Goal: Task Accomplishment & Management: Use online tool/utility

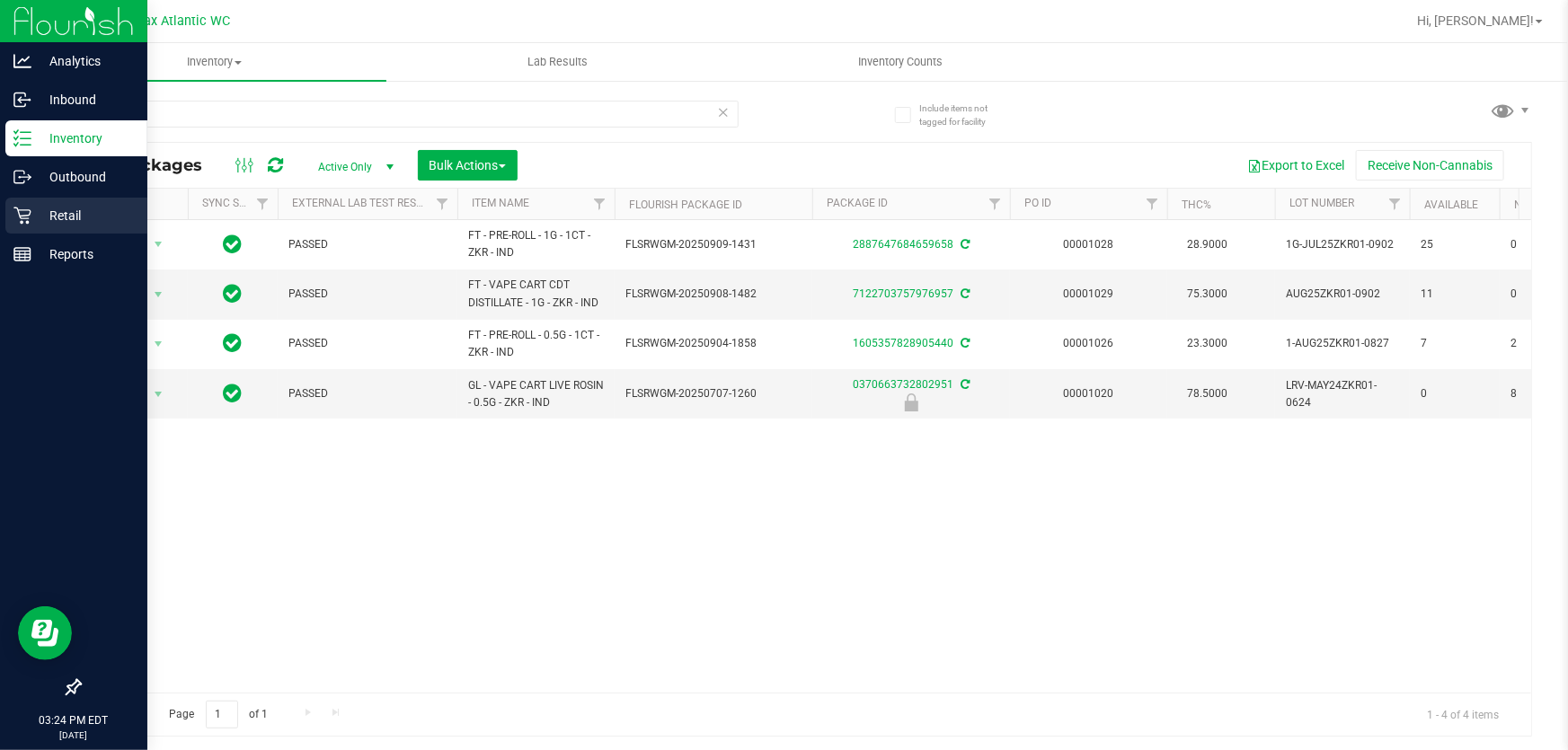
click at [28, 218] on icon at bounding box center [22, 216] width 17 height 17
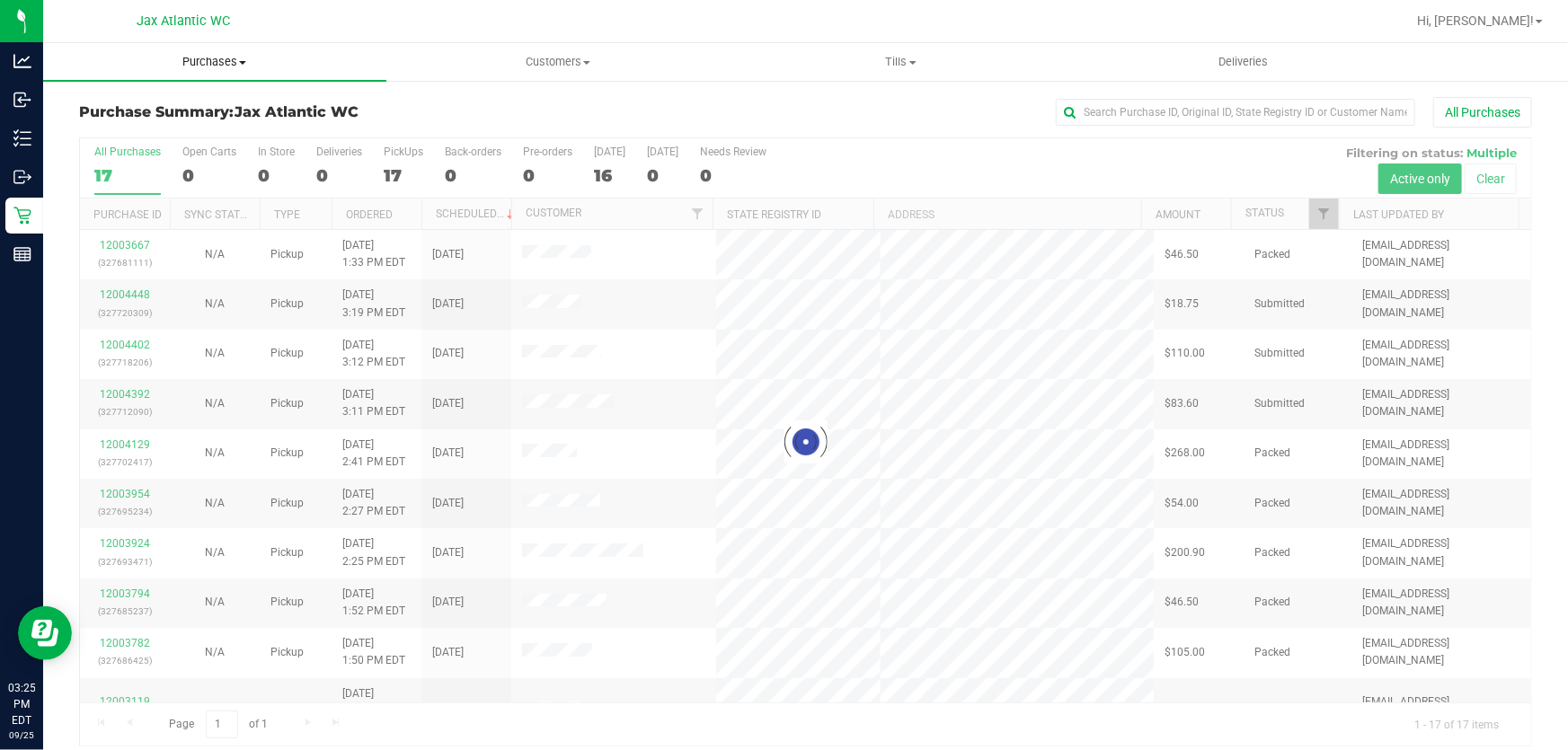
click at [204, 57] on span "Purchases" at bounding box center [215, 61] width 343 height 16
click at [96, 127] on span "Fulfillment" at bounding box center [99, 130] width 111 height 15
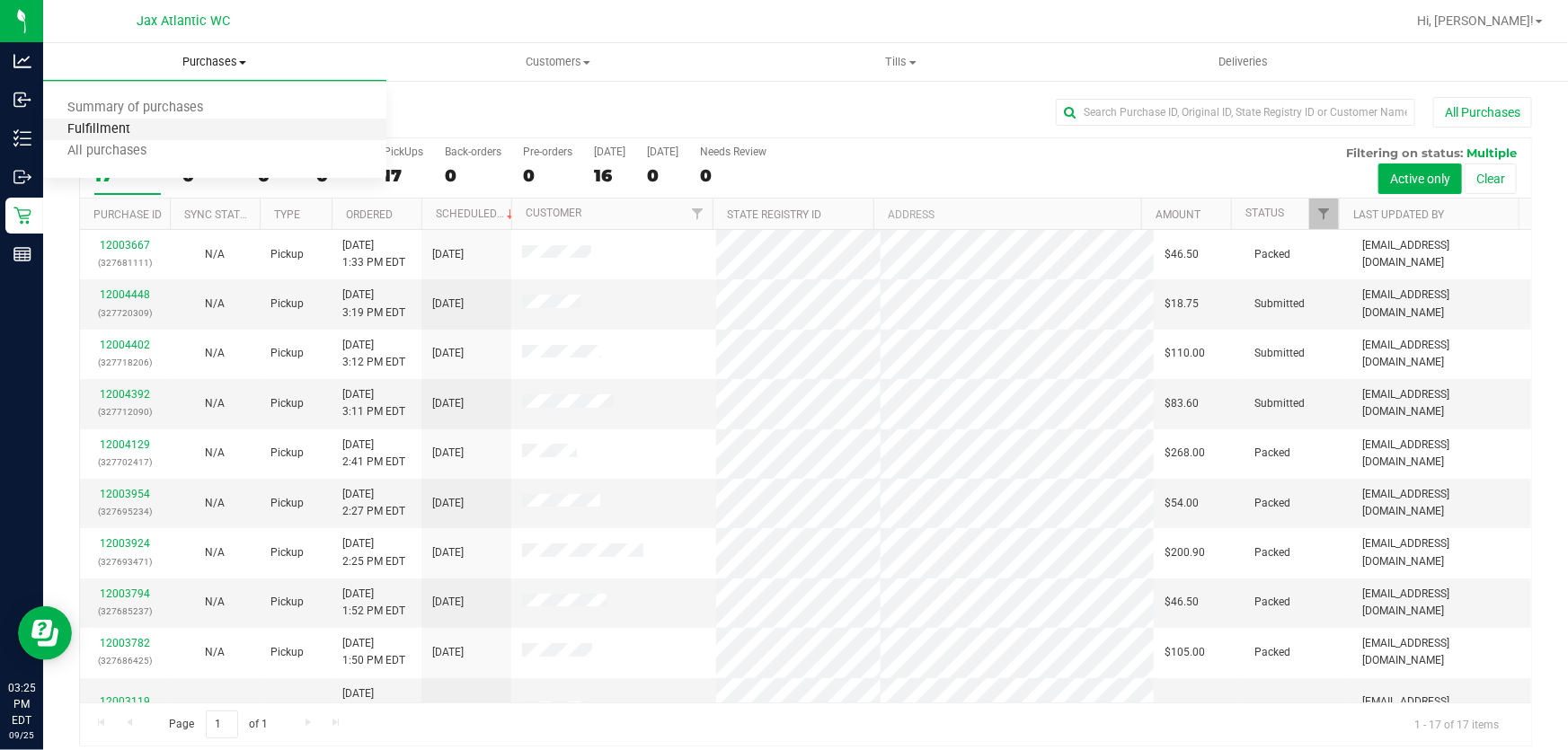
click at [125, 124] on span "Fulfillment" at bounding box center [99, 130] width 111 height 15
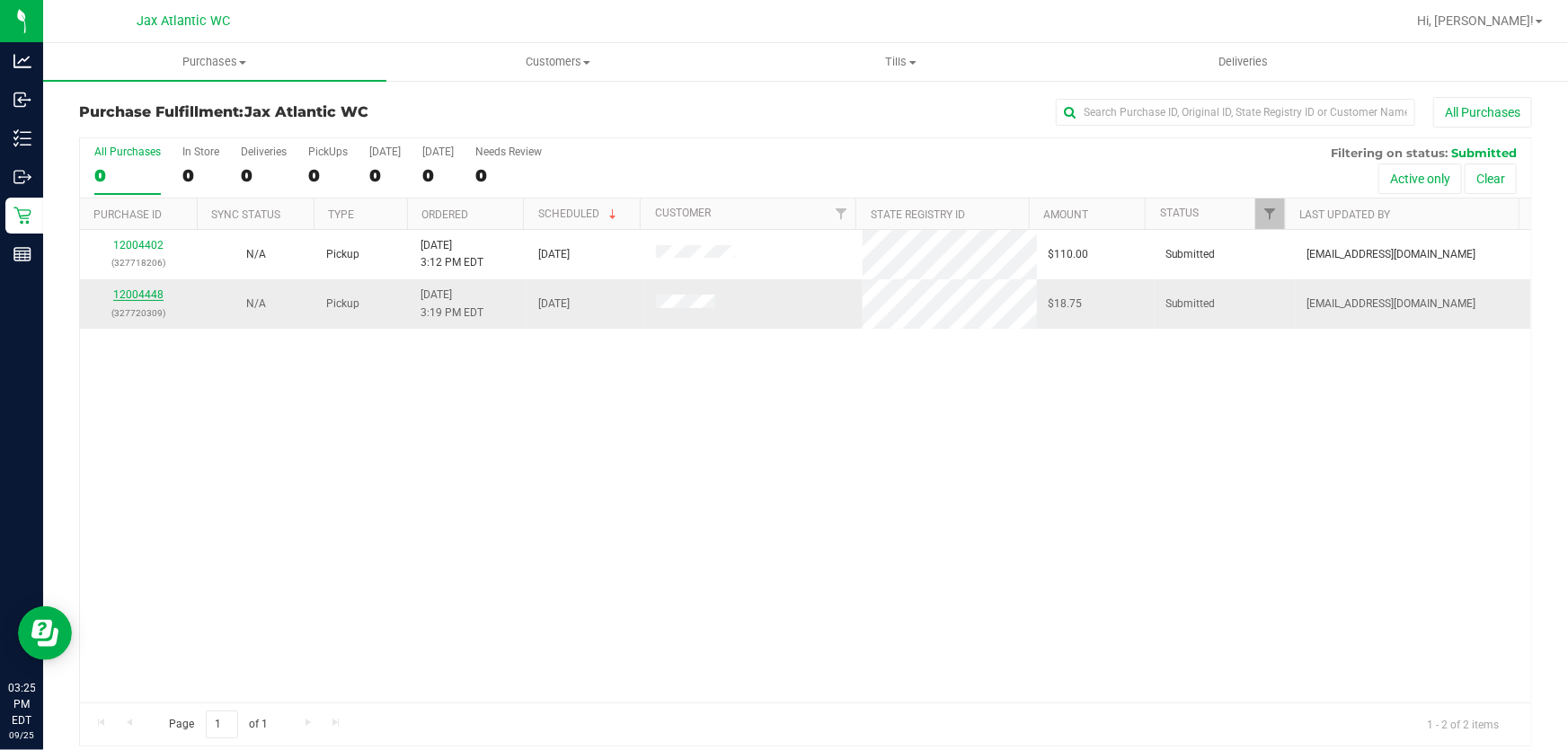
click at [136, 296] on link "12004448" at bounding box center [138, 294] width 50 height 12
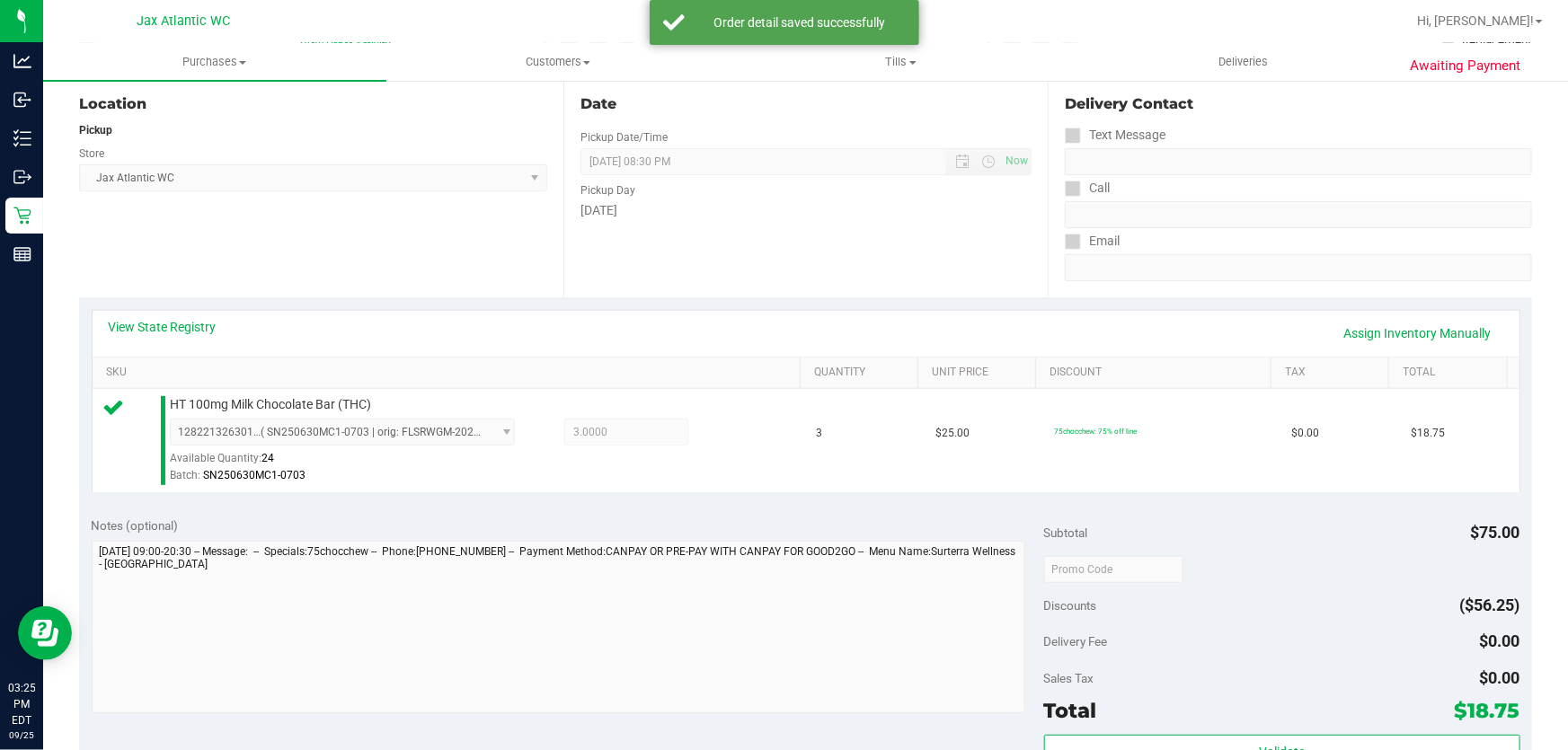
scroll to position [408, 0]
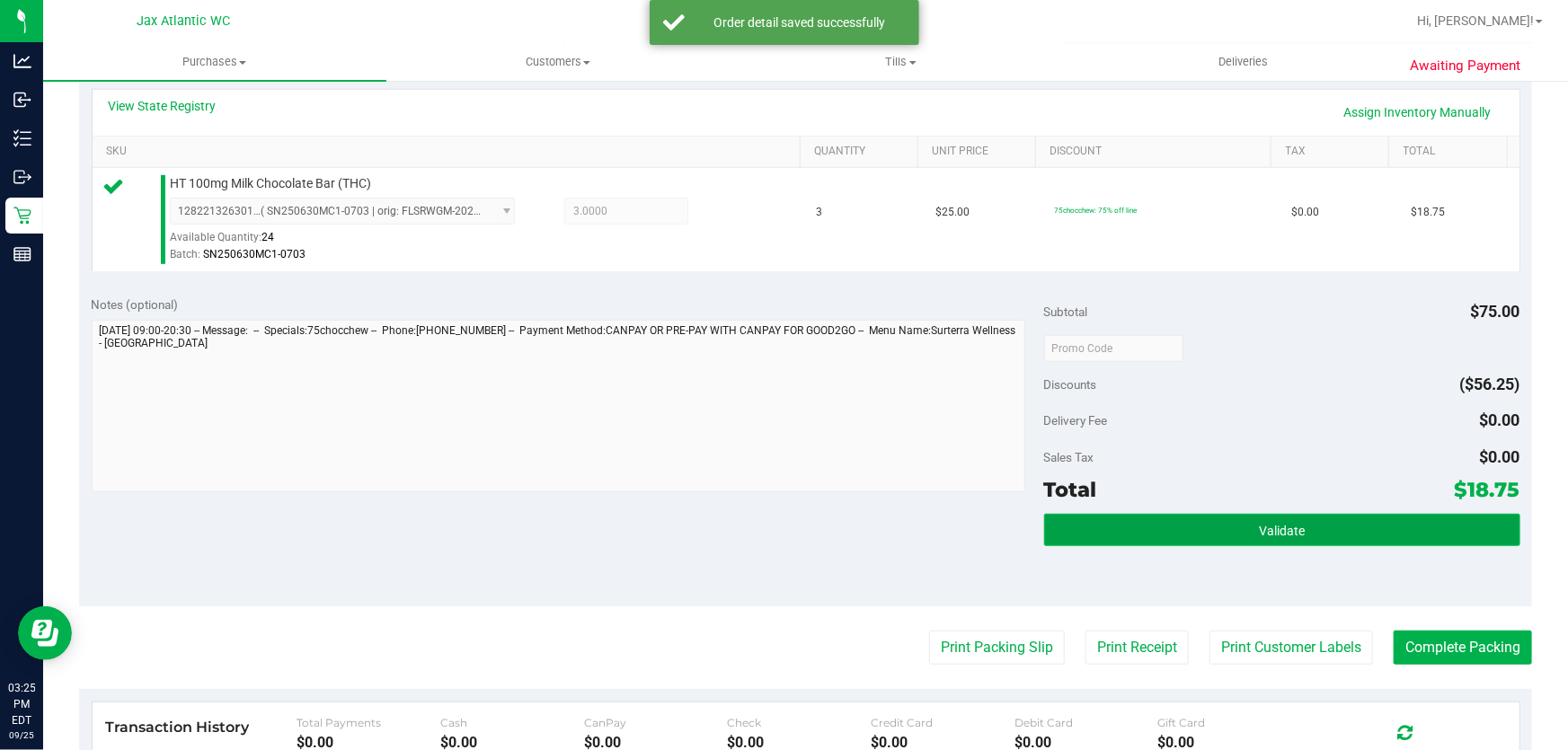
click at [1097, 537] on button "Validate" at bounding box center [1282, 530] width 477 height 32
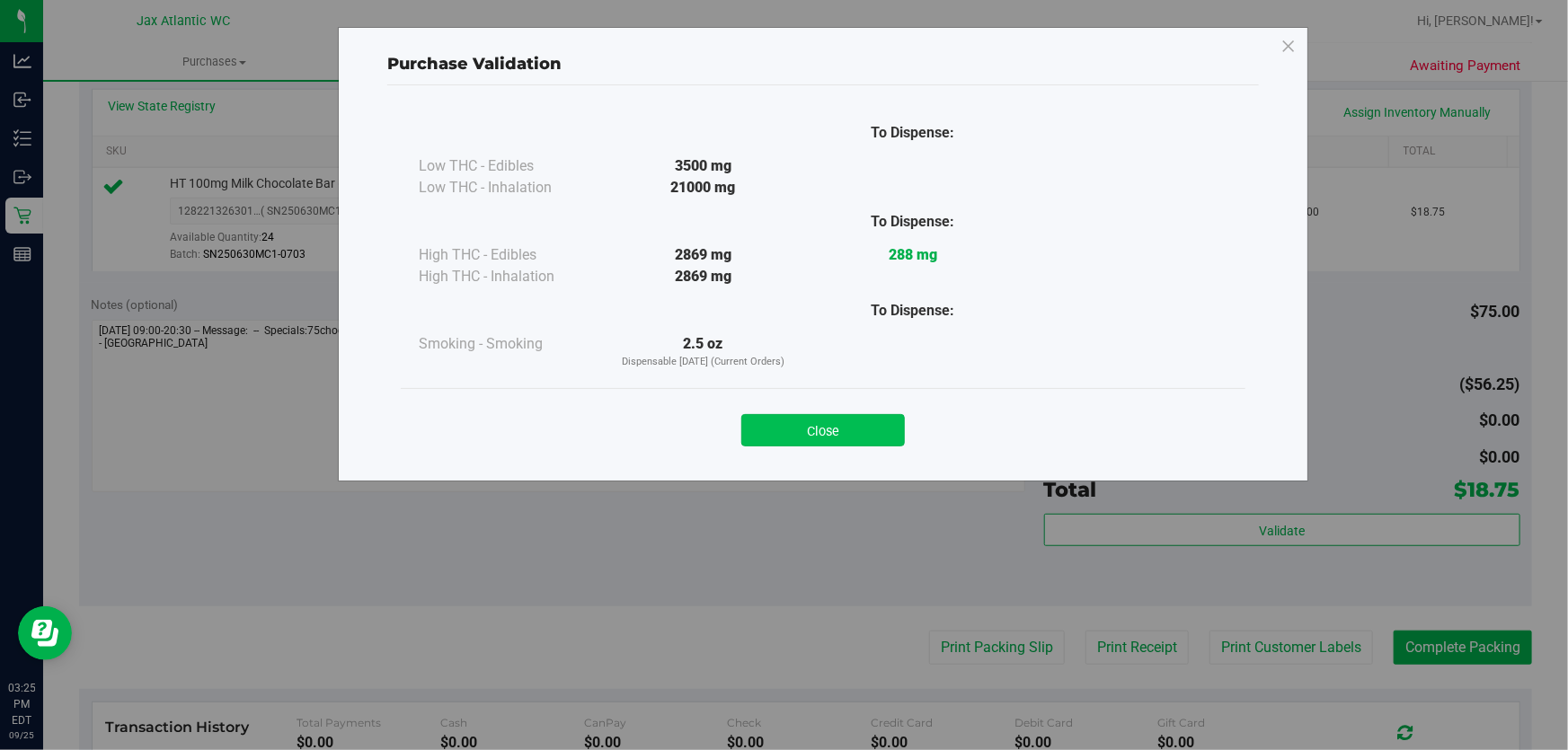
click at [868, 425] on button "Close" at bounding box center [824, 431] width 164 height 32
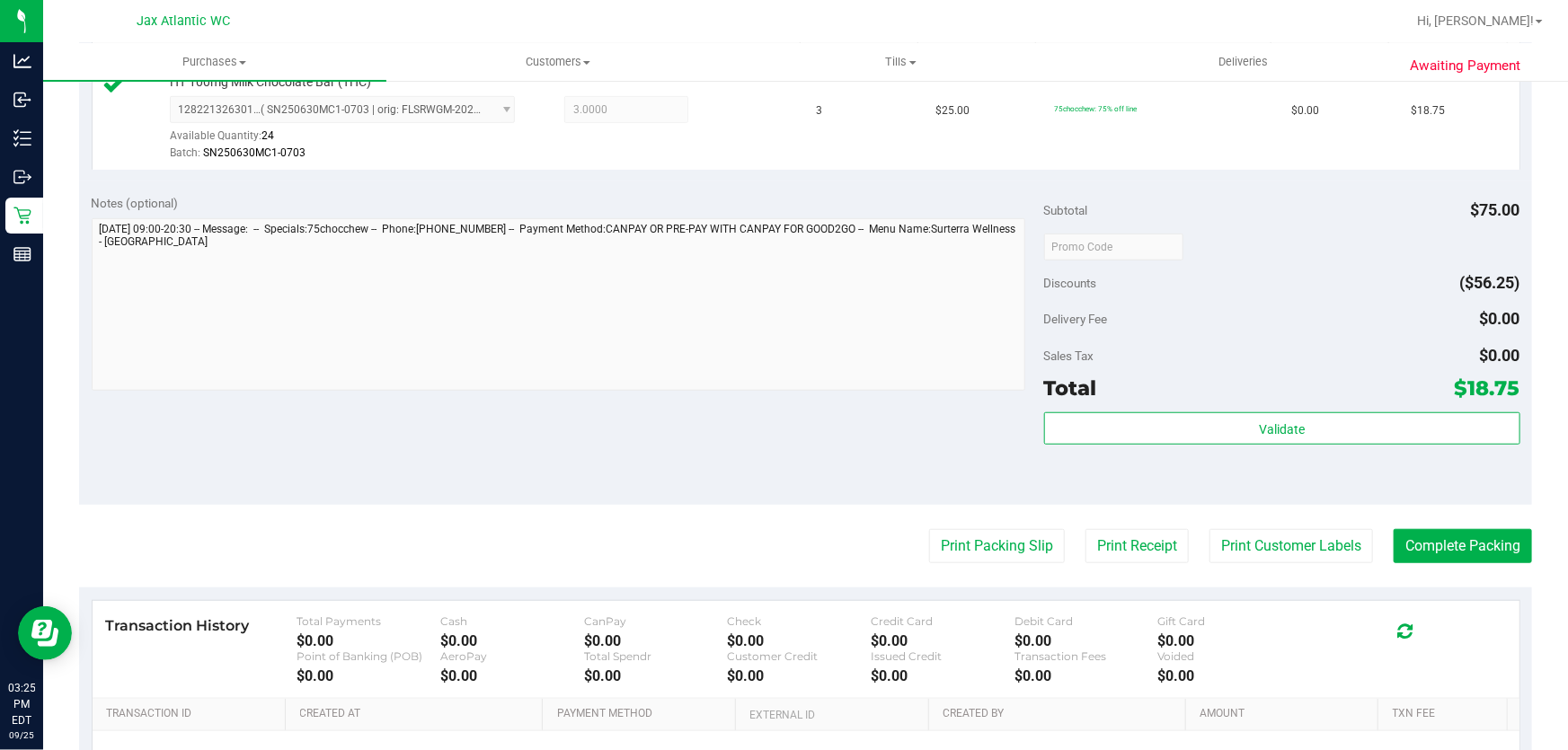
scroll to position [653, 0]
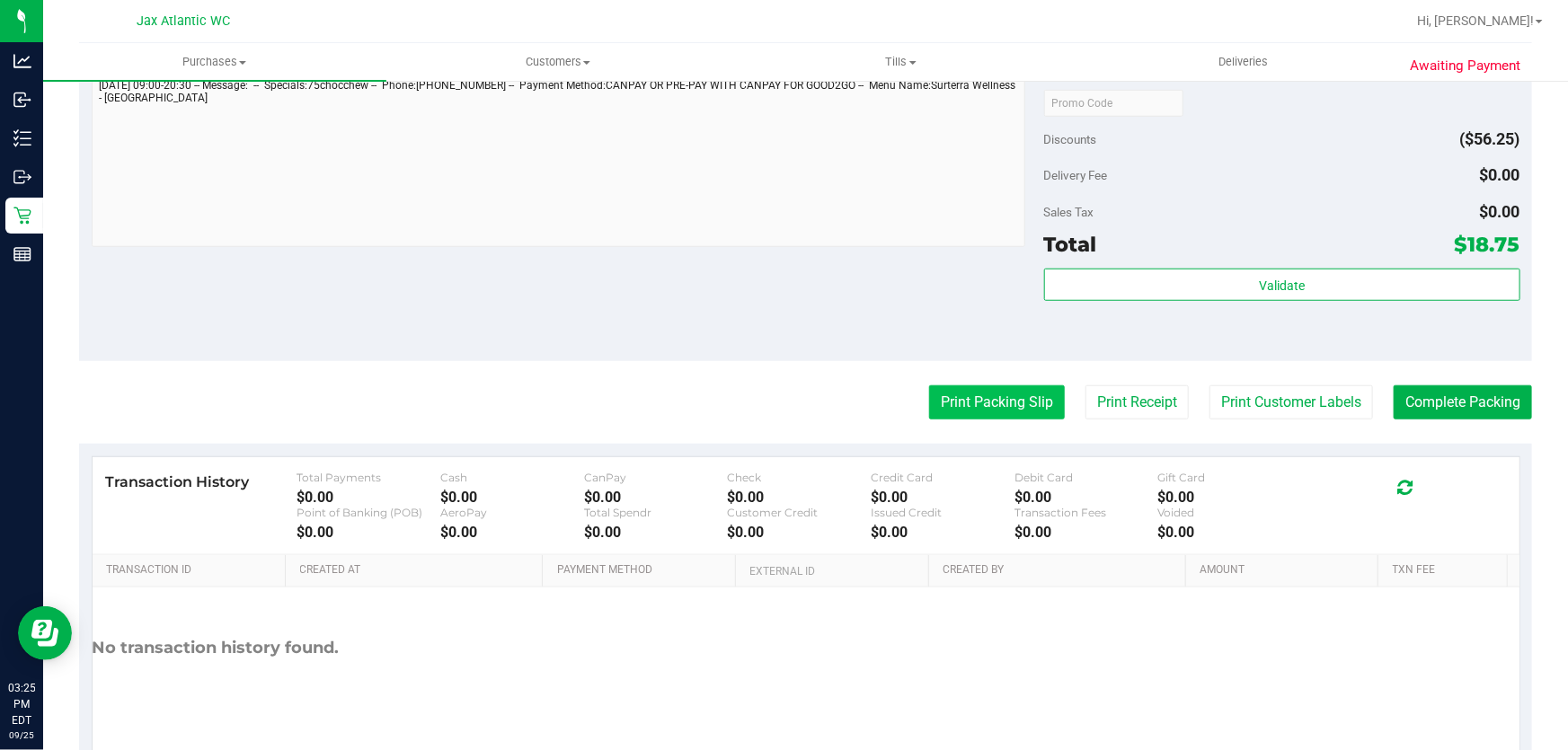
click at [971, 393] on button "Print Packing Slip" at bounding box center [997, 402] width 136 height 34
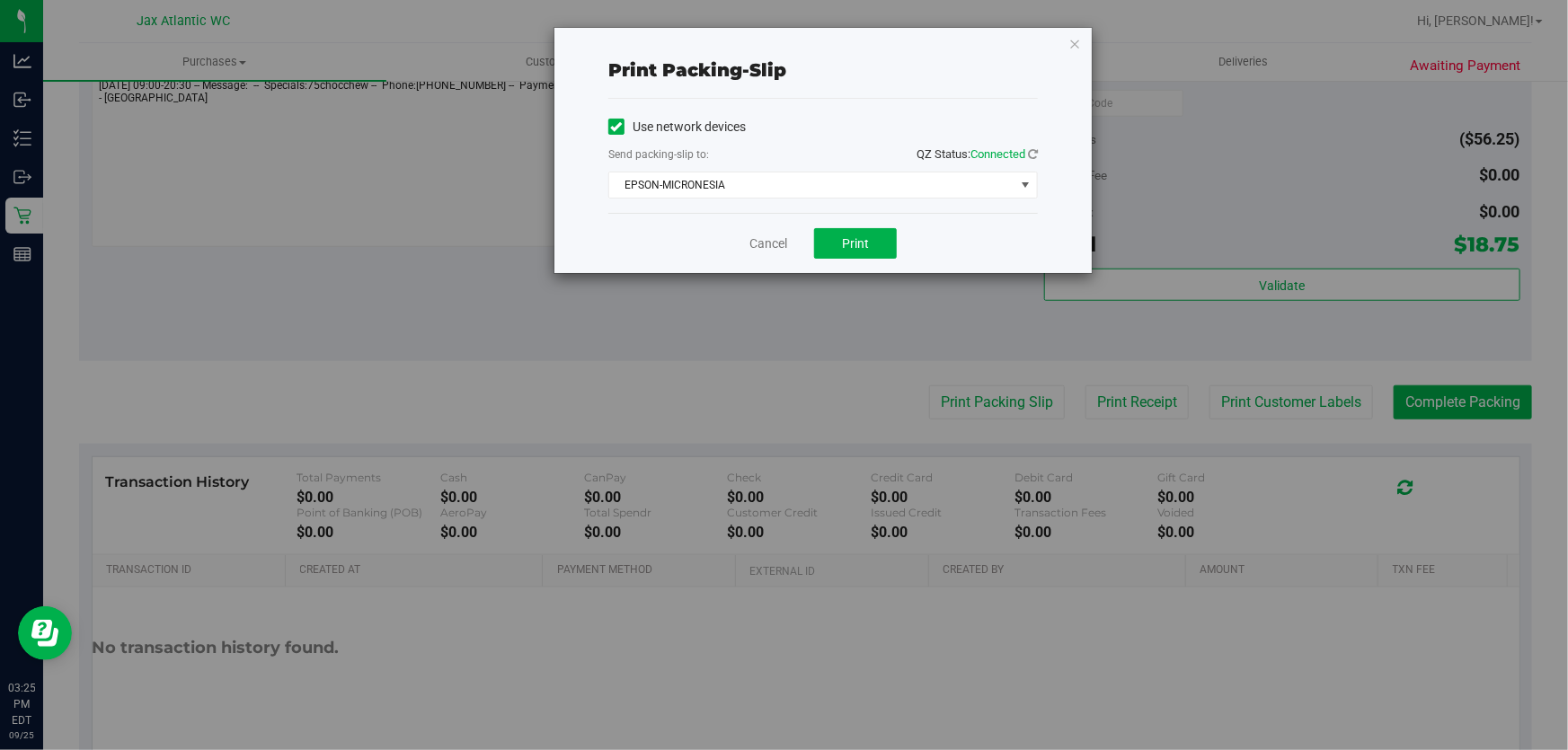
click at [824, 224] on div "Cancel Print" at bounding box center [824, 243] width 430 height 60
click at [844, 246] on span "Print" at bounding box center [856, 243] width 27 height 14
click at [755, 243] on link "Cancel" at bounding box center [768, 244] width 38 height 19
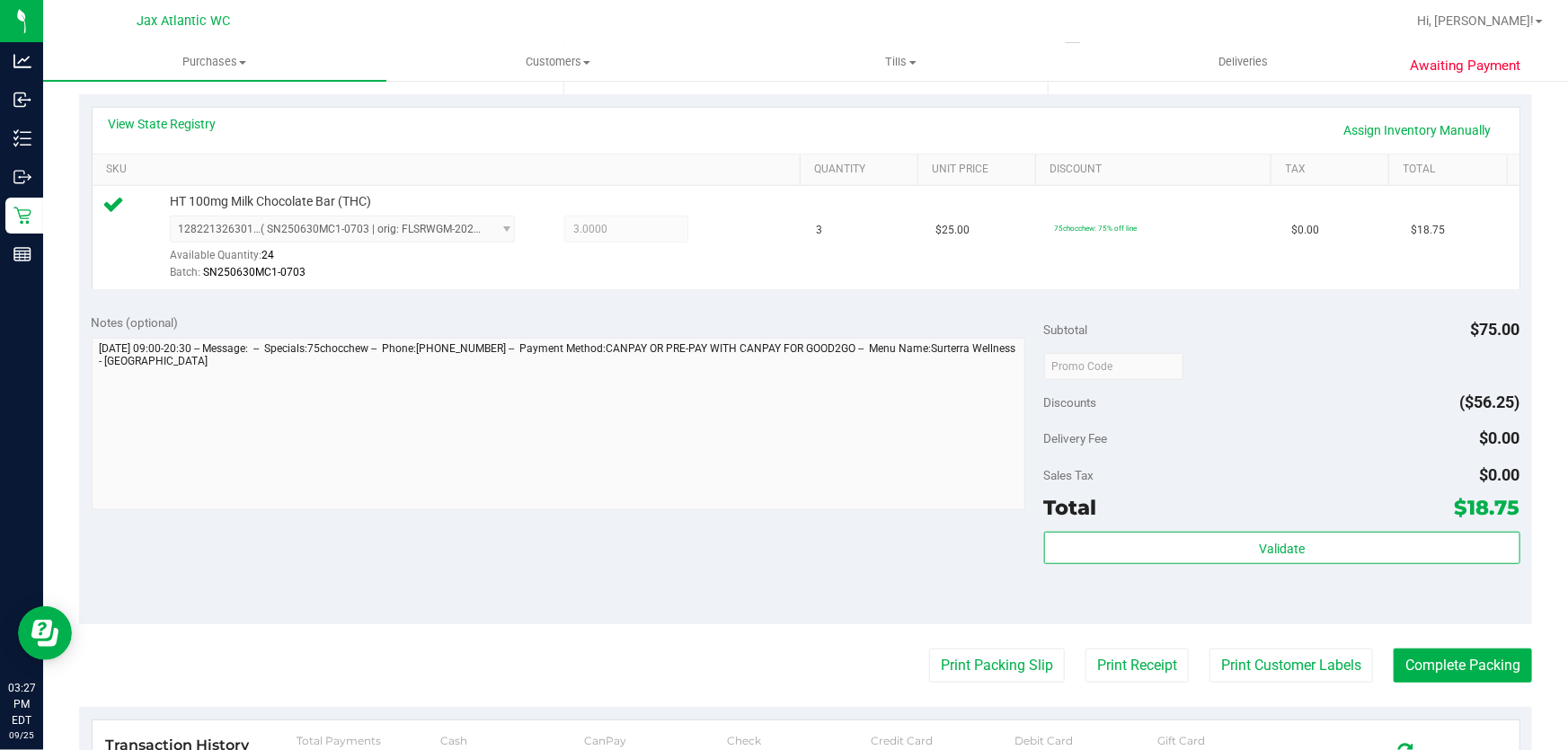
scroll to position [408, 0]
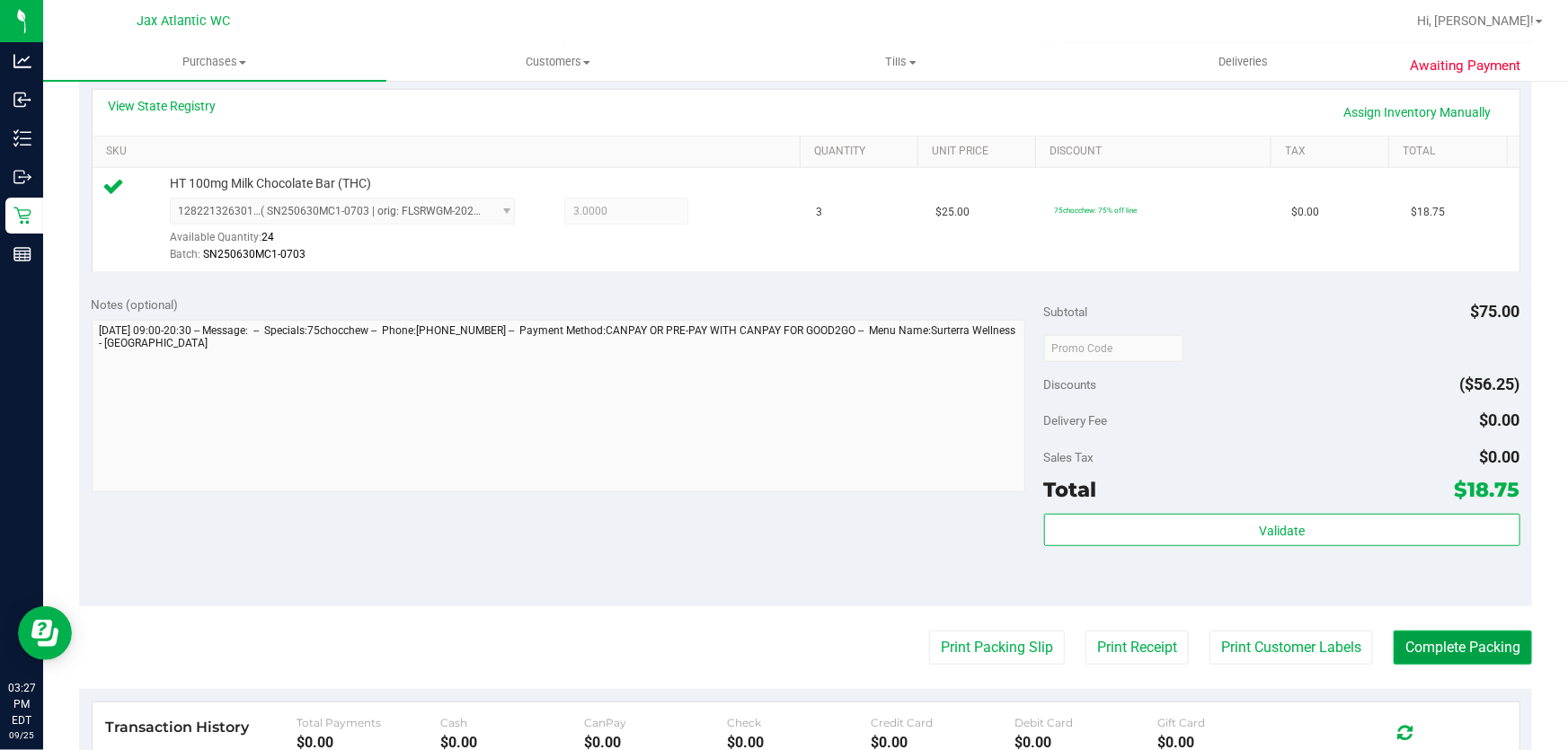
click at [1413, 647] on button "Complete Packing" at bounding box center [1462, 648] width 139 height 34
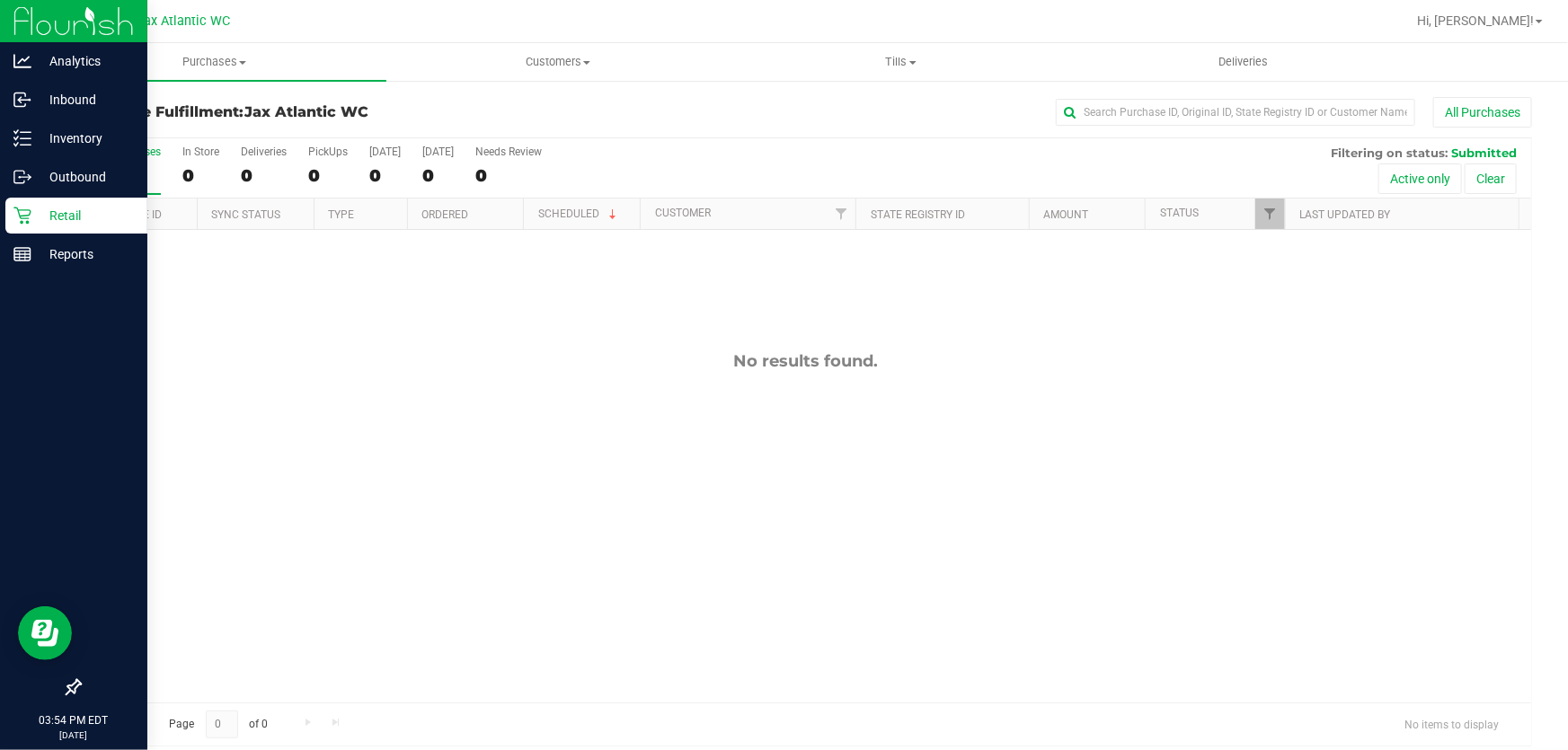
click at [21, 215] on icon at bounding box center [22, 215] width 18 height 18
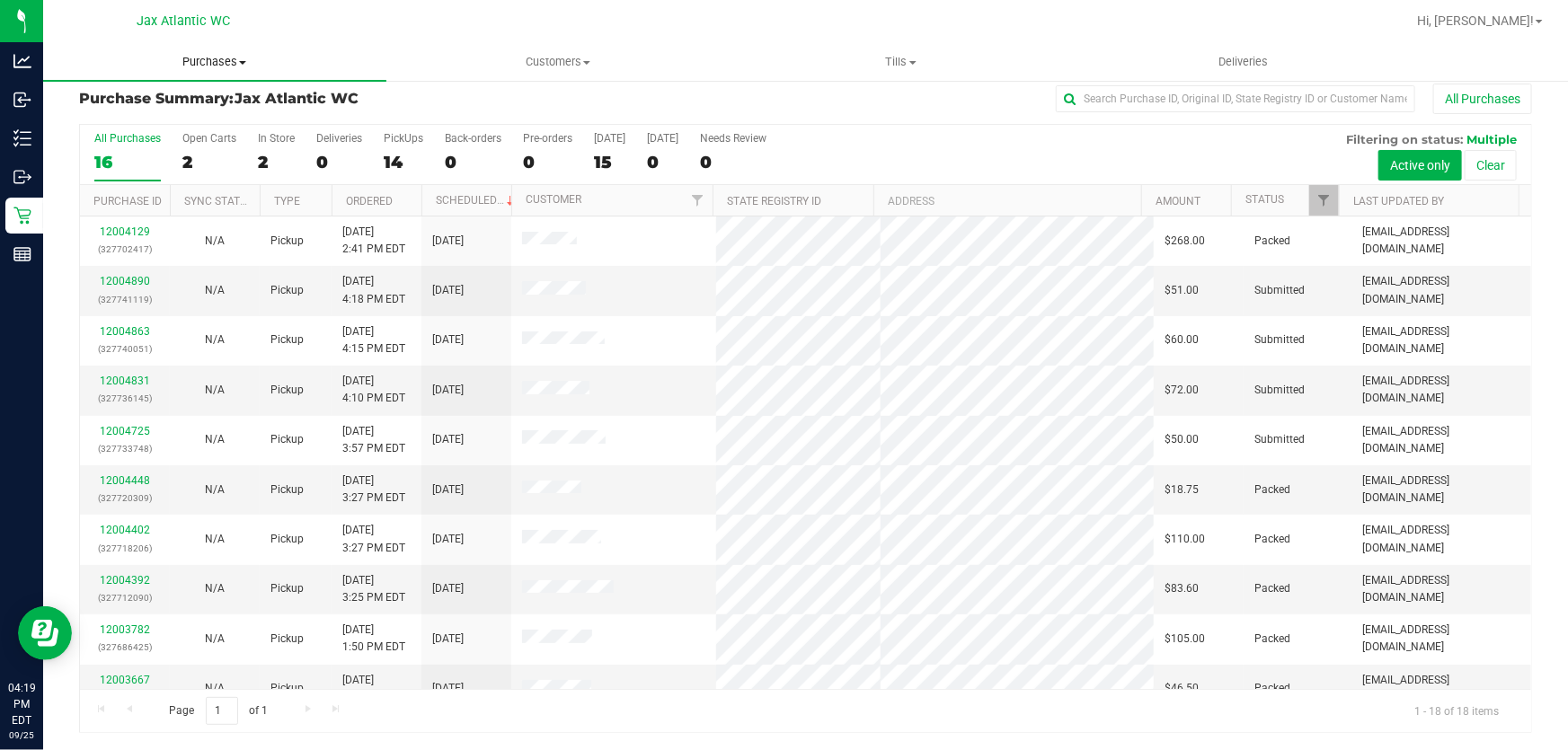
click at [215, 63] on span "Purchases" at bounding box center [215, 61] width 343 height 16
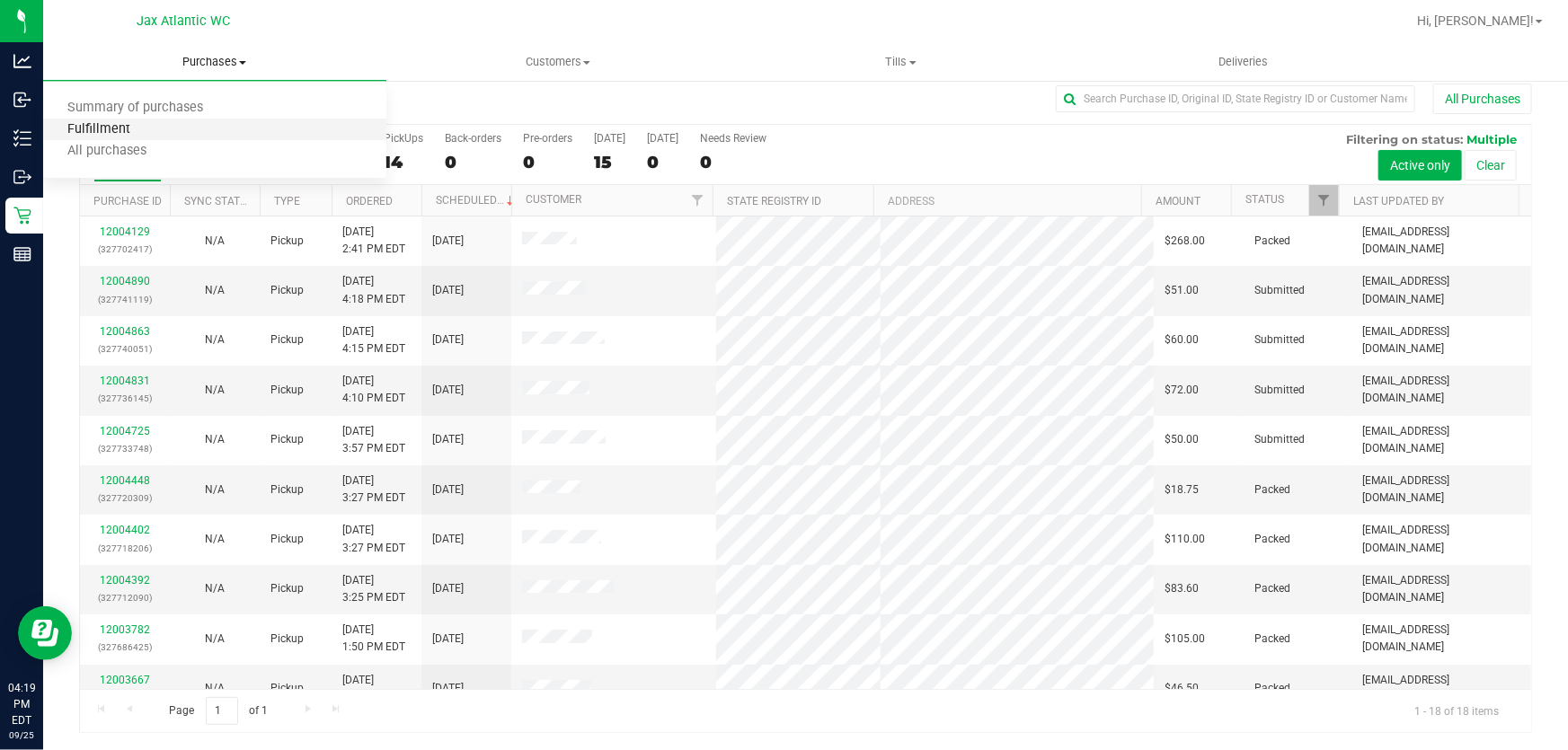
click at [146, 125] on span "Fulfillment" at bounding box center [99, 130] width 111 height 15
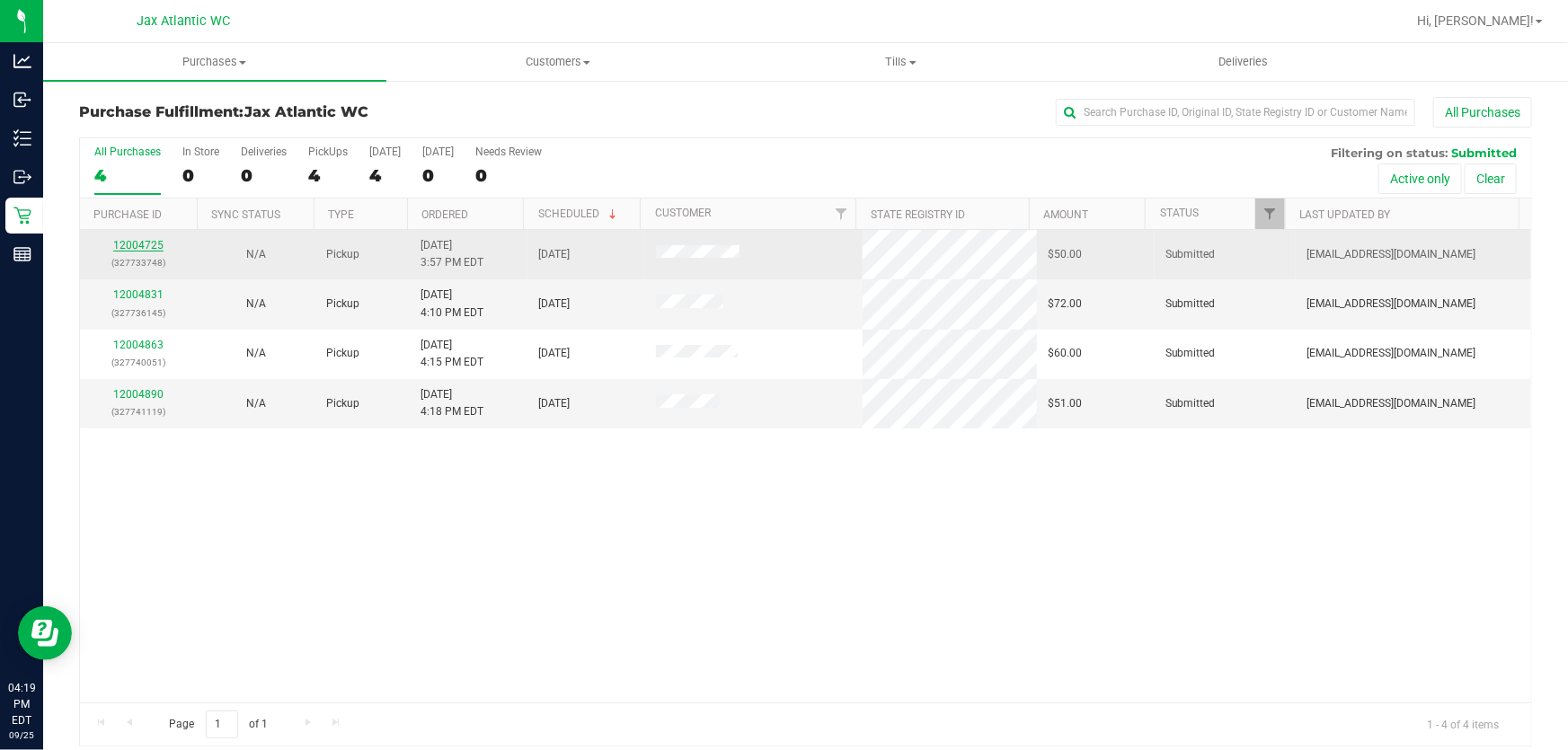
click at [128, 245] on link "12004725" at bounding box center [138, 245] width 50 height 12
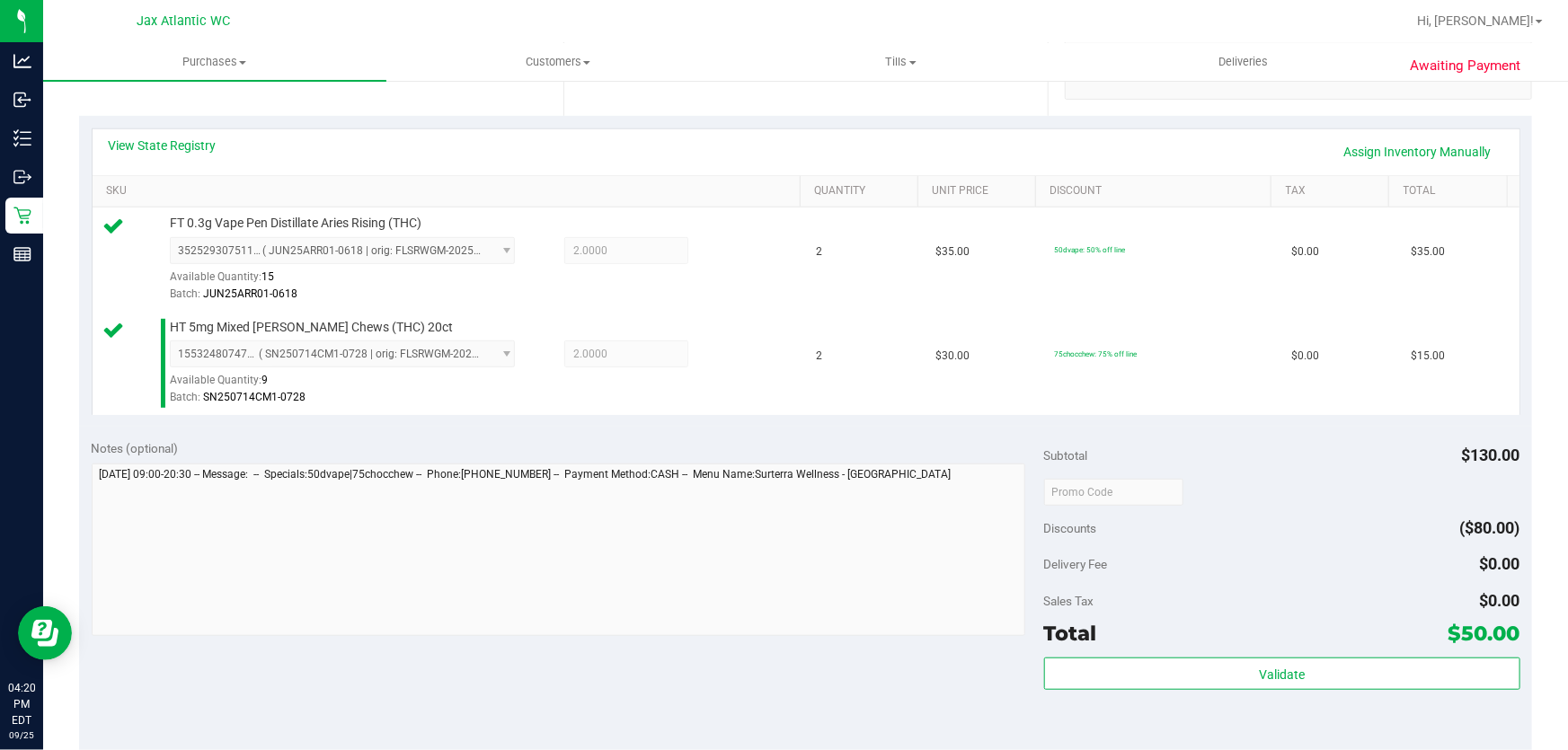
scroll to position [490, 0]
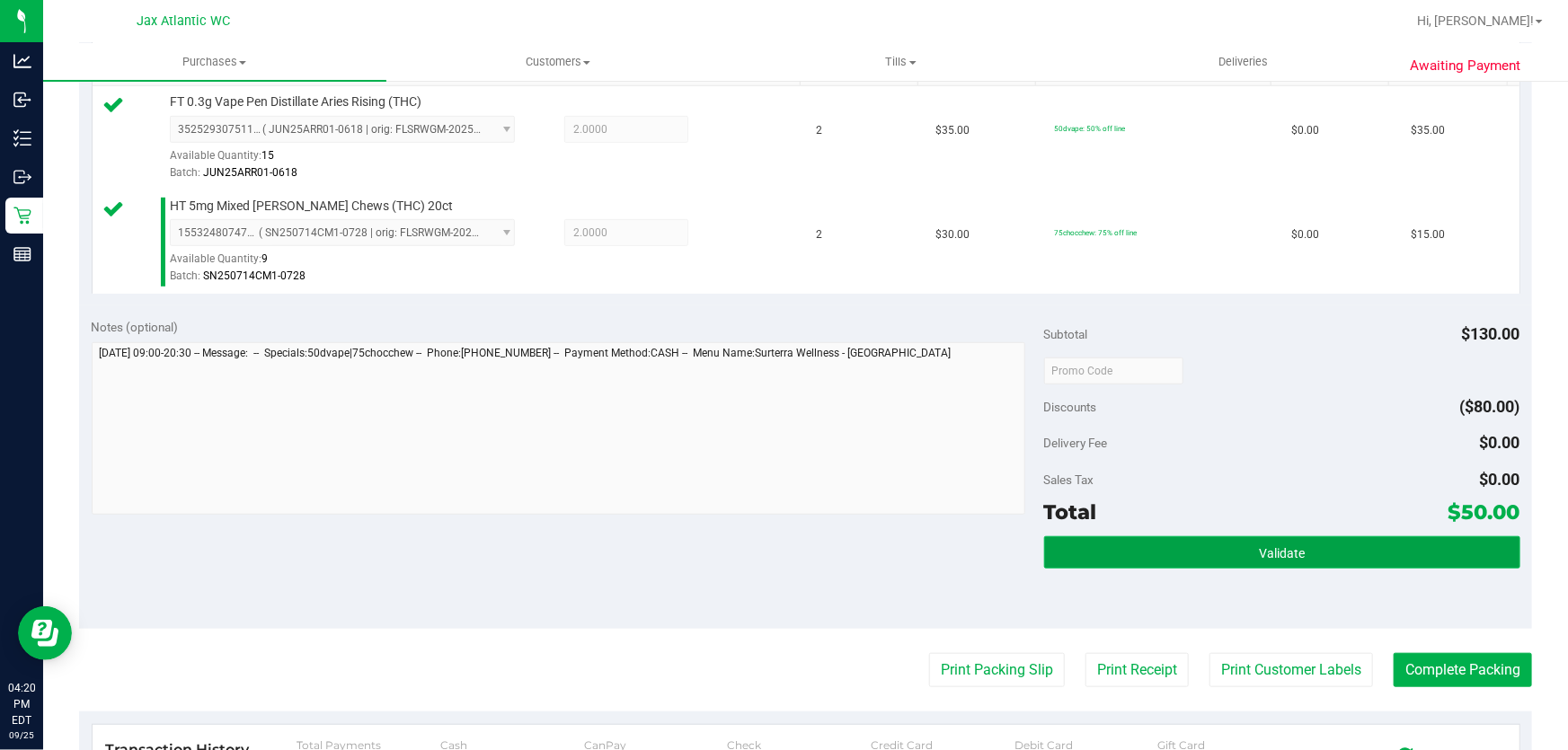
click at [1298, 551] on button "Validate" at bounding box center [1282, 552] width 477 height 32
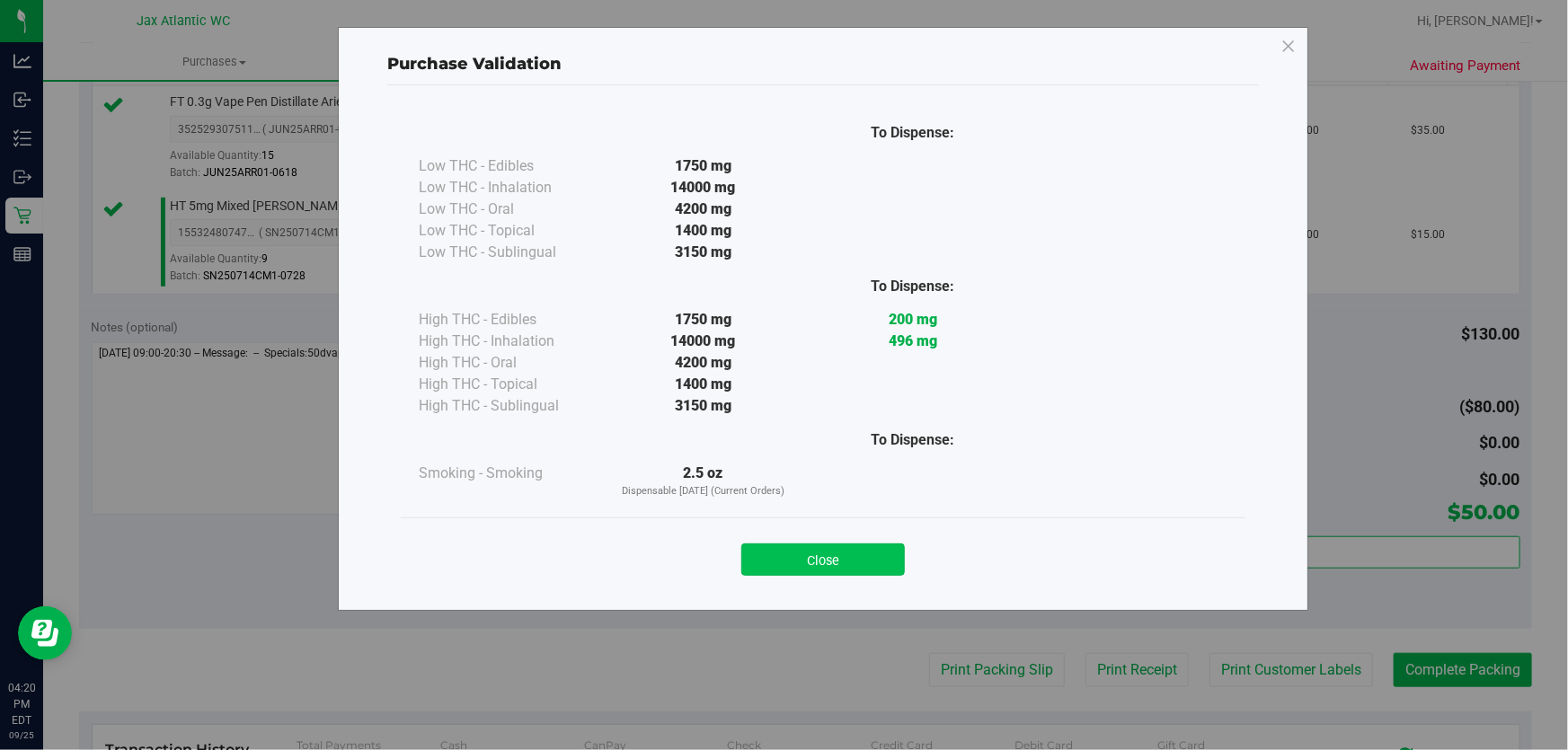
click at [855, 560] on button "Close" at bounding box center [824, 560] width 164 height 32
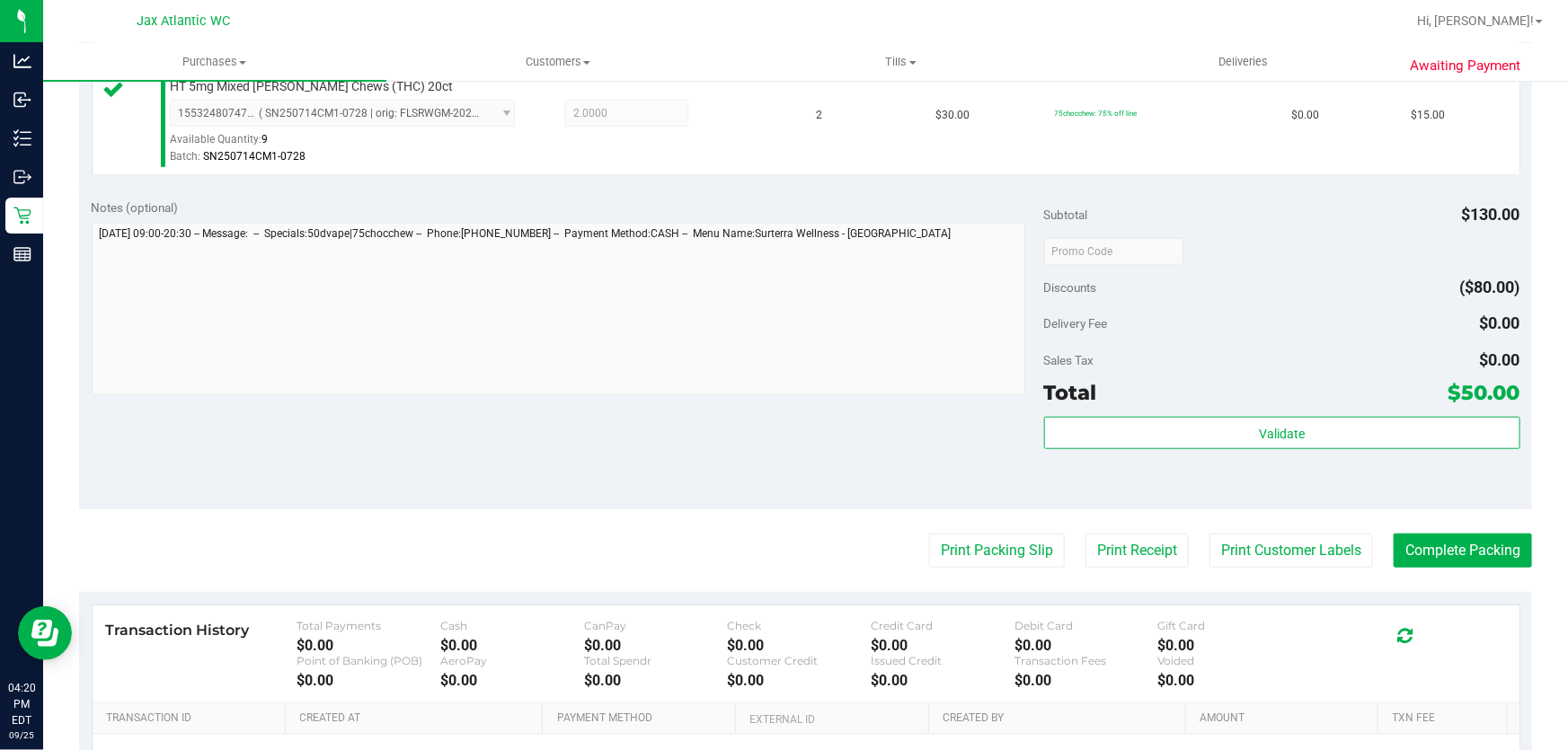
scroll to position [735, 0]
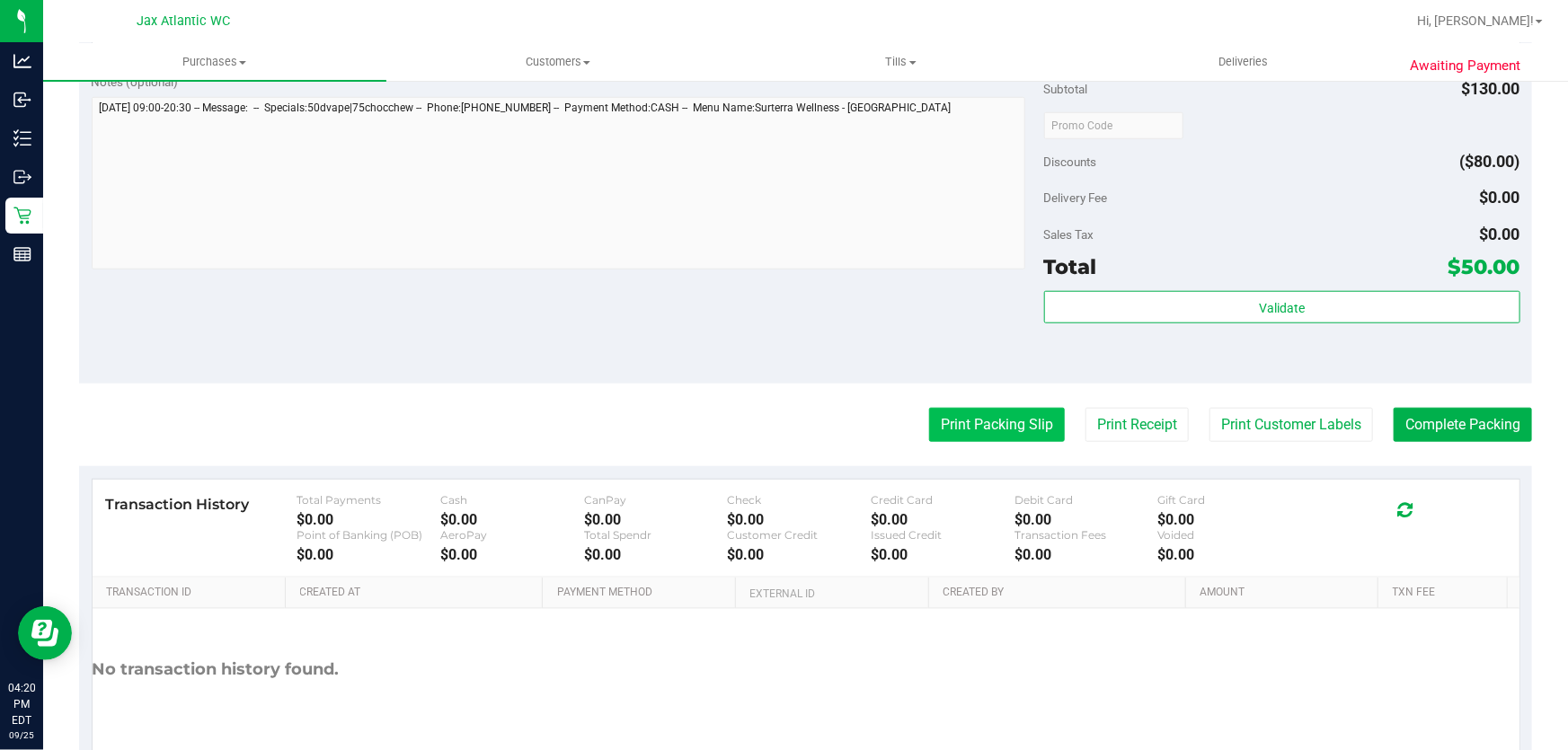
drag, startPoint x: 983, startPoint y: 446, endPoint x: 988, endPoint y: 436, distance: 11.2
click at [983, 445] on purchase-details "Back Edit Purchase Cancel Purchase View Profile # 12004725 BioTrack ID: - Submi…" at bounding box center [806, 82] width 1453 height 1441
click at [988, 432] on button "Print Packing Slip" at bounding box center [997, 425] width 136 height 34
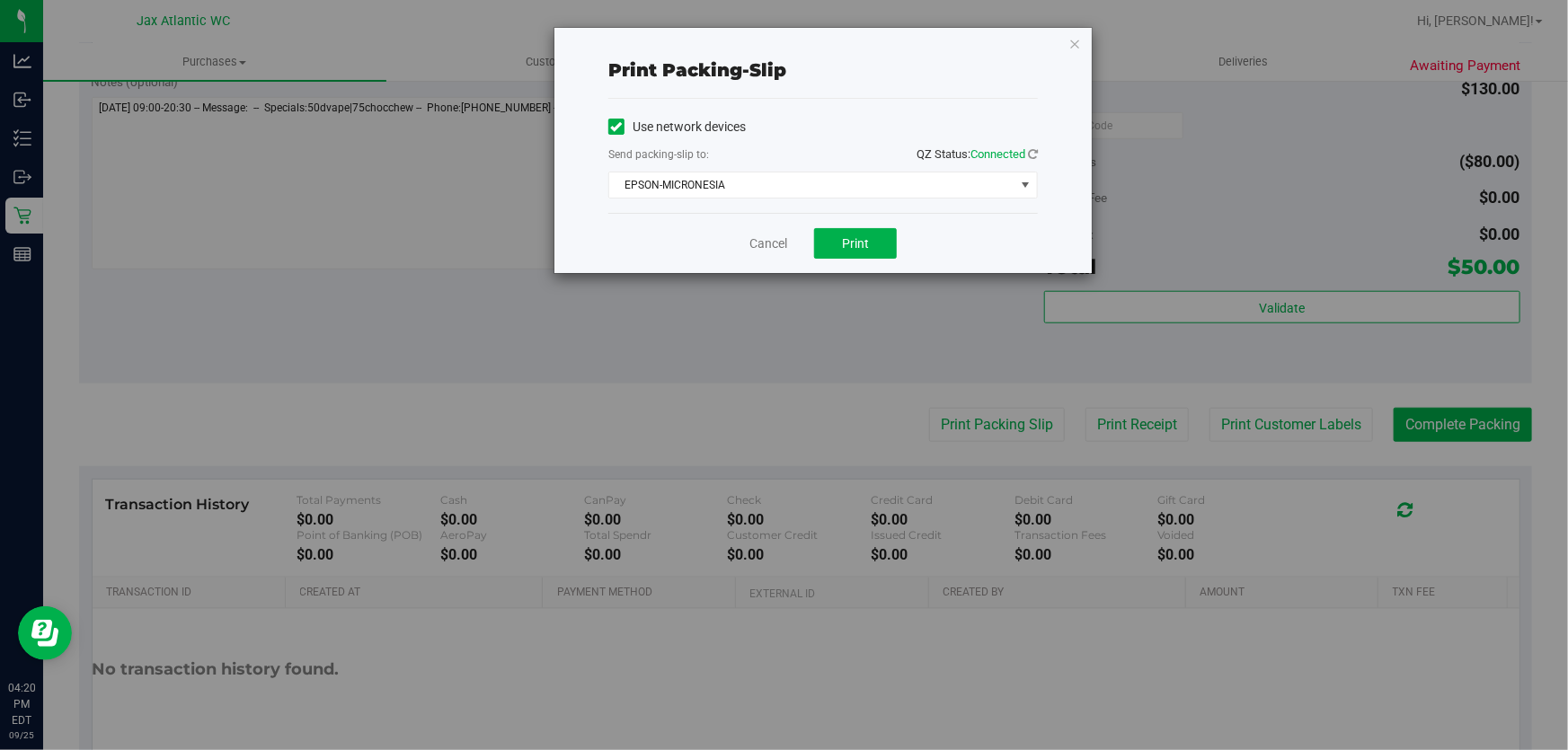
click at [865, 224] on div "Cancel Print" at bounding box center [824, 243] width 430 height 60
click at [859, 237] on span "Print" at bounding box center [856, 243] width 27 height 14
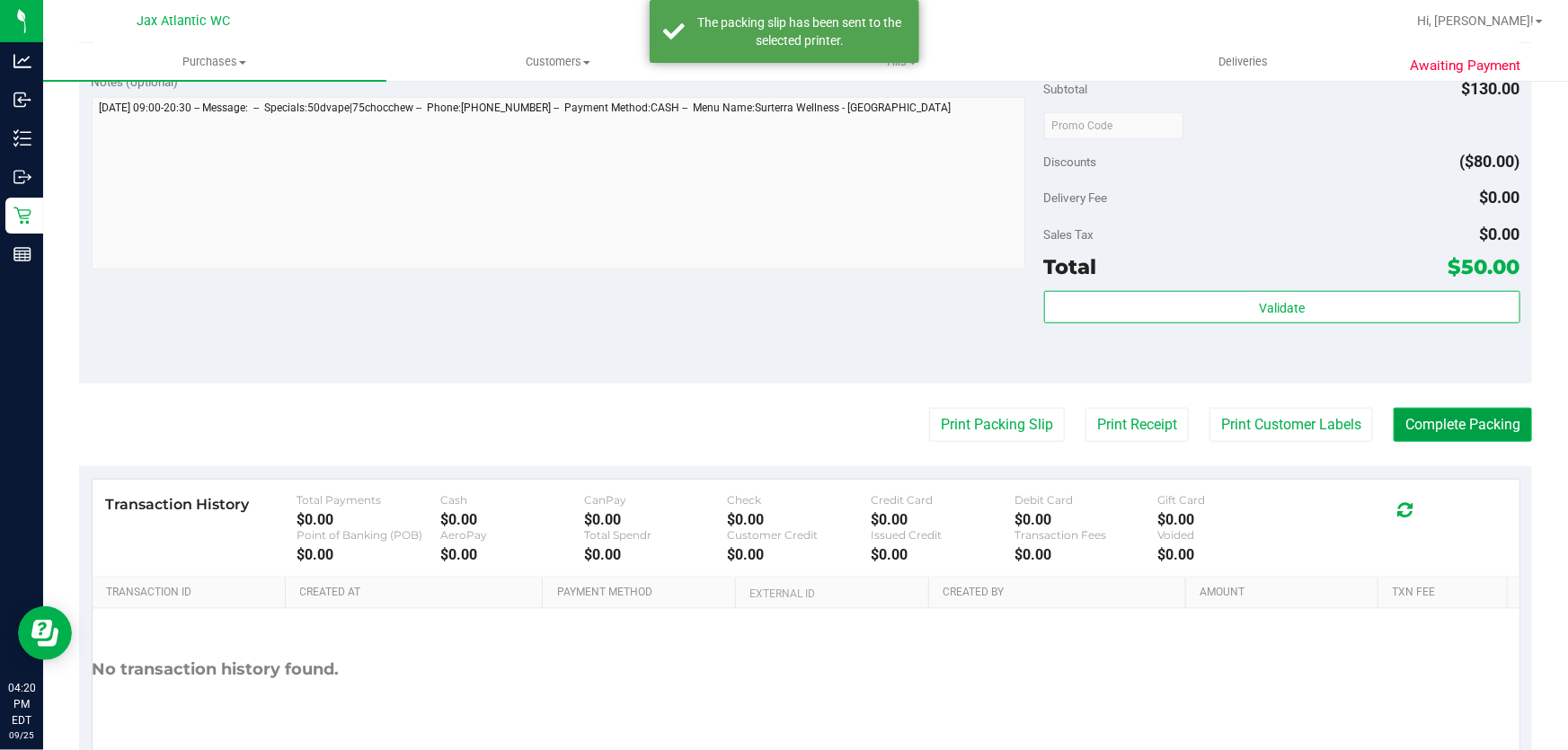
click at [1500, 426] on button "Complete Packing" at bounding box center [1462, 425] width 139 height 34
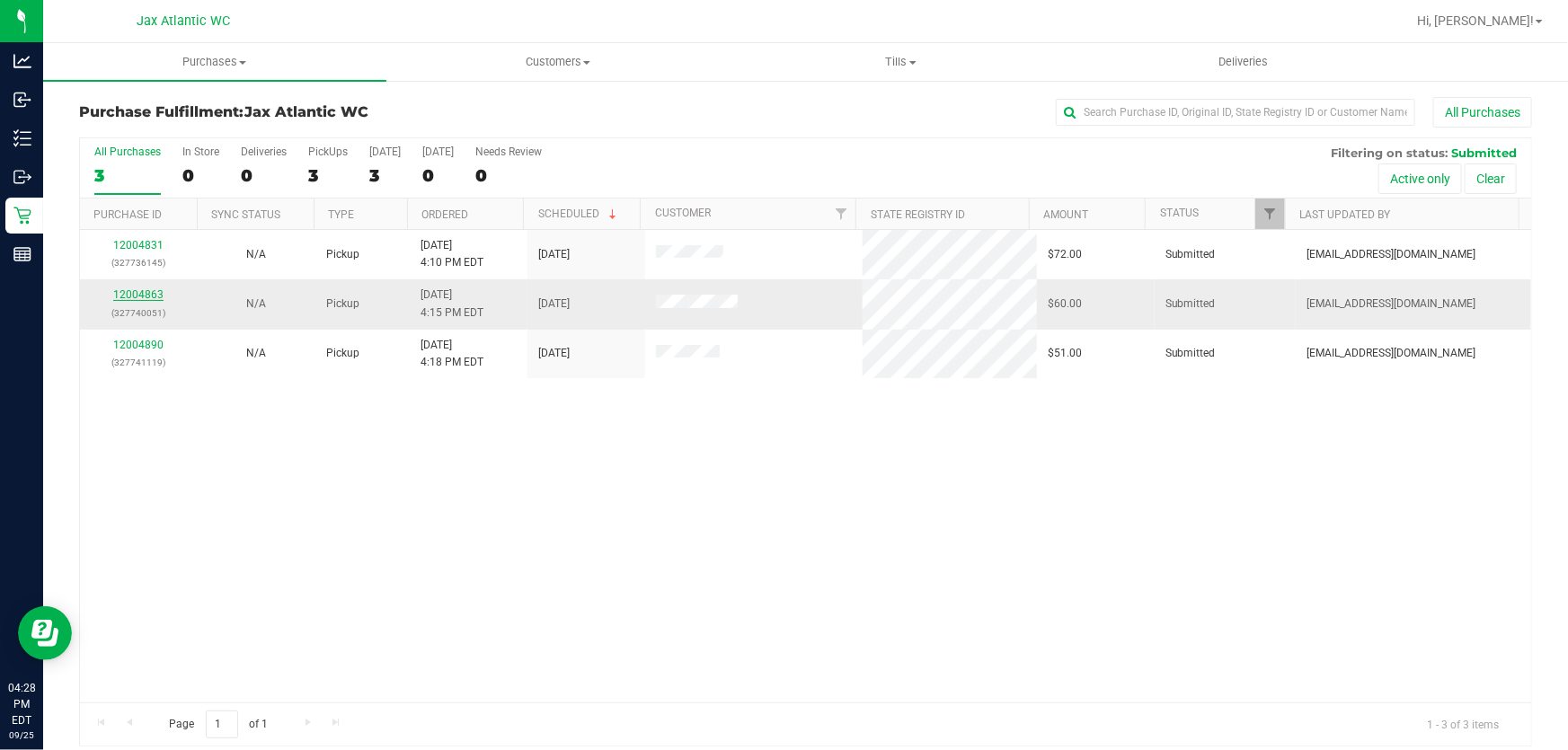
click at [148, 293] on link "12004863" at bounding box center [138, 294] width 50 height 12
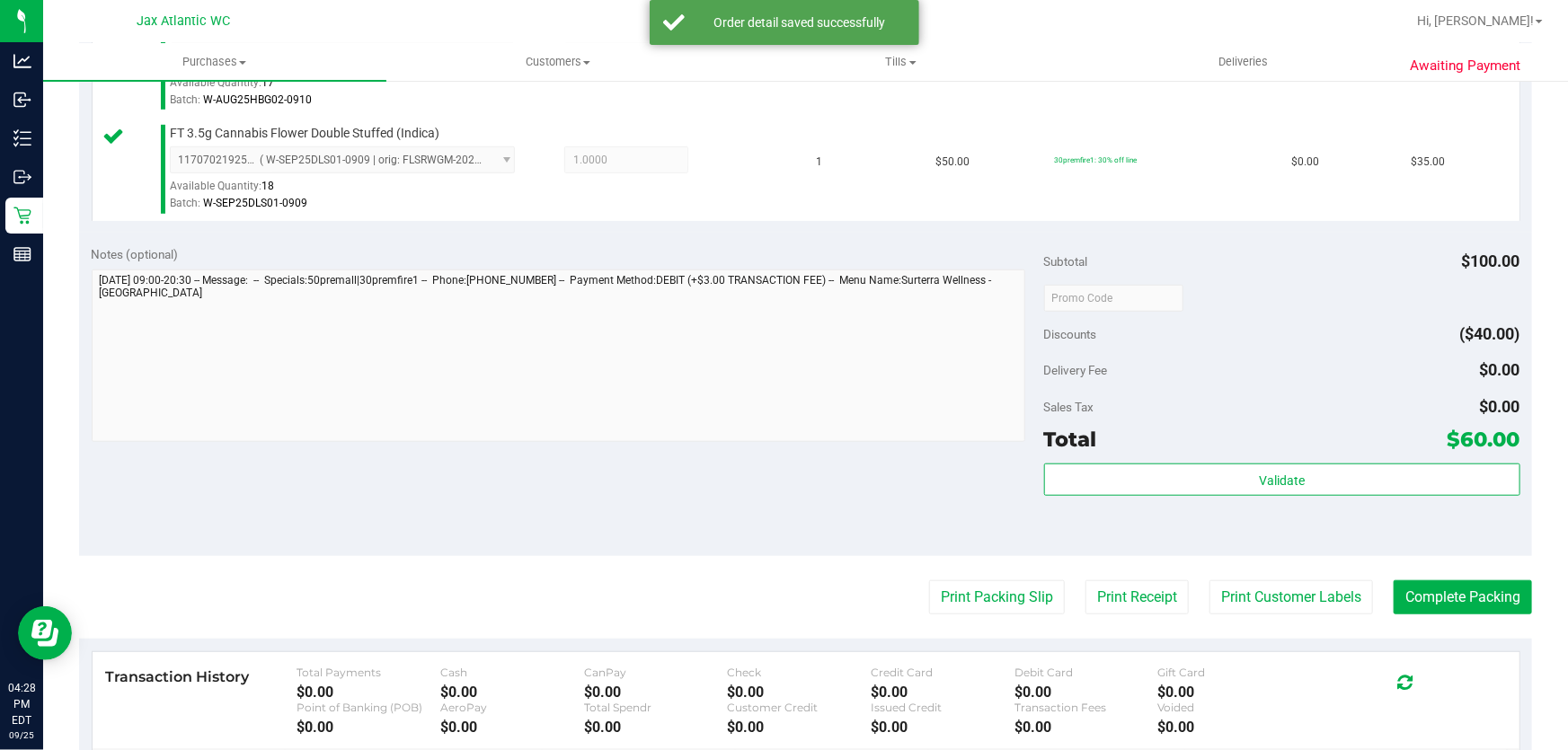
scroll to position [735, 0]
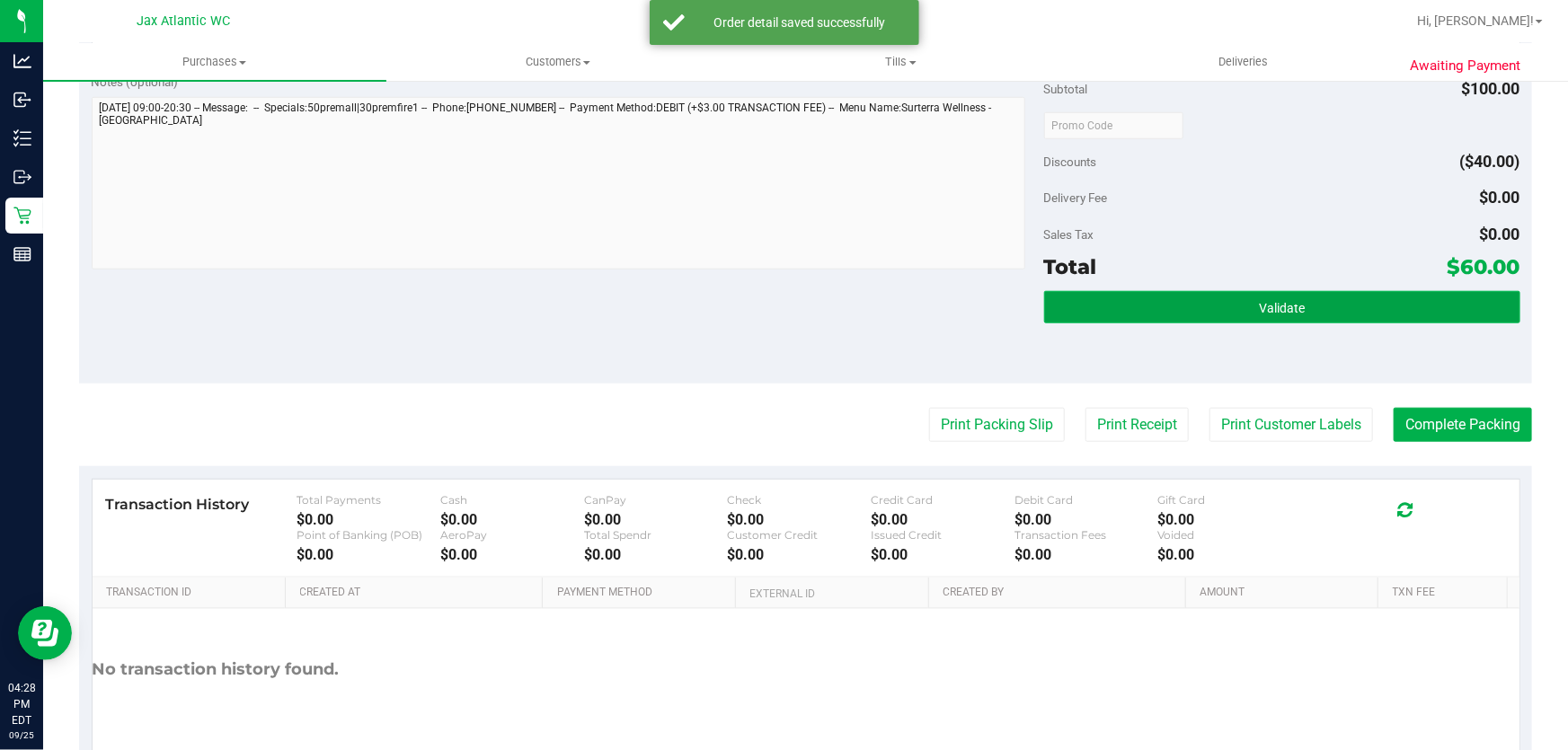
click at [1159, 305] on button "Validate" at bounding box center [1282, 307] width 477 height 32
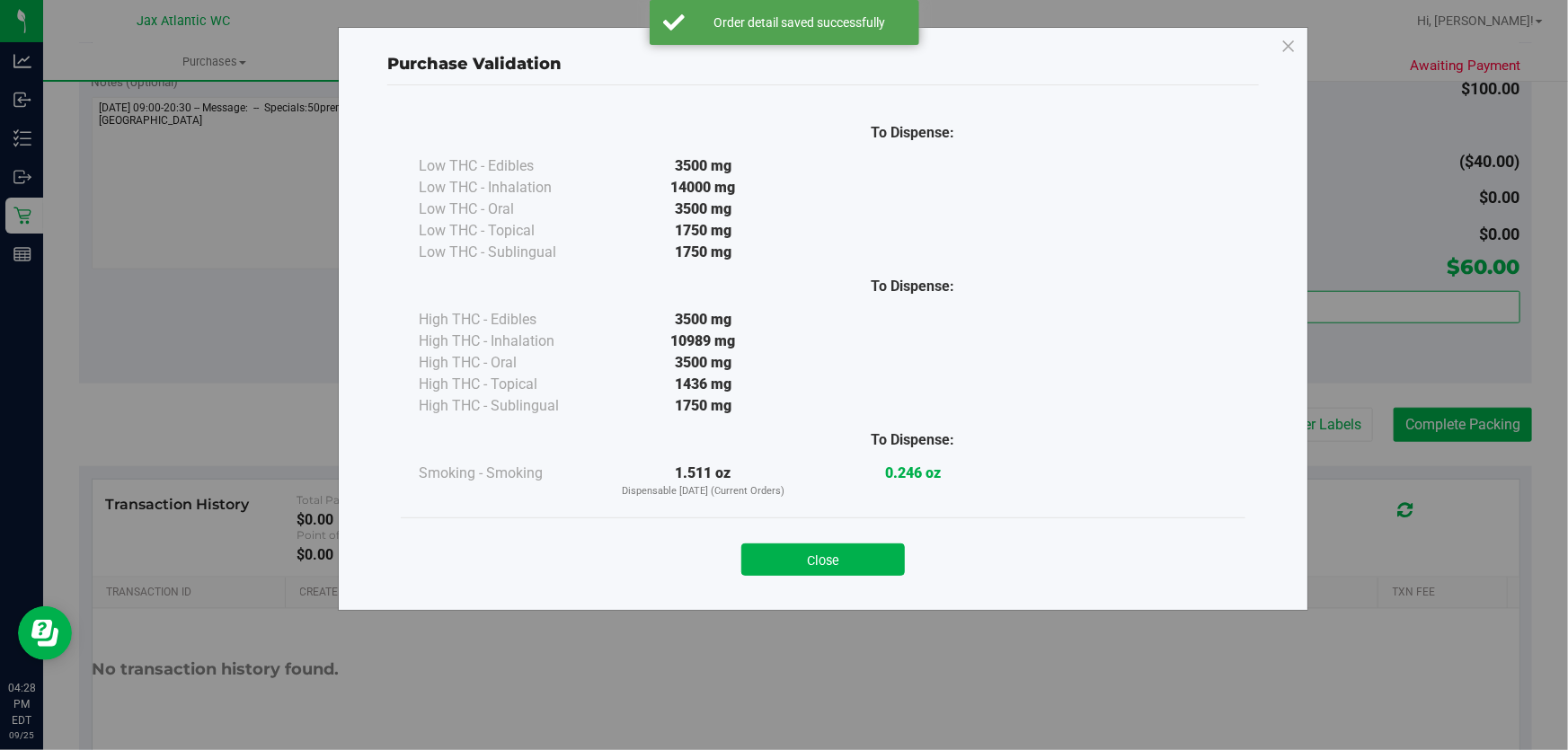
click at [785, 574] on button "Close" at bounding box center [824, 560] width 164 height 32
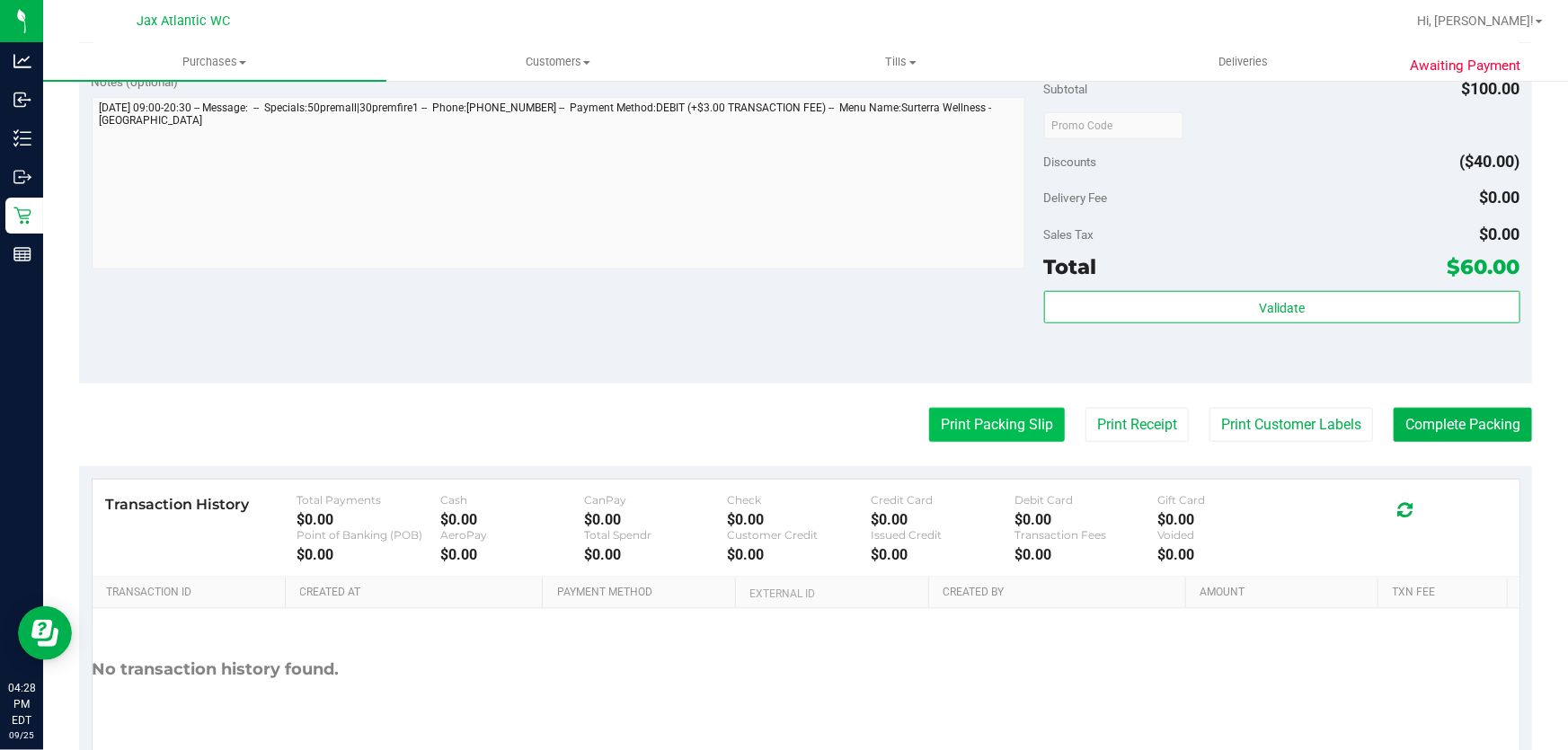
click at [994, 424] on button "Print Packing Slip" at bounding box center [997, 425] width 136 height 34
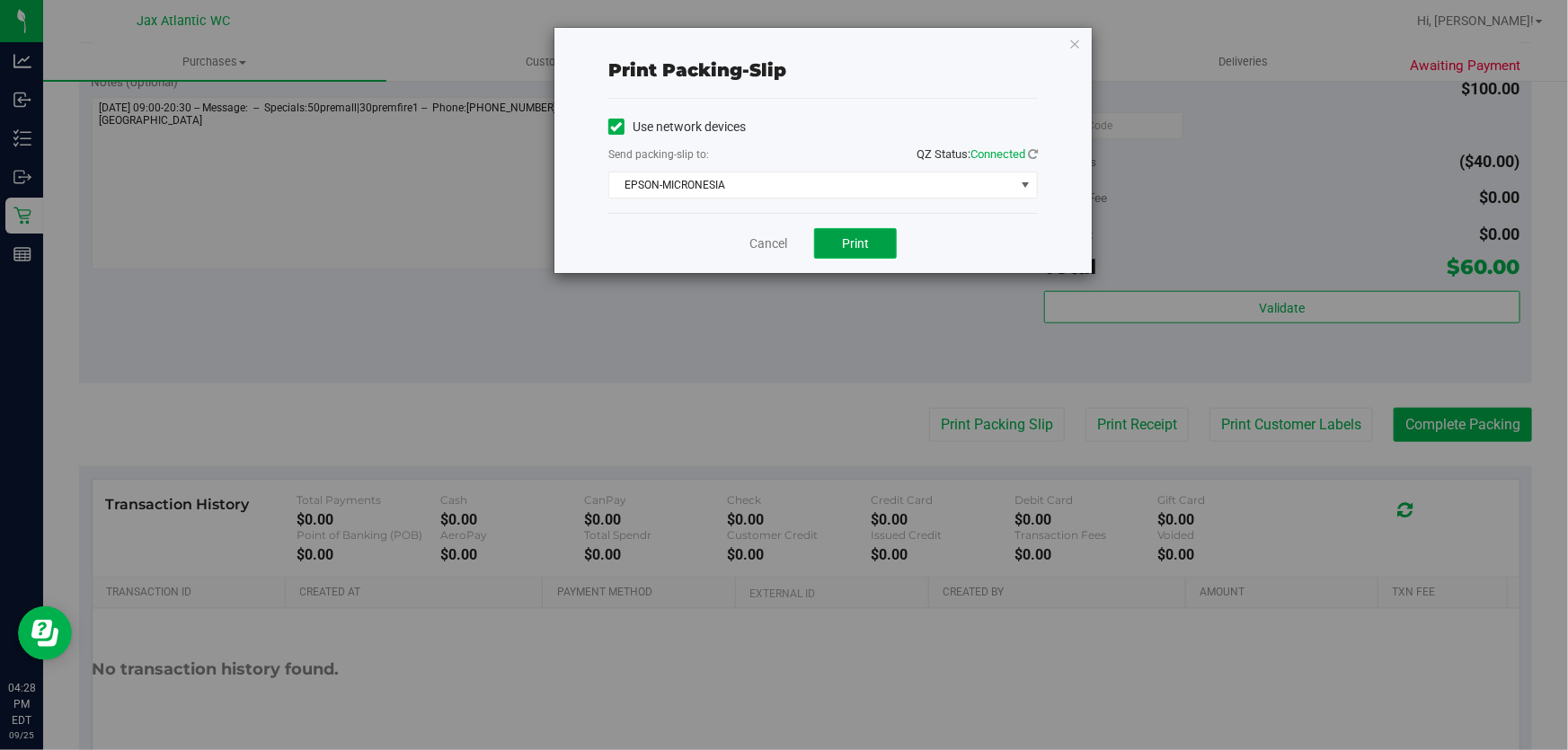
click at [831, 245] on button "Print" at bounding box center [856, 243] width 83 height 30
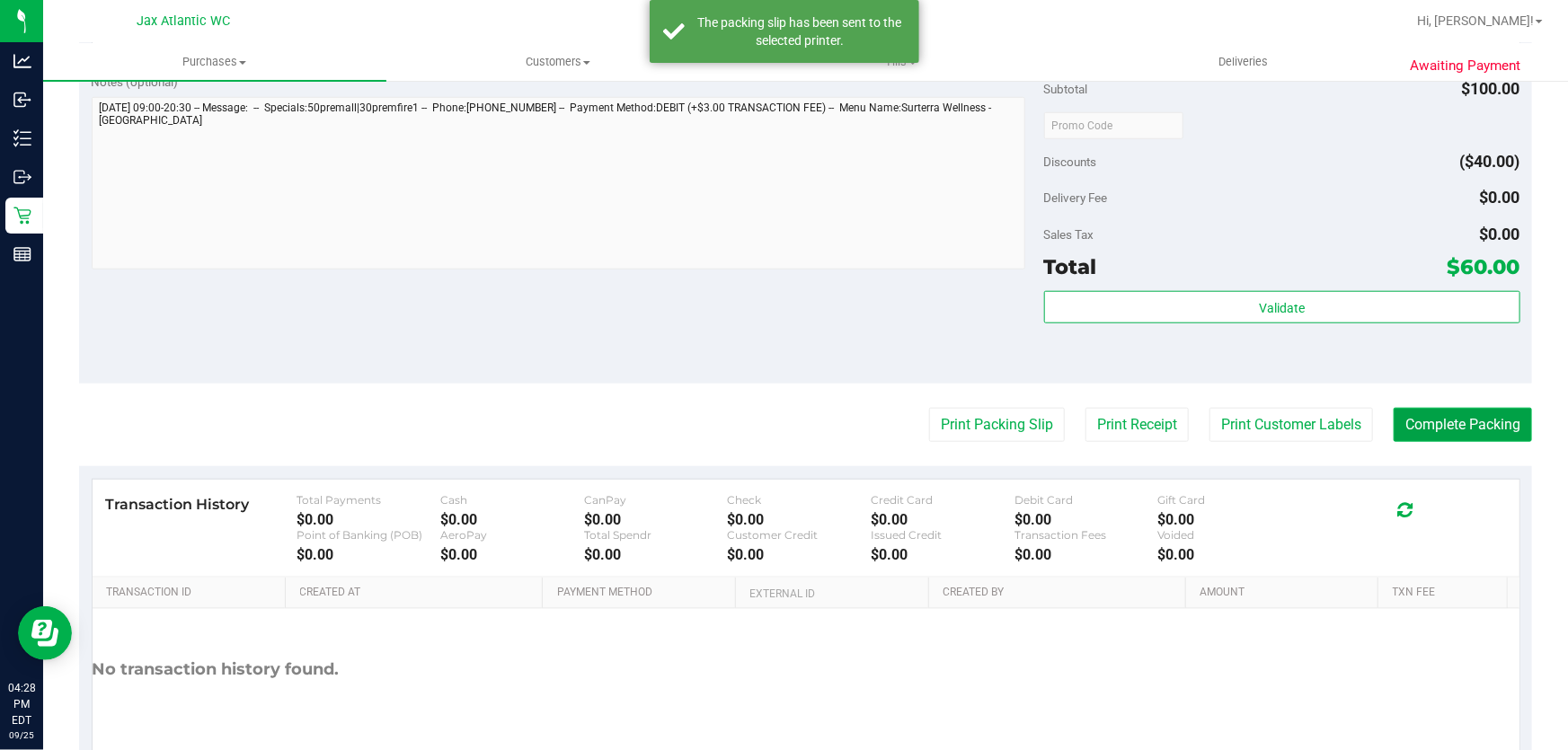
click at [1449, 432] on button "Complete Packing" at bounding box center [1462, 425] width 139 height 34
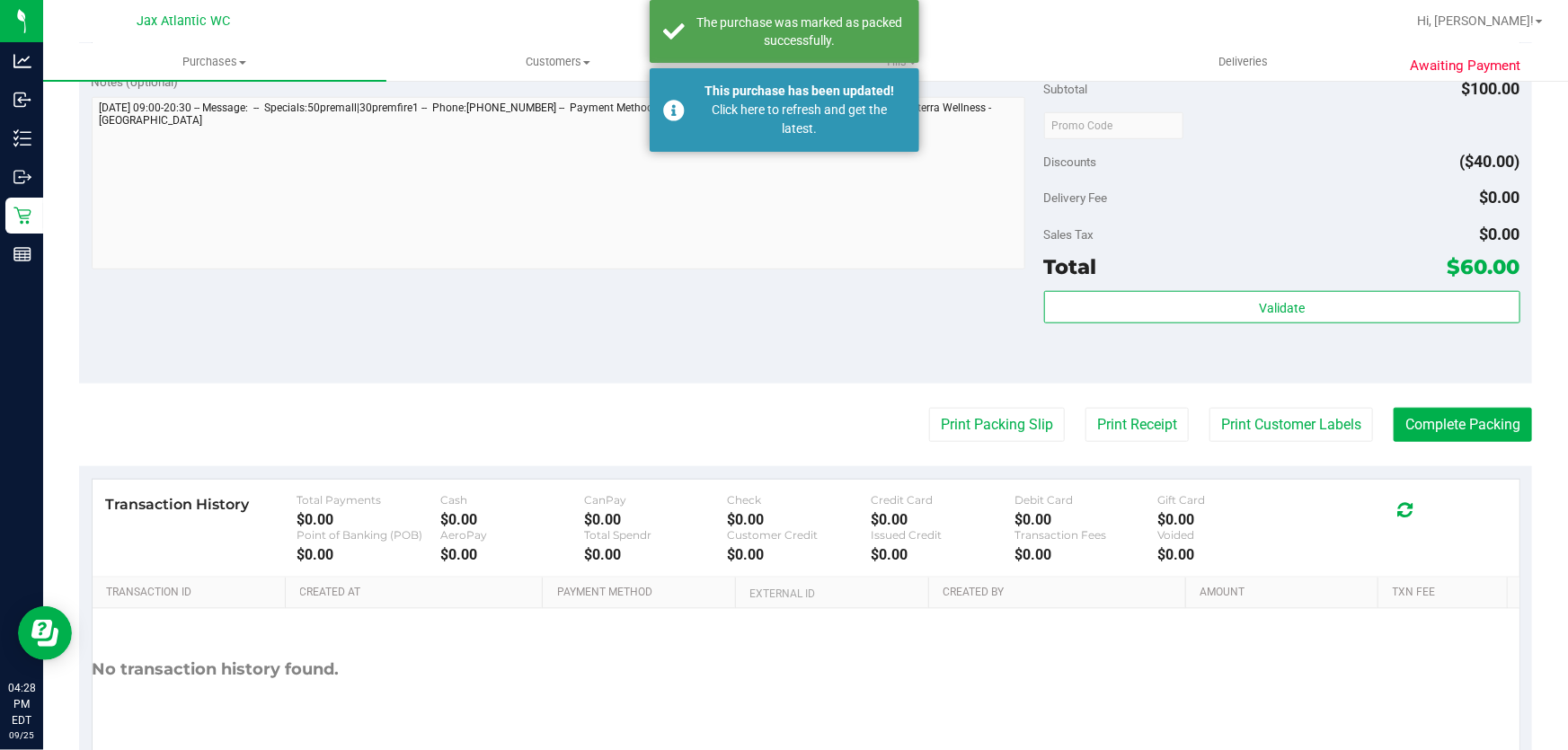
click at [989, 318] on div "Notes (optional) Subtotal $100.00 Discounts ($40.00) Delivery Fee $0.00 Sales T…" at bounding box center [806, 221] width 1453 height 323
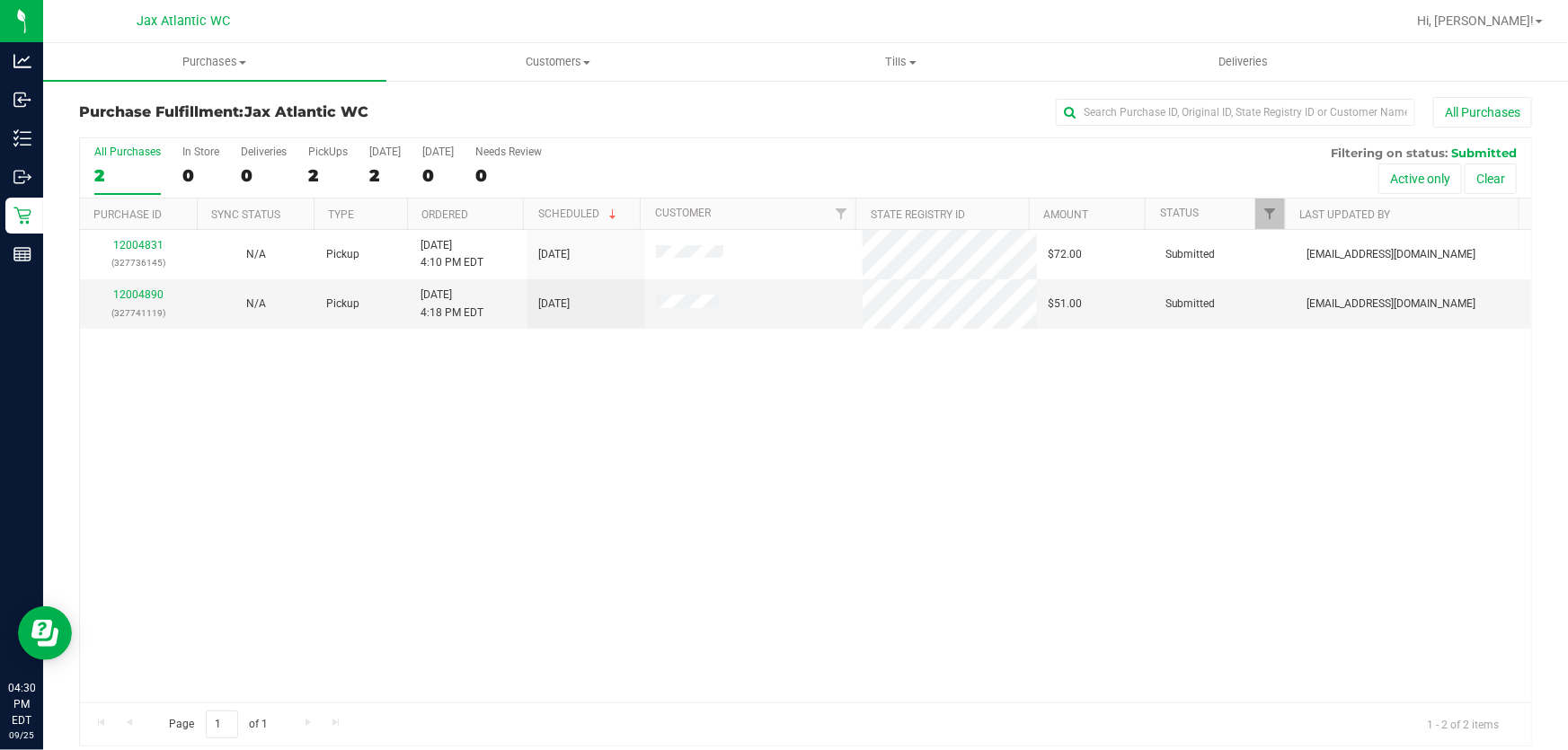
click at [523, 122] on div "Purchase Fulfillment: Jax Atlantic WC All Purchases" at bounding box center [806, 117] width 1453 height 40
click at [124, 289] on link "12004890" at bounding box center [138, 294] width 50 height 12
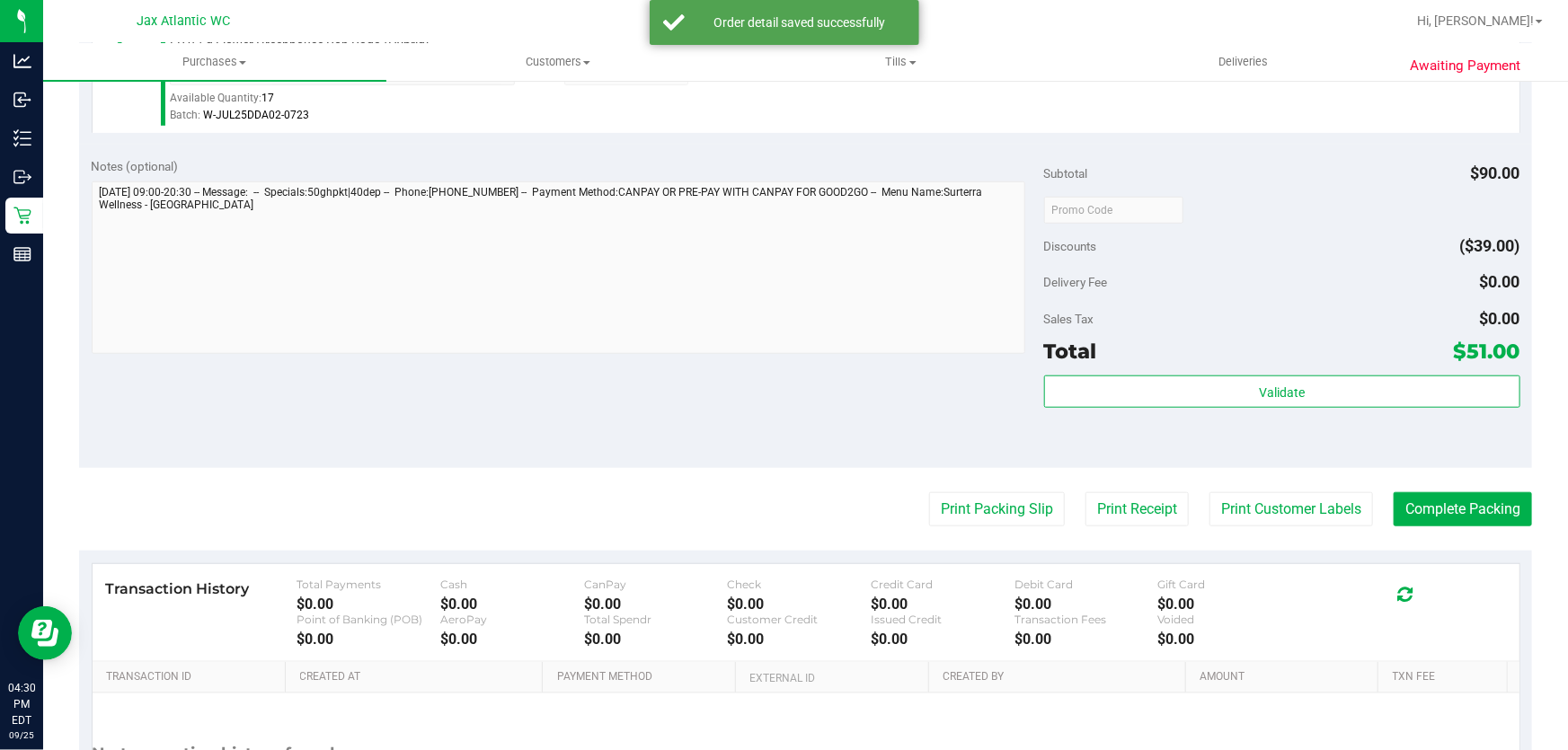
scroll to position [653, 0]
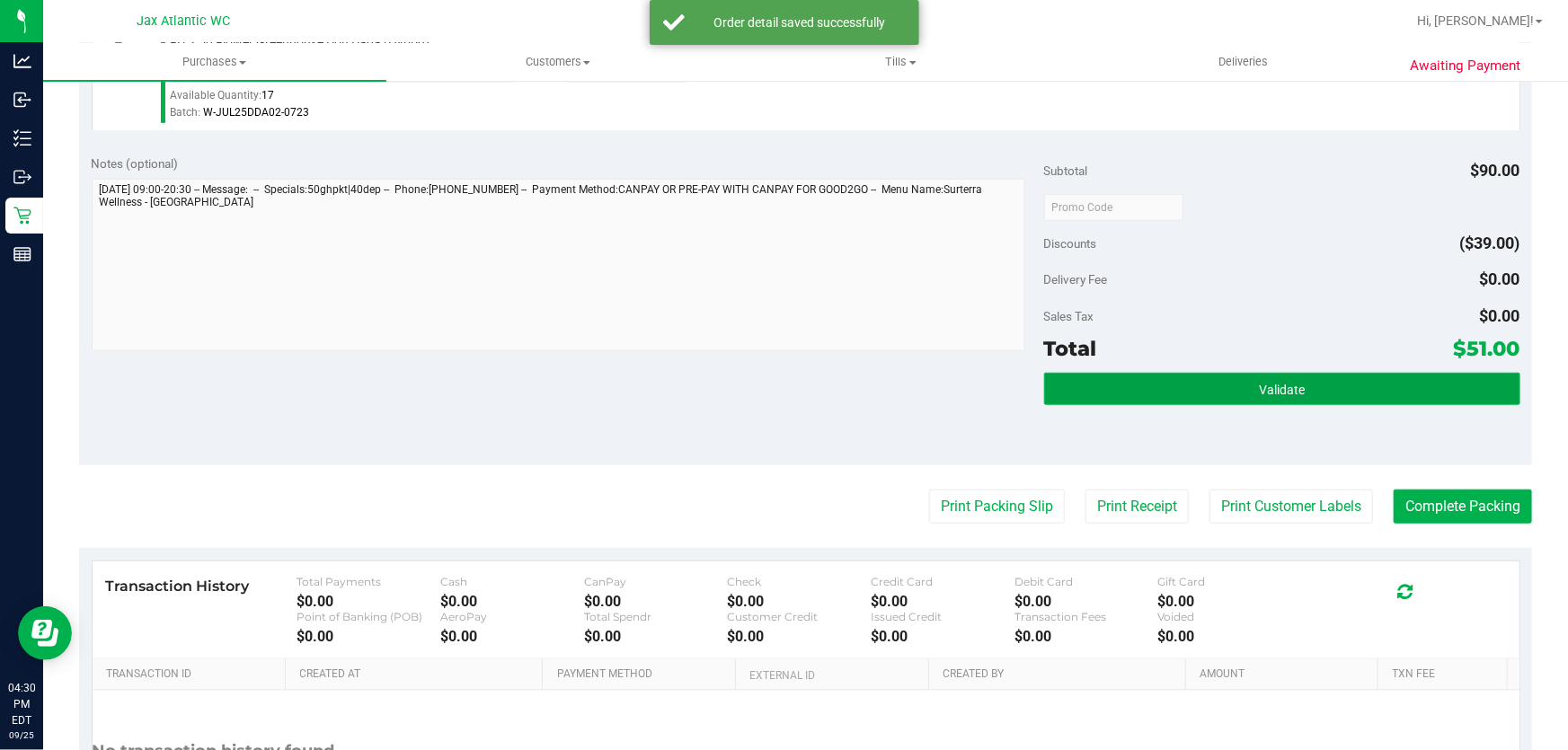
click at [1294, 385] on span "Validate" at bounding box center [1282, 389] width 46 height 14
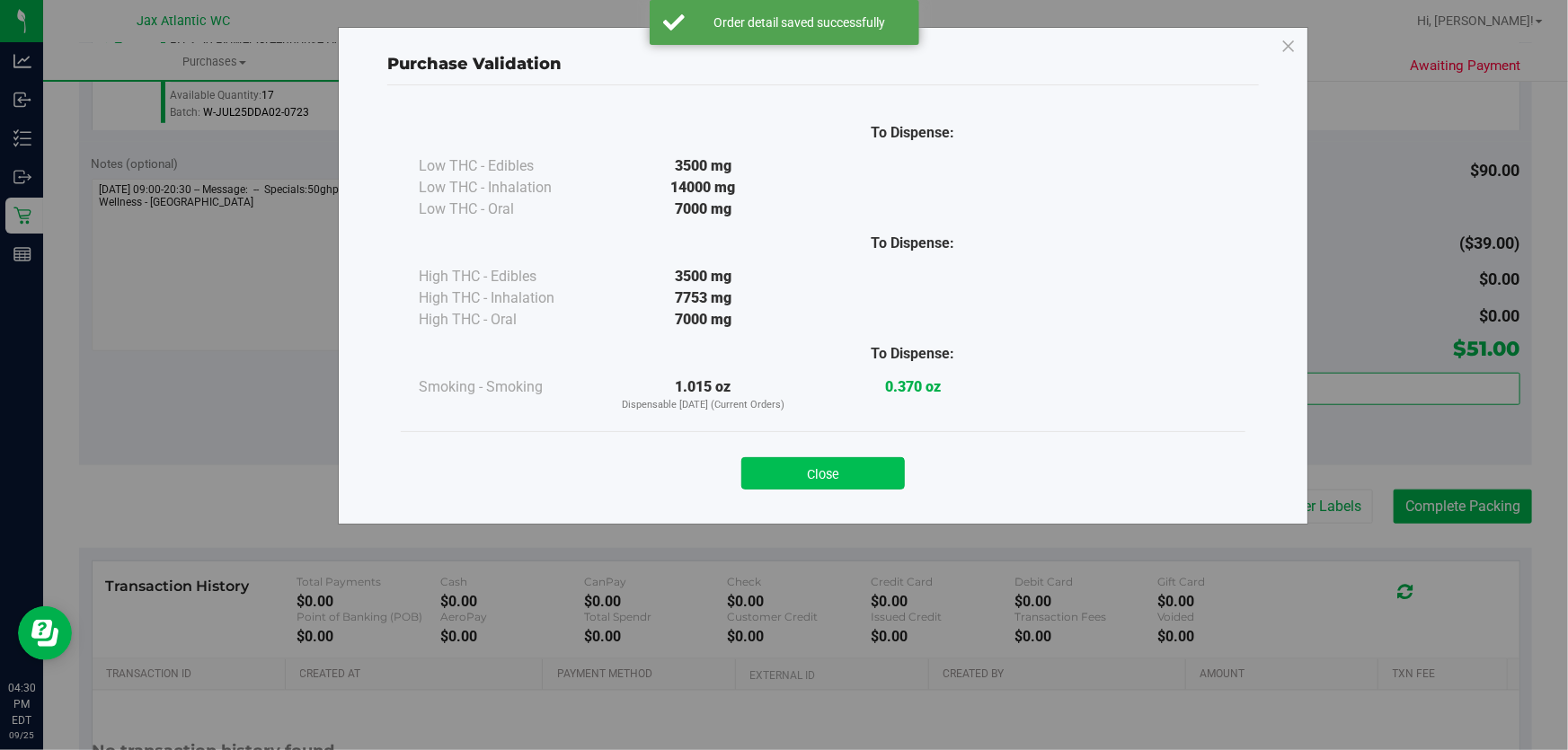
click at [902, 481] on button "Close" at bounding box center [824, 473] width 164 height 32
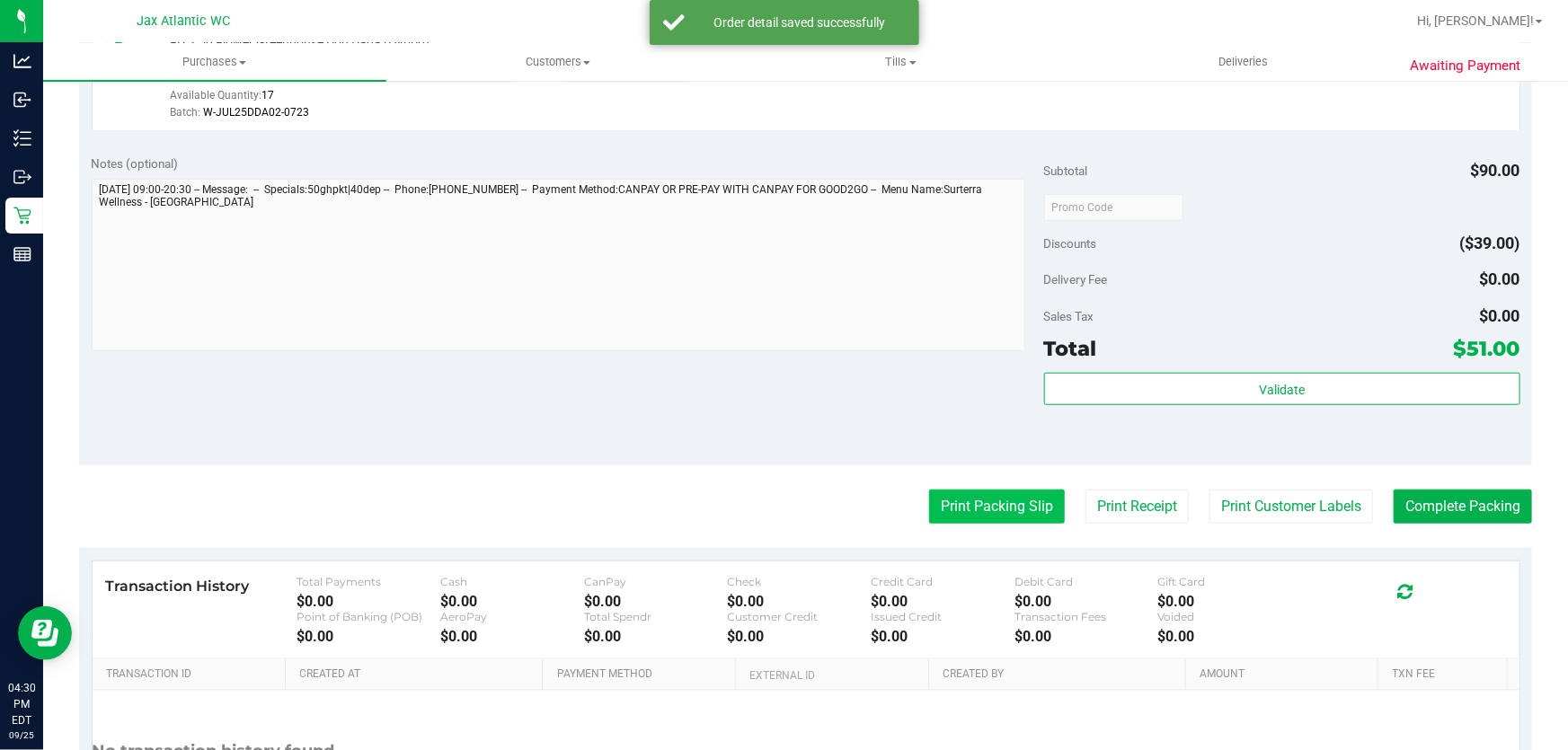
click at [1036, 495] on button "Print Packing Slip" at bounding box center [997, 507] width 136 height 34
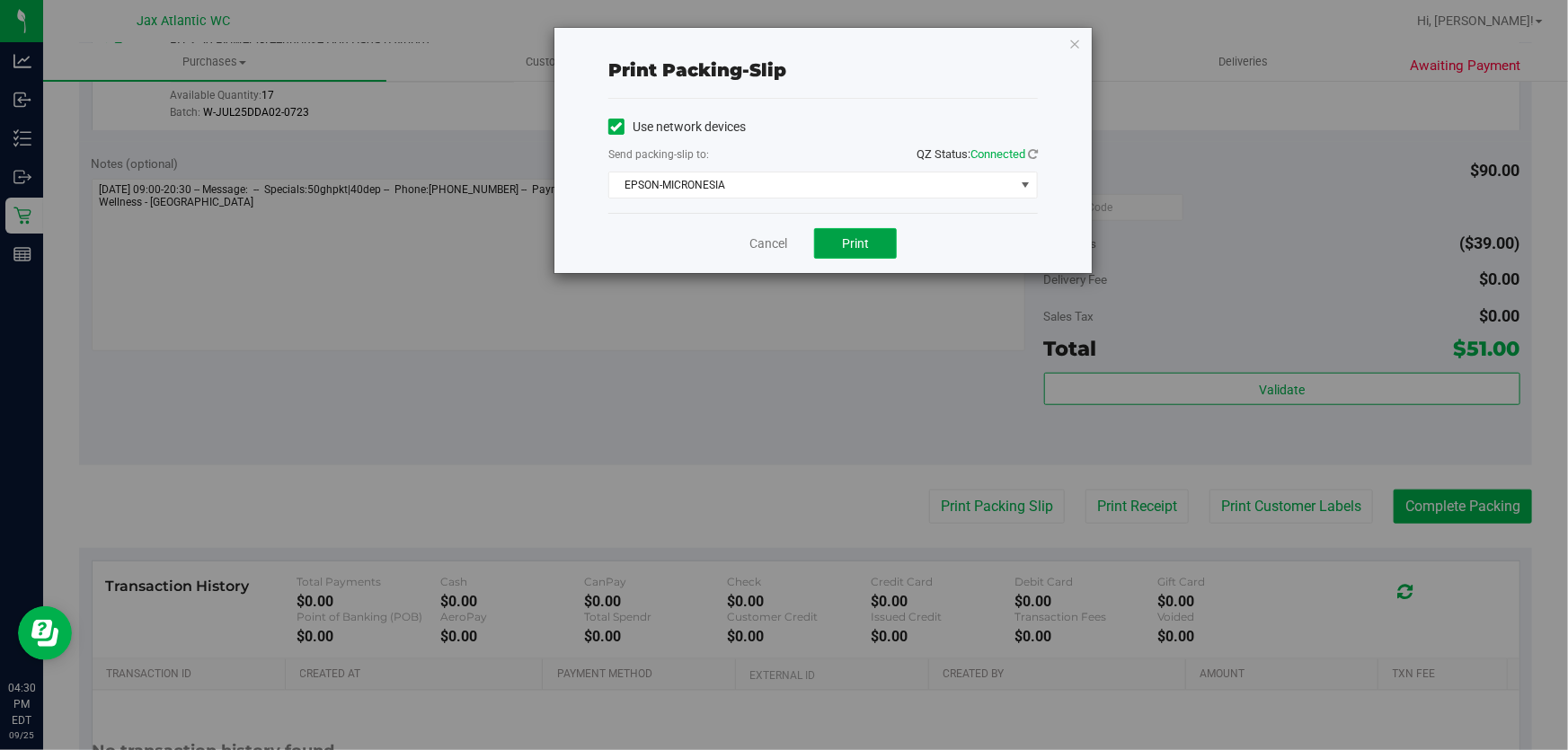
click at [870, 235] on button "Print" at bounding box center [856, 243] width 83 height 30
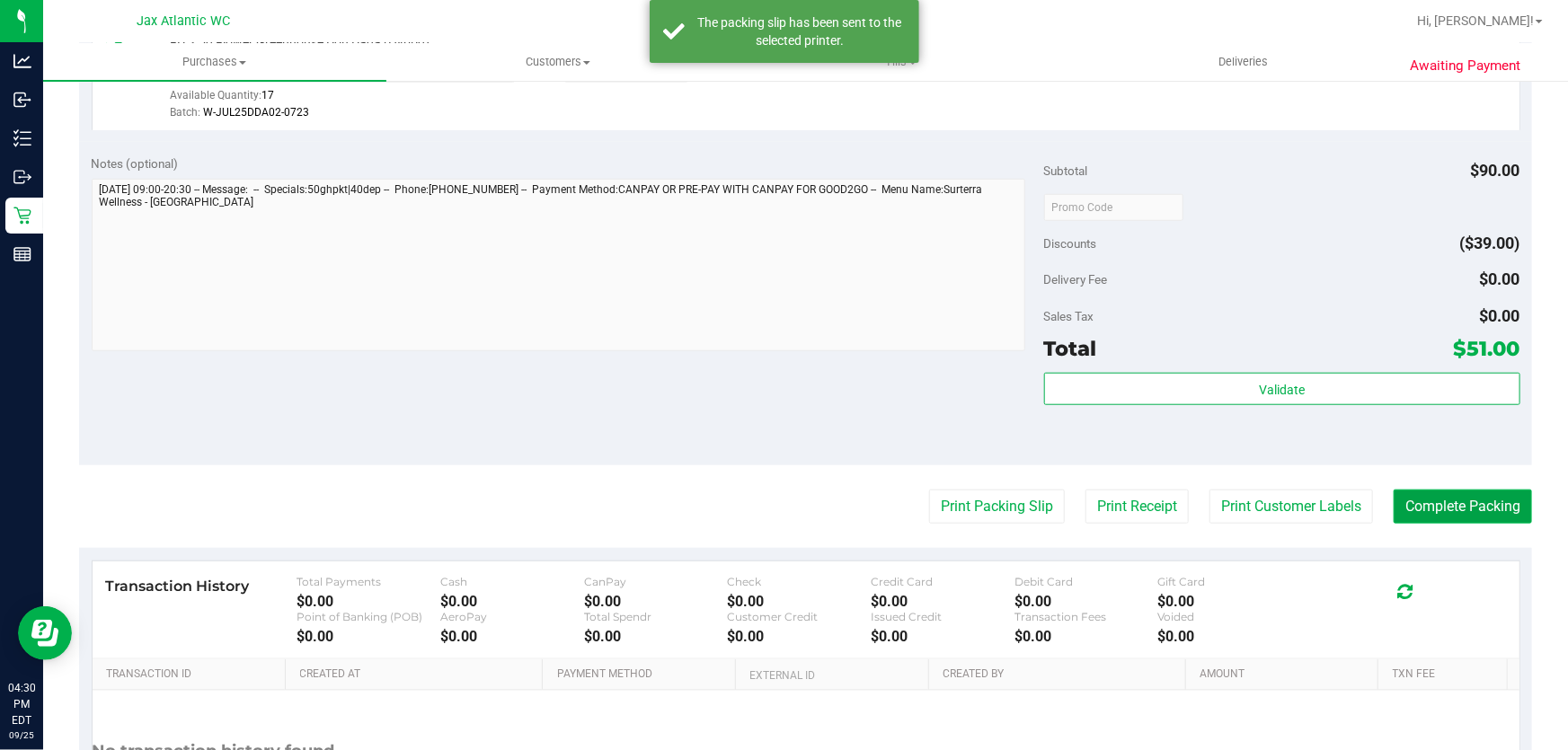
click at [1509, 521] on button "Complete Packing" at bounding box center [1462, 507] width 139 height 34
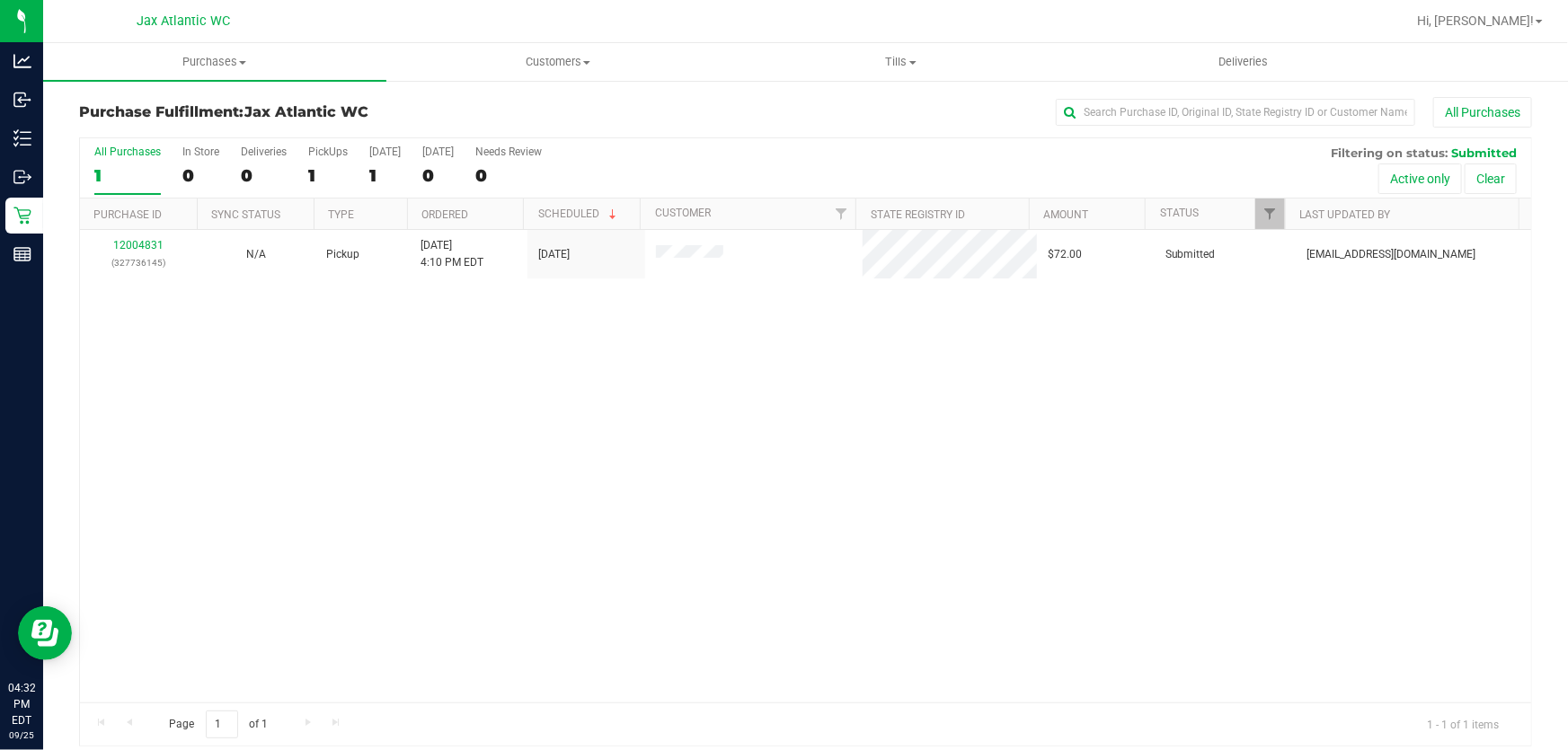
scroll to position [13, 0]
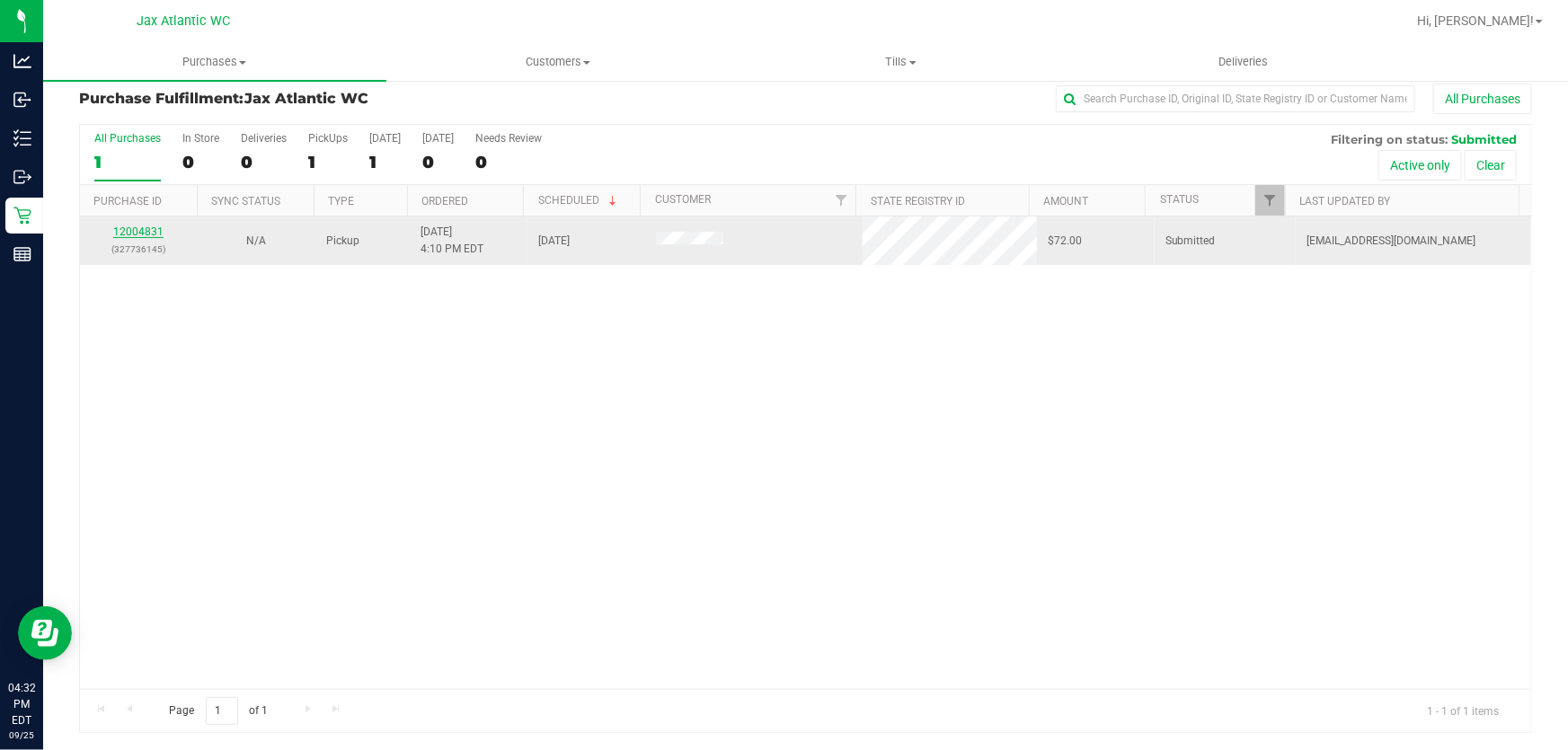
click at [144, 235] on link "12004831" at bounding box center [138, 231] width 50 height 12
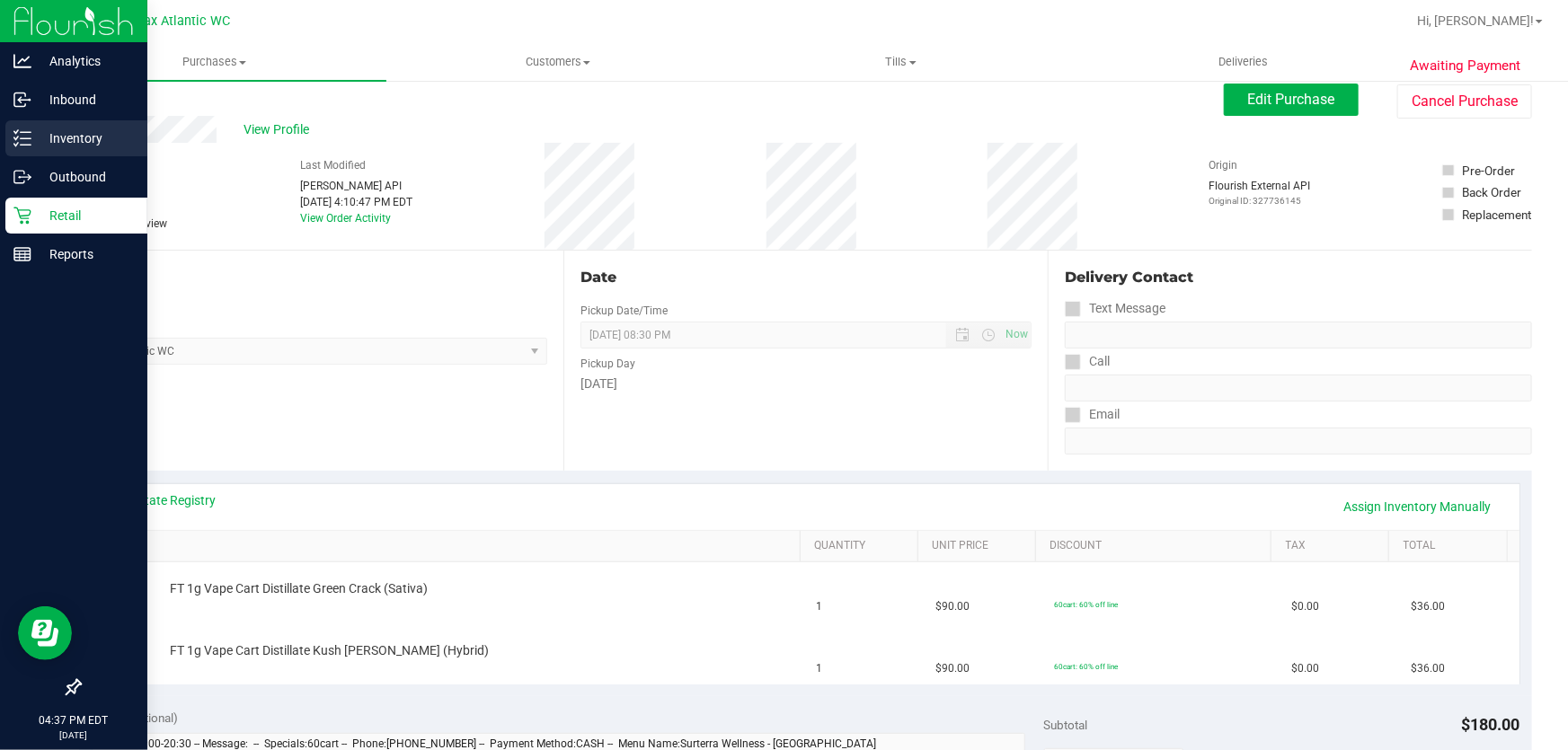
click at [87, 142] on p "Inventory" at bounding box center [85, 138] width 107 height 22
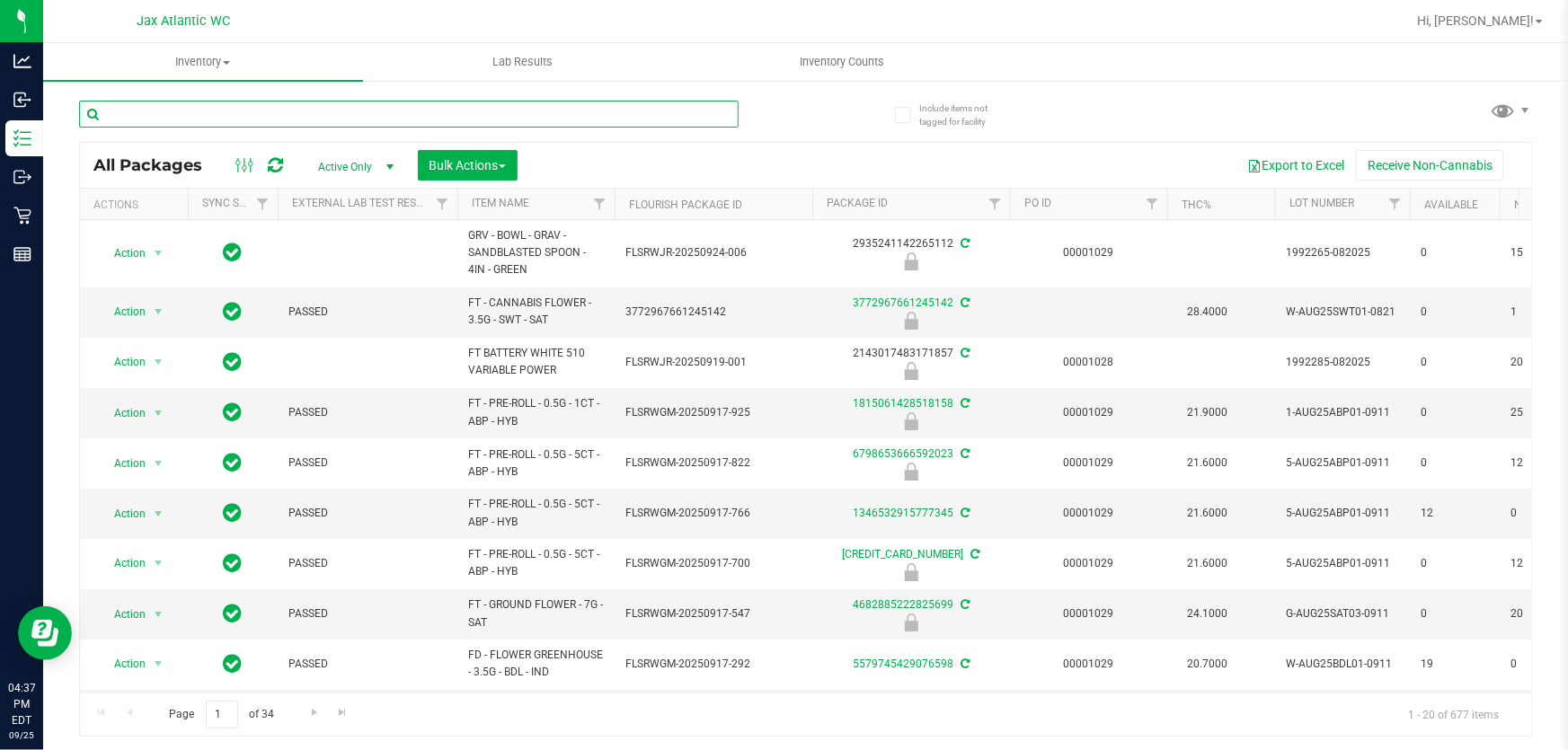
click at [421, 125] on input "text" at bounding box center [409, 114] width 660 height 27
type input "cim"
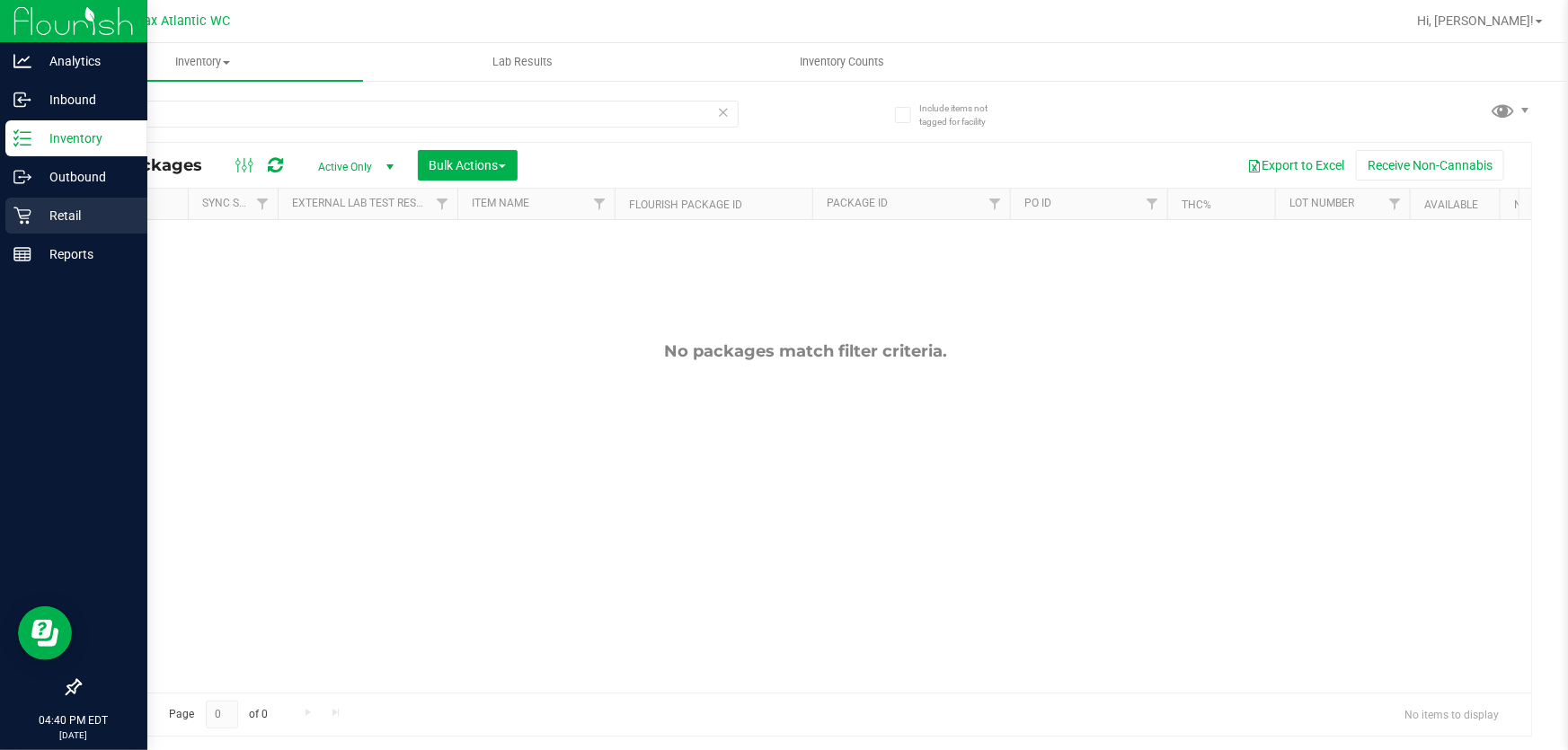
click at [24, 212] on icon at bounding box center [22, 215] width 18 height 18
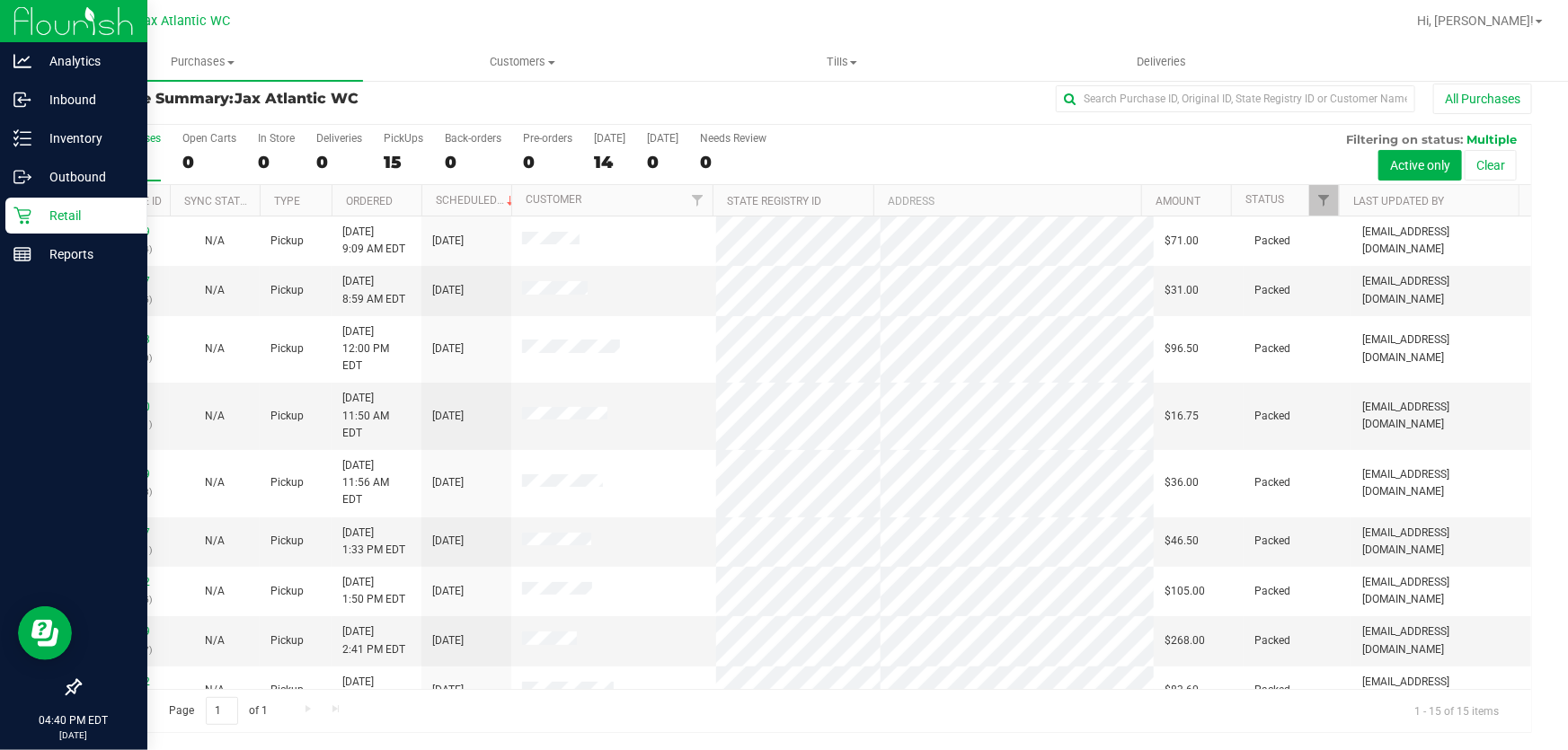
scroll to position [271, 0]
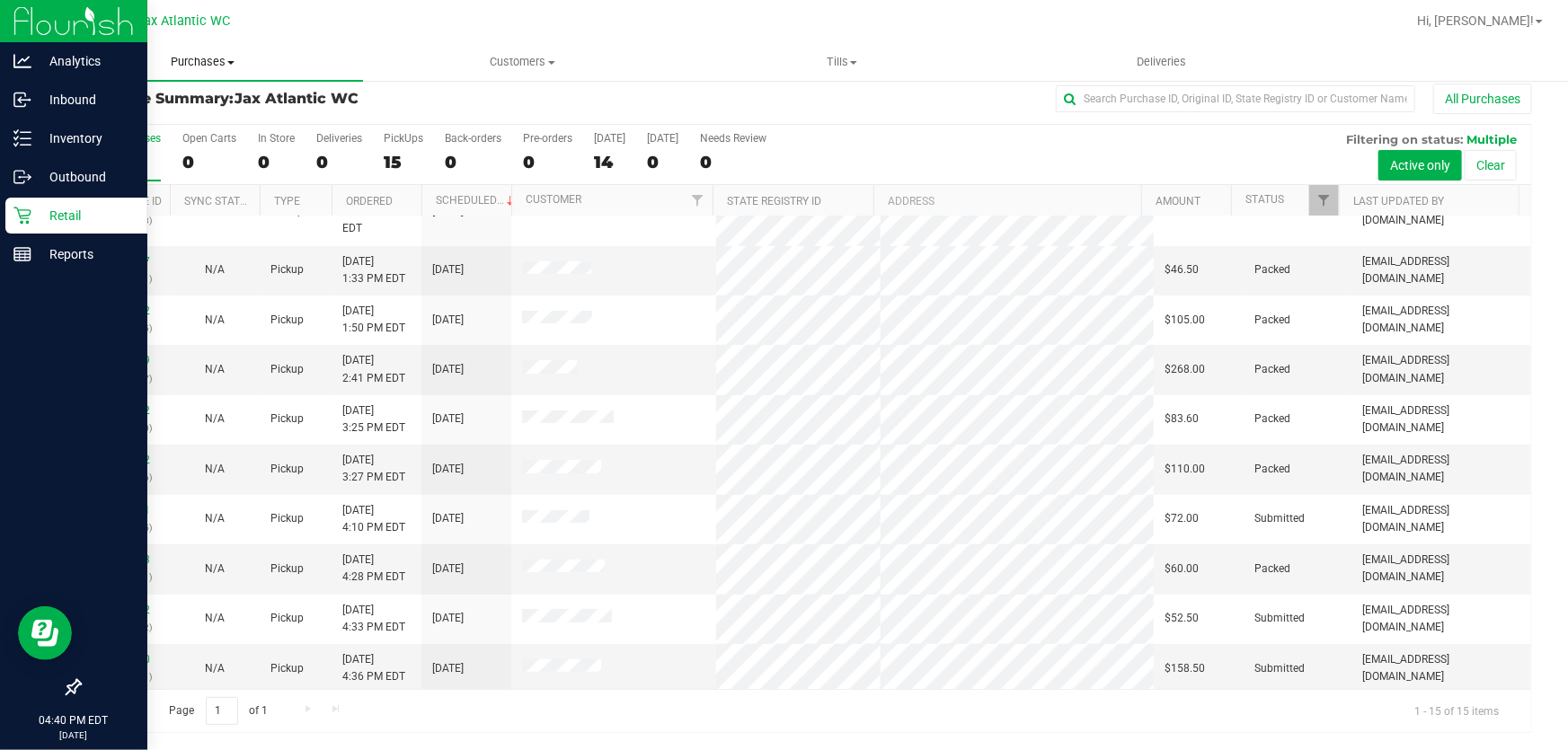
click at [186, 57] on span "Purchases" at bounding box center [204, 61] width 320 height 16
click at [159, 121] on li "Fulfillment" at bounding box center [204, 130] width 320 height 22
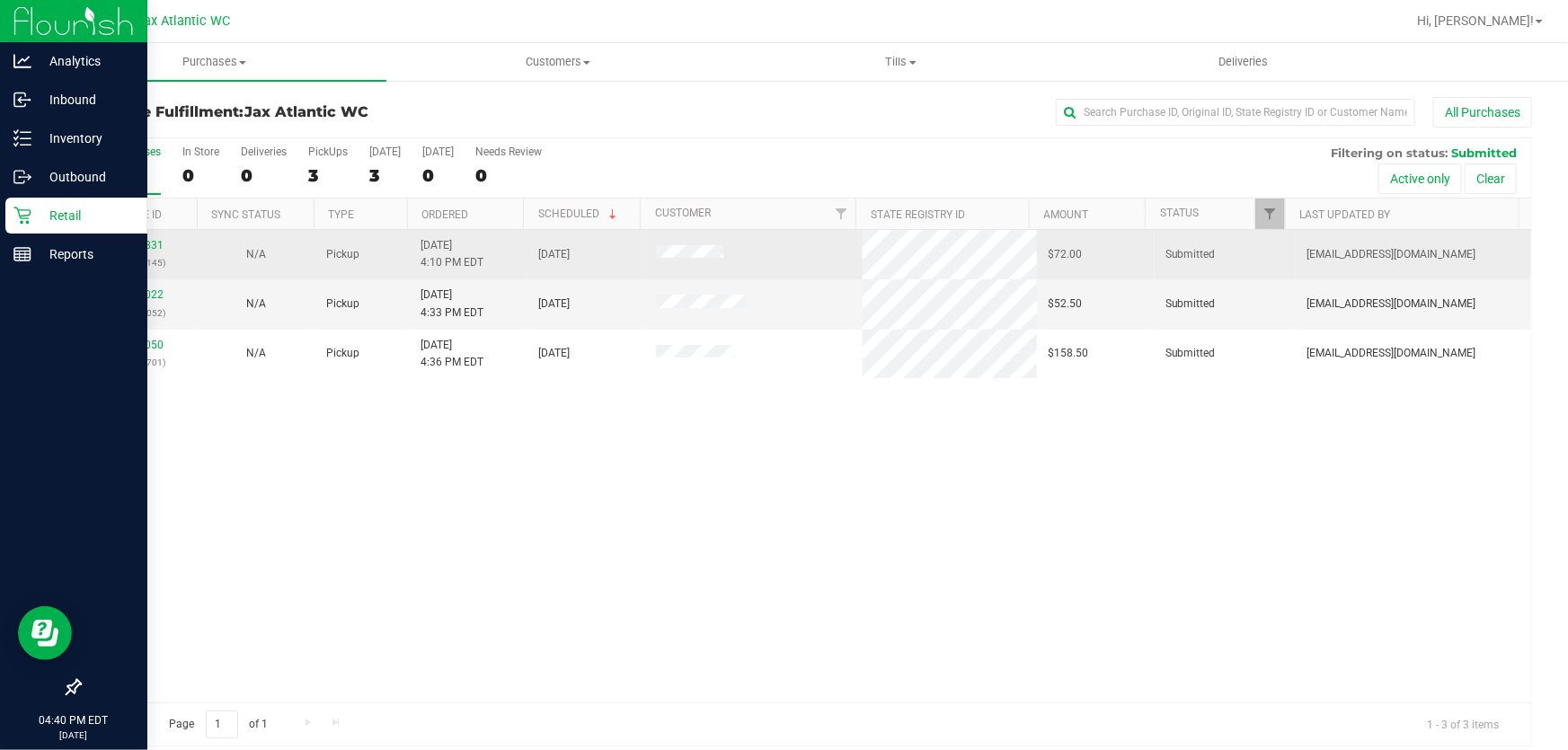
click at [144, 252] on div "12004831 (327736145)" at bounding box center [139, 254] width 96 height 34
click at [144, 249] on link "12004831" at bounding box center [138, 245] width 50 height 12
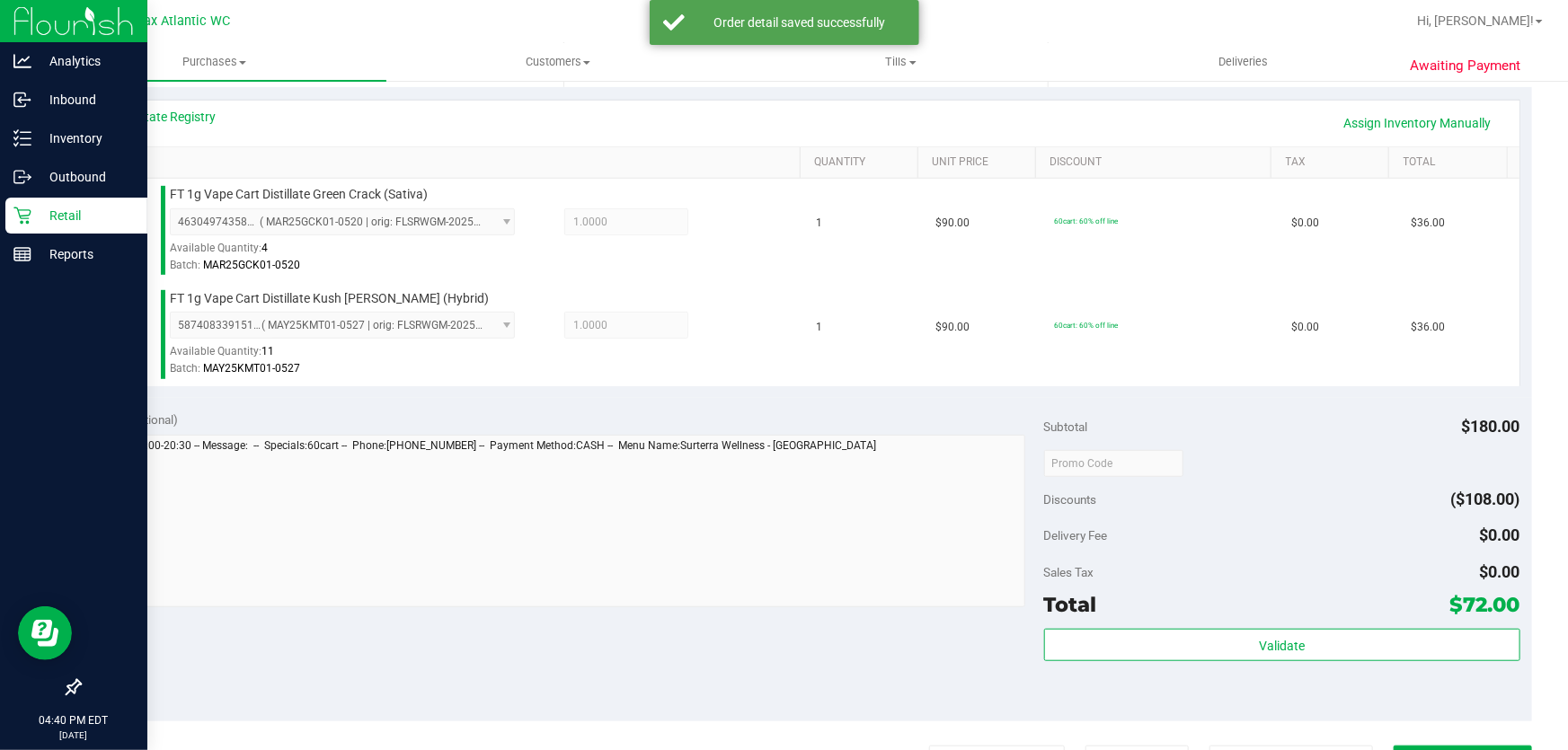
scroll to position [653, 0]
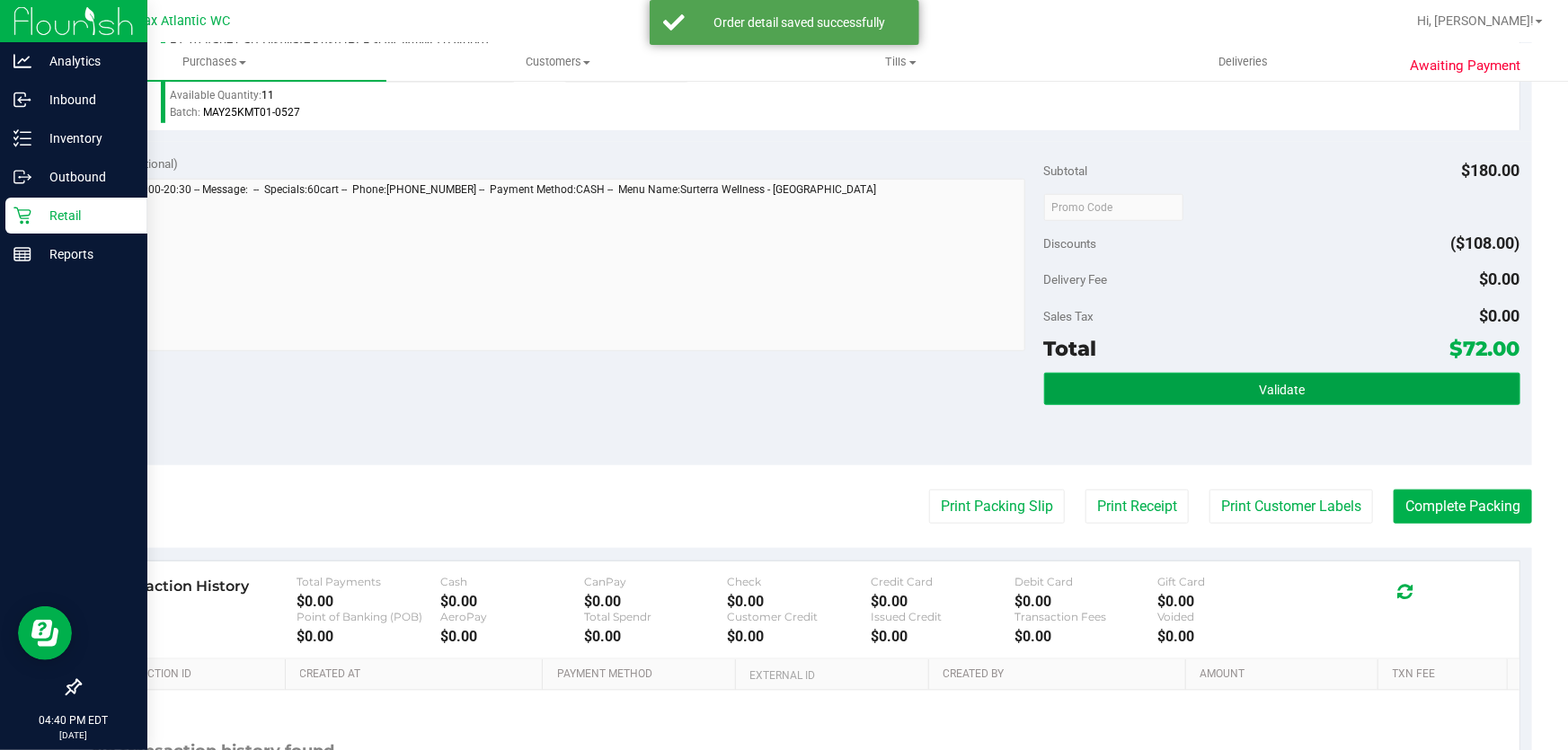
click at [1206, 394] on button "Validate" at bounding box center [1282, 389] width 477 height 32
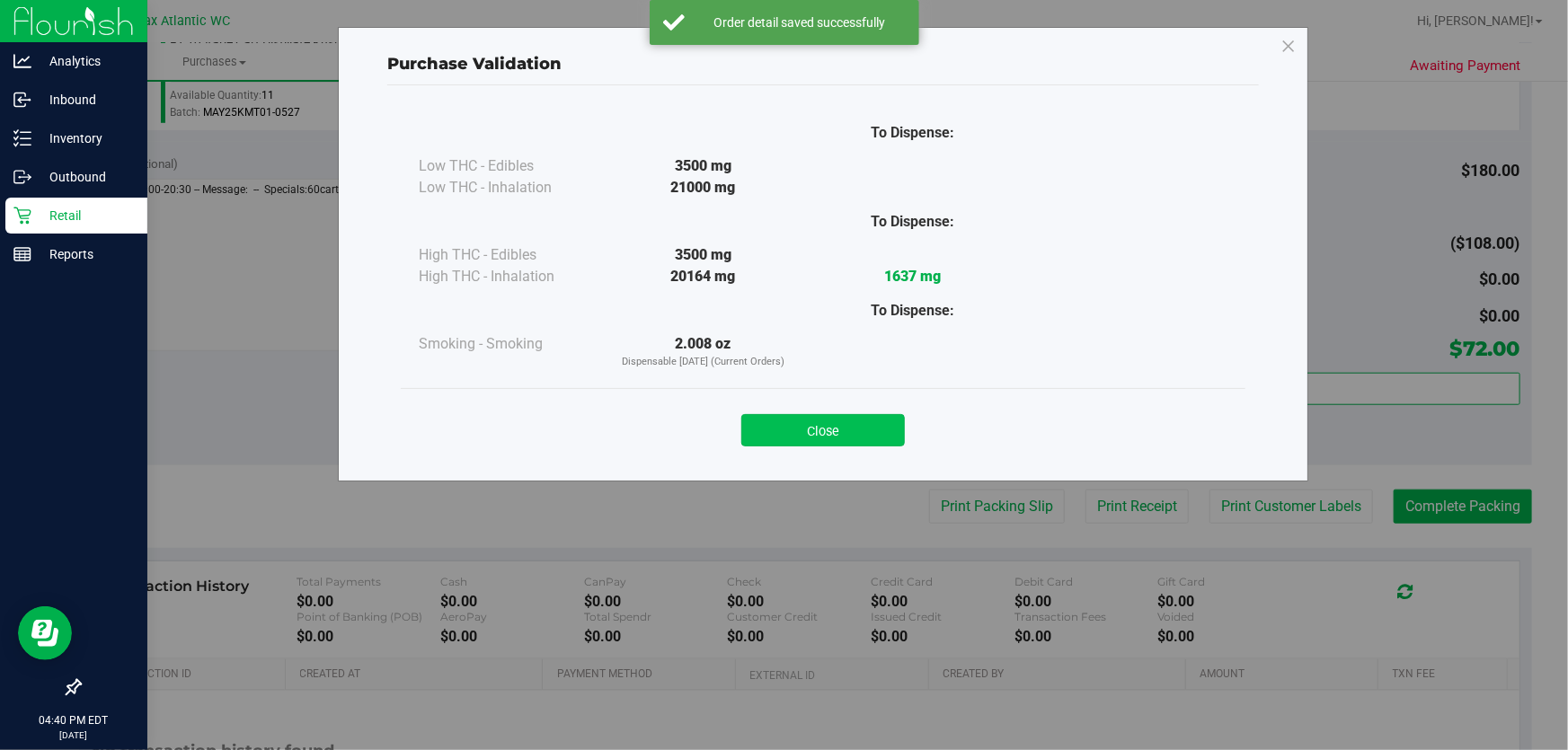
click at [810, 417] on button "Close" at bounding box center [824, 431] width 164 height 32
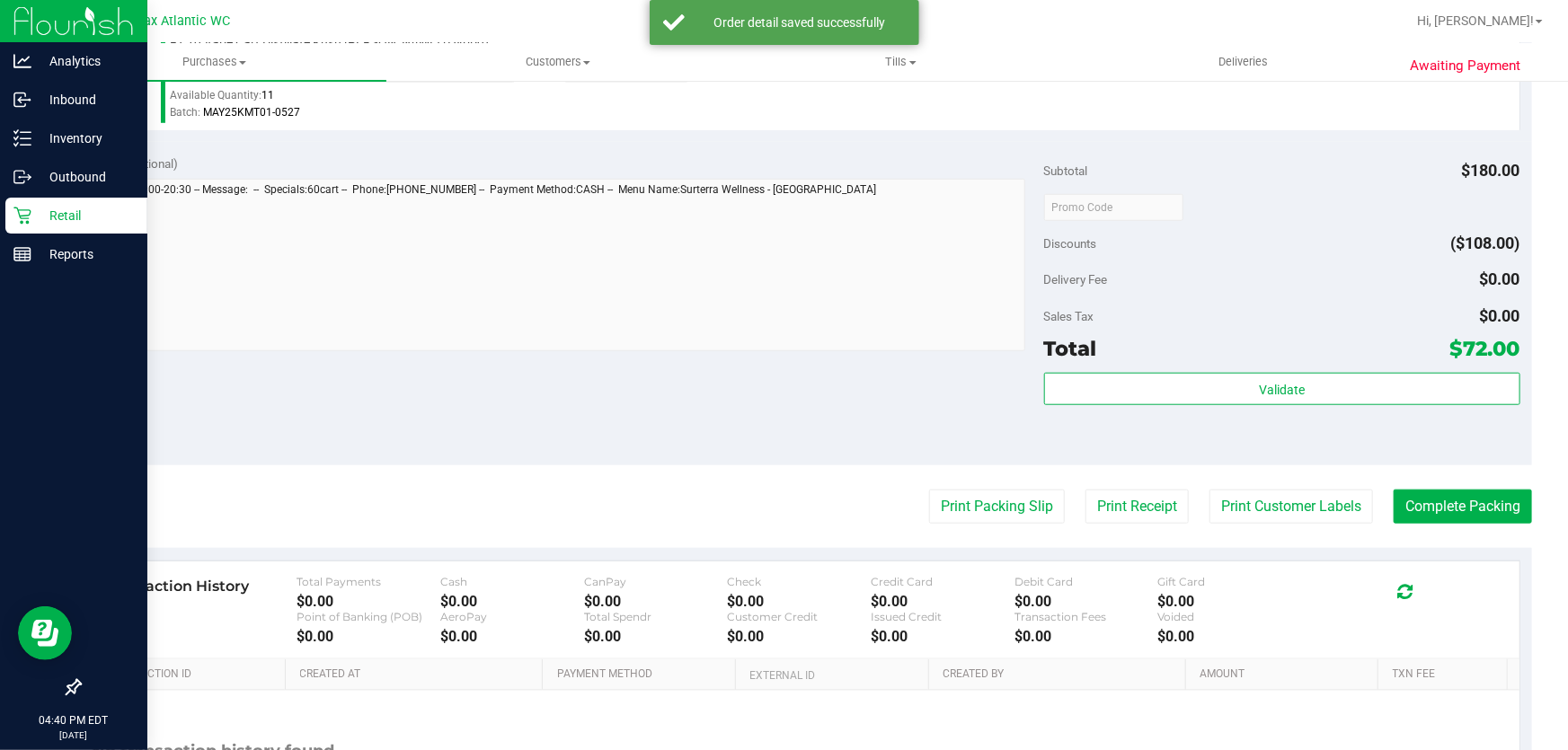
click at [1052, 511] on div "Print Packing Slip Print Receipt Print Customer Labels Complete Packing" at bounding box center [806, 507] width 1453 height 34
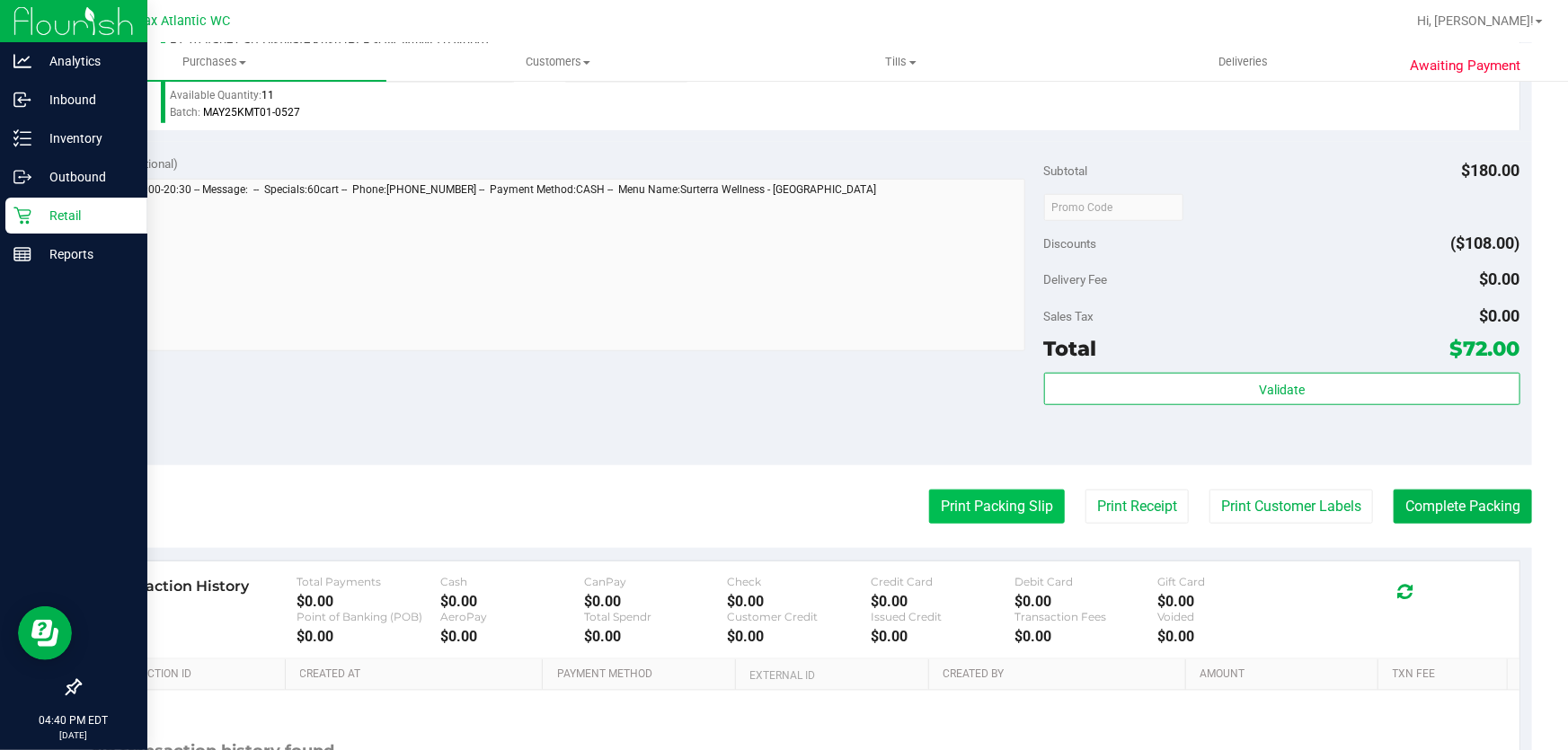
click at [1039, 510] on button "Print Packing Slip" at bounding box center [997, 507] width 136 height 34
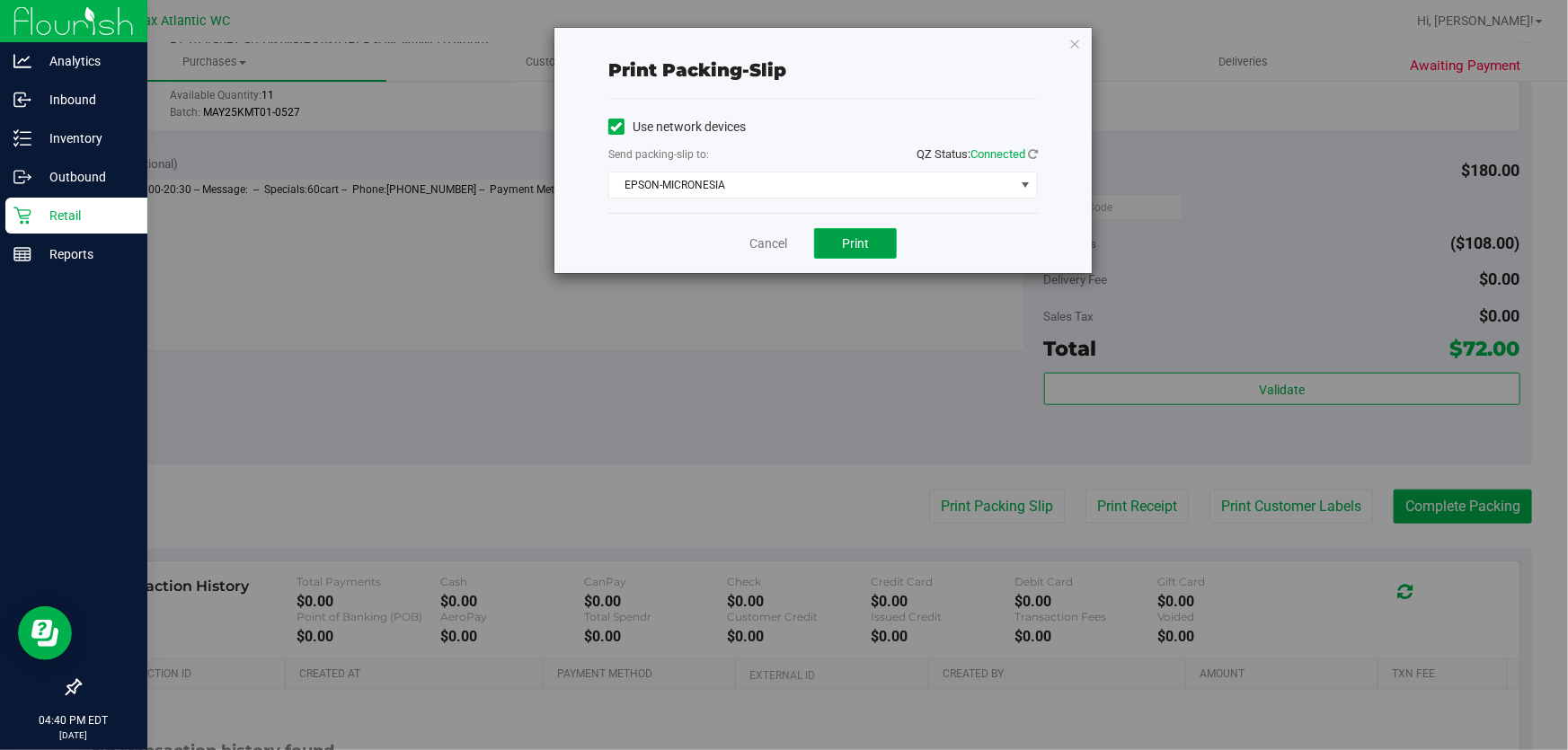
click at [867, 240] on span "Print" at bounding box center [856, 243] width 27 height 14
click at [772, 241] on link "Cancel" at bounding box center [768, 244] width 38 height 19
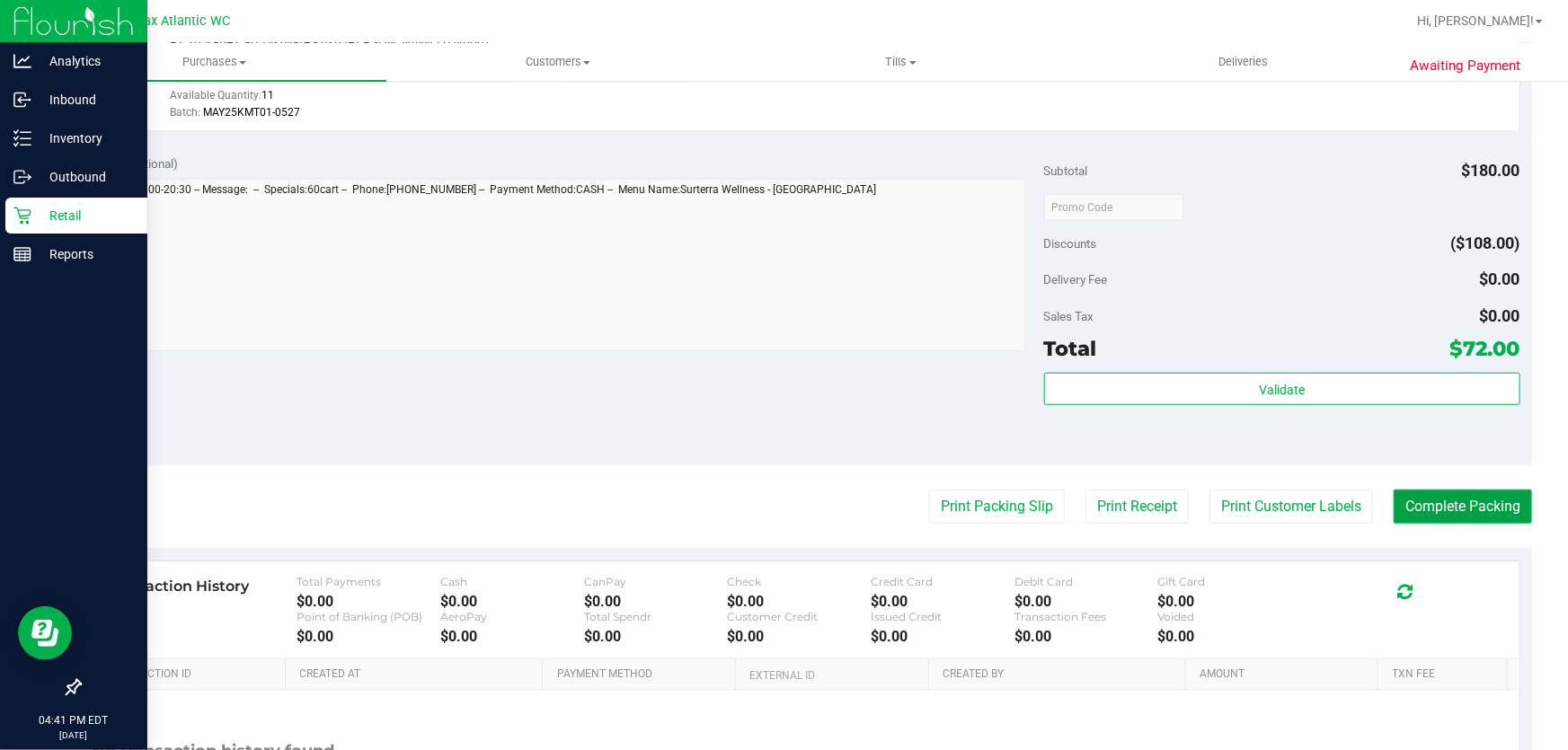
click at [1476, 516] on button "Complete Packing" at bounding box center [1462, 507] width 139 height 34
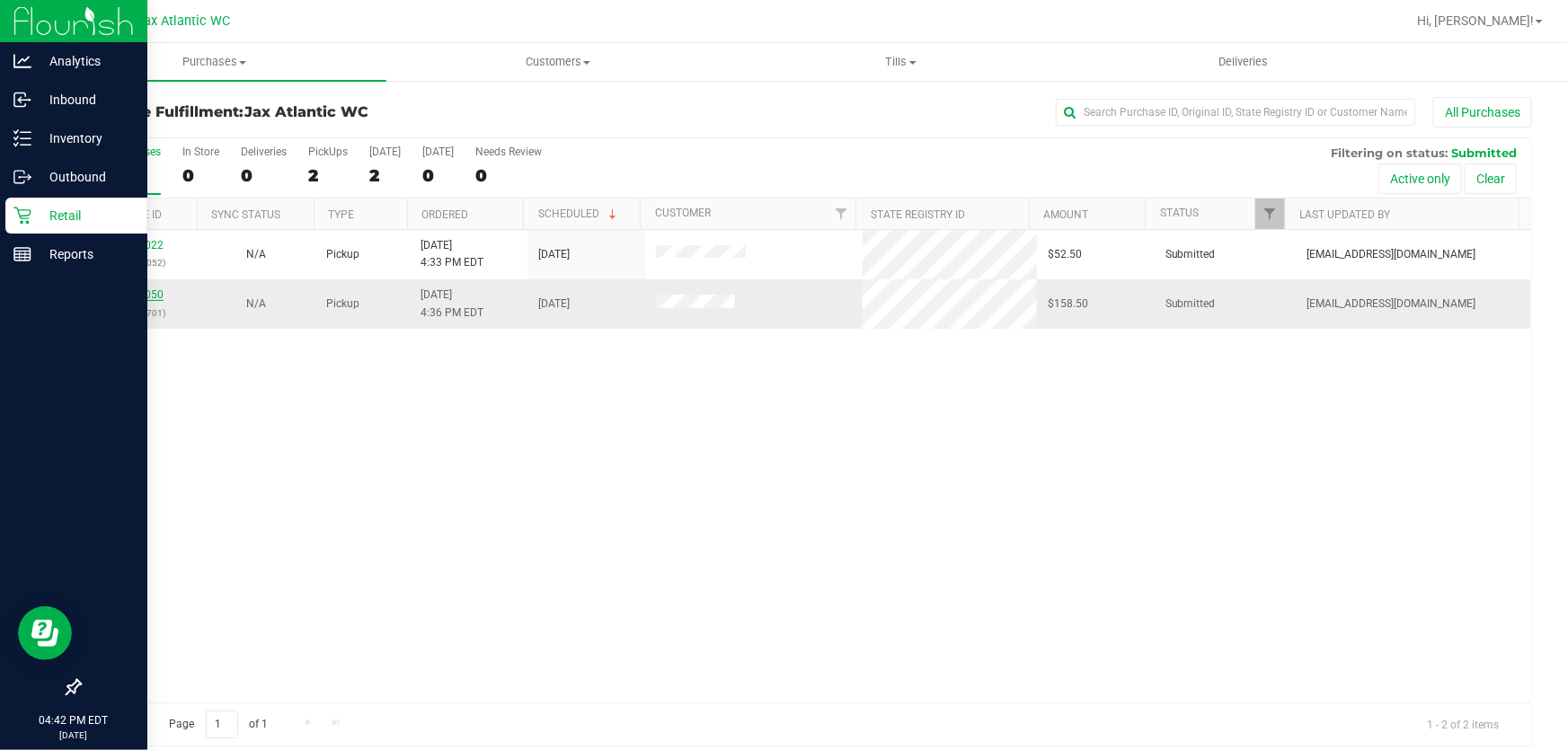
click at [153, 288] on link "12005050" at bounding box center [138, 294] width 50 height 12
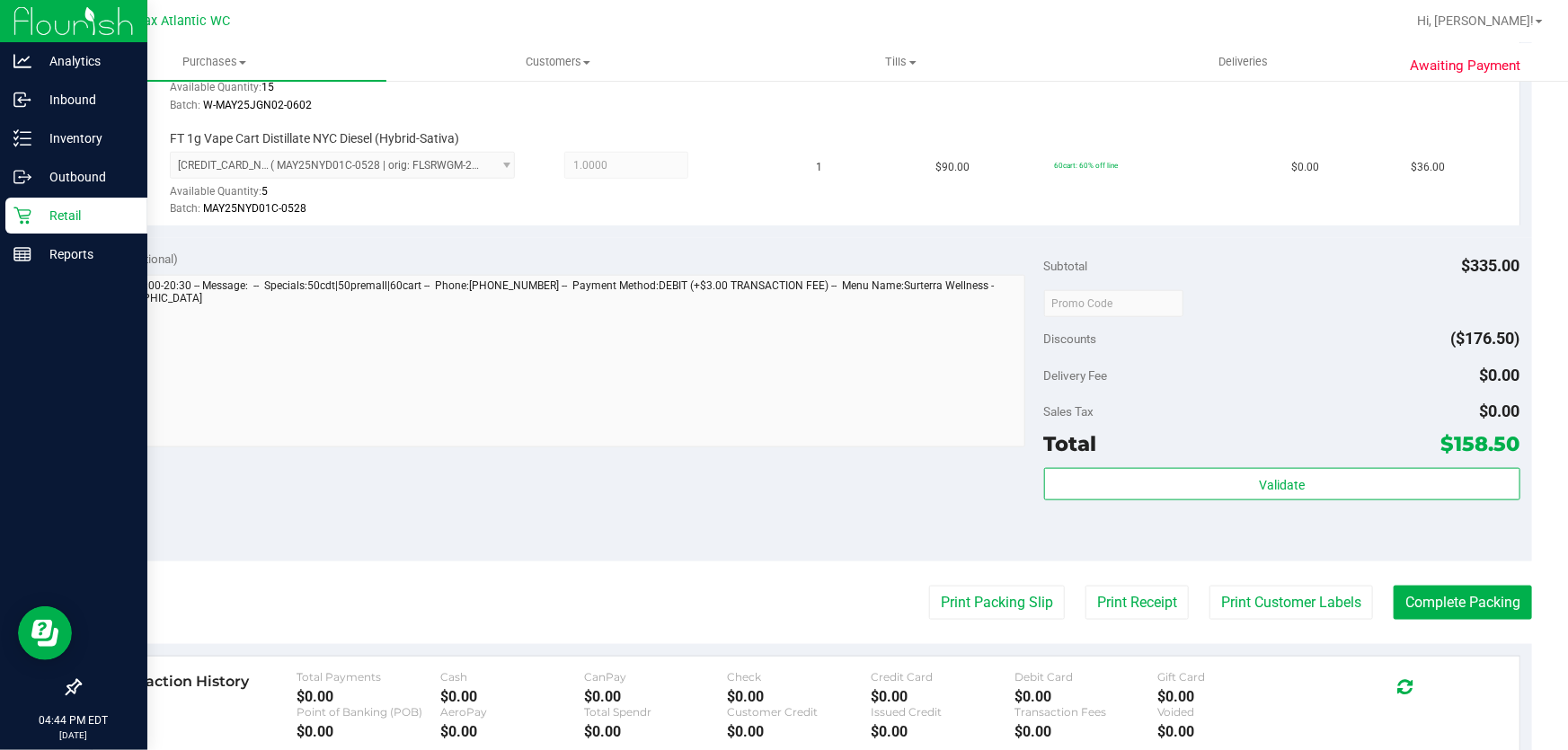
scroll to position [899, 0]
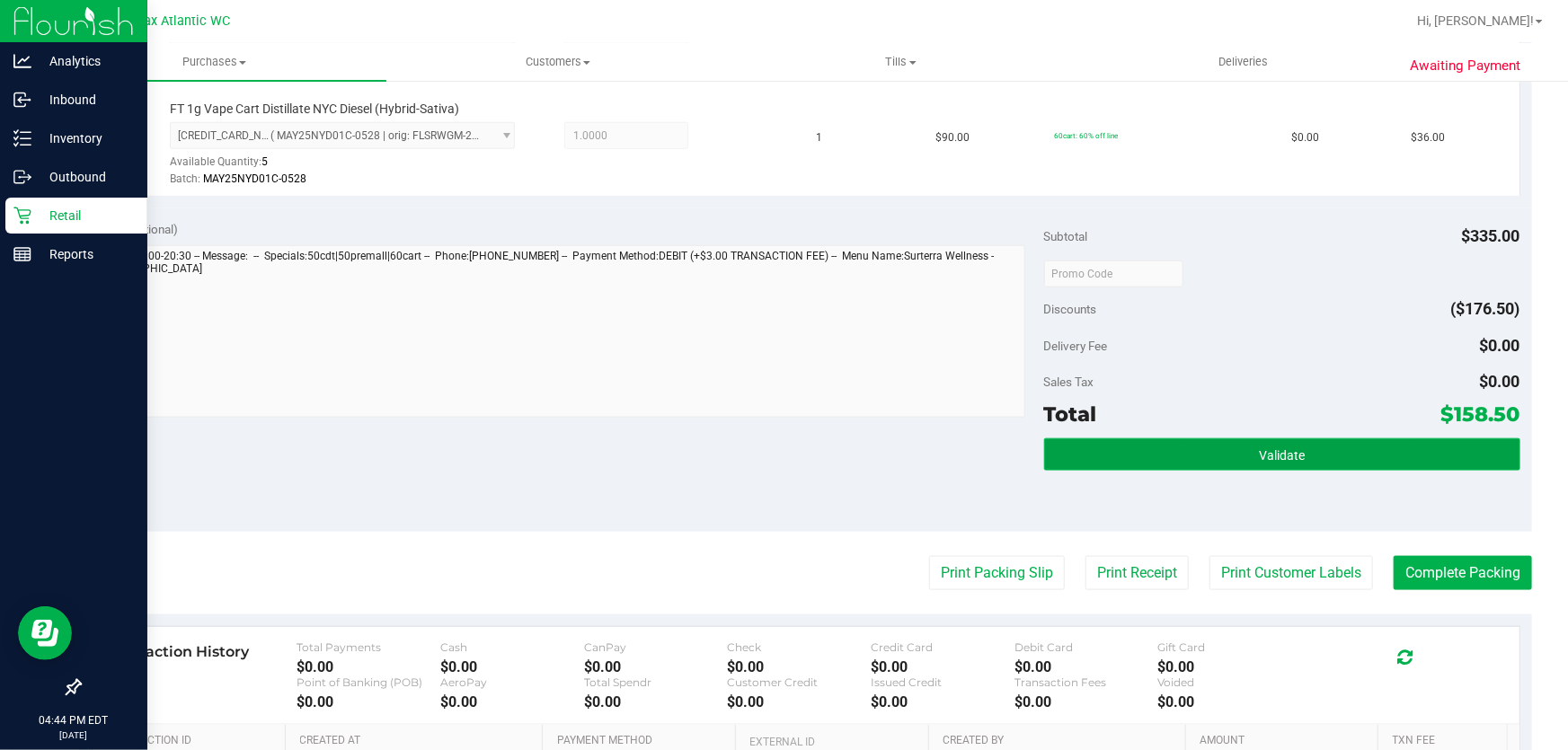
click at [1152, 451] on button "Validate" at bounding box center [1282, 454] width 477 height 32
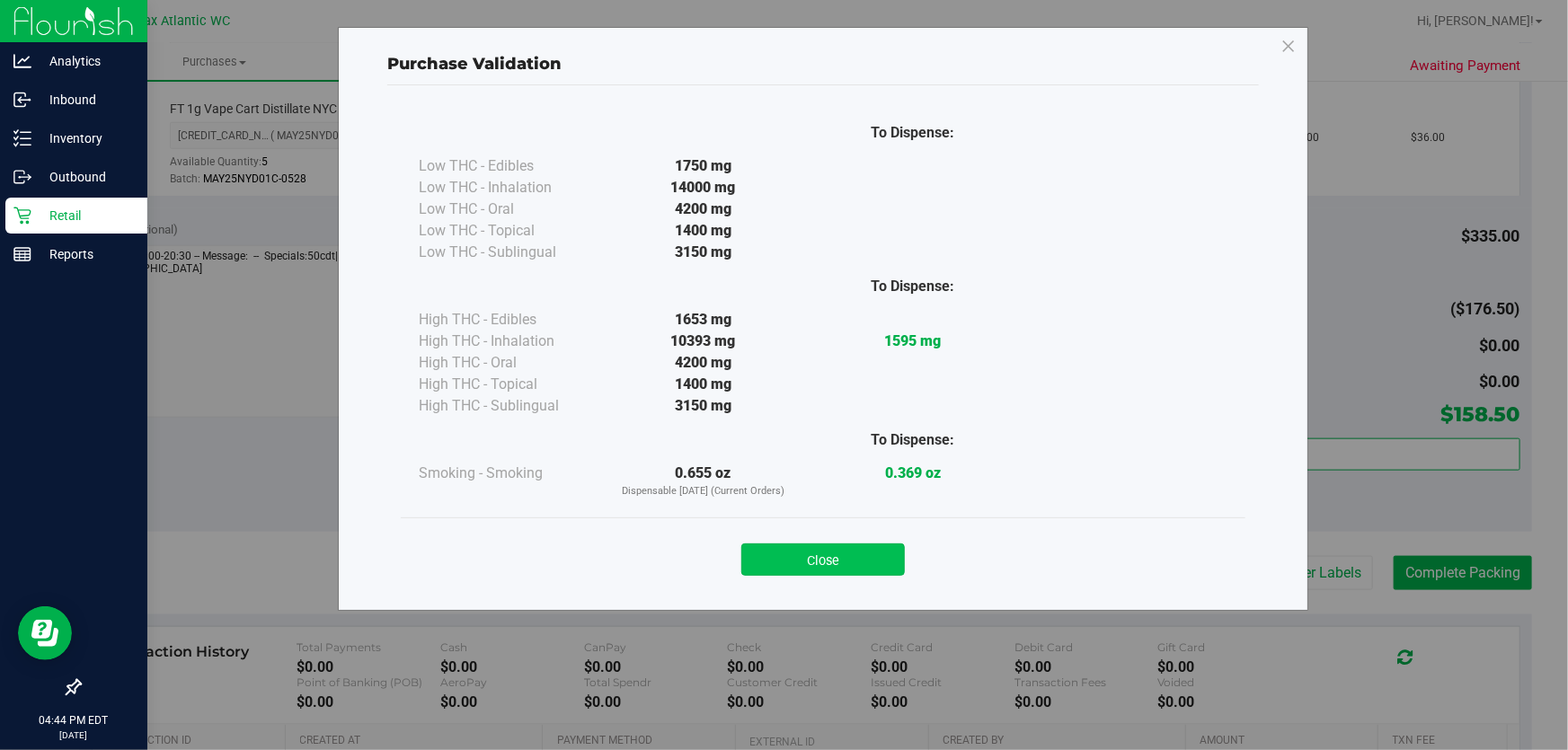
click at [856, 546] on button "Close" at bounding box center [824, 560] width 164 height 32
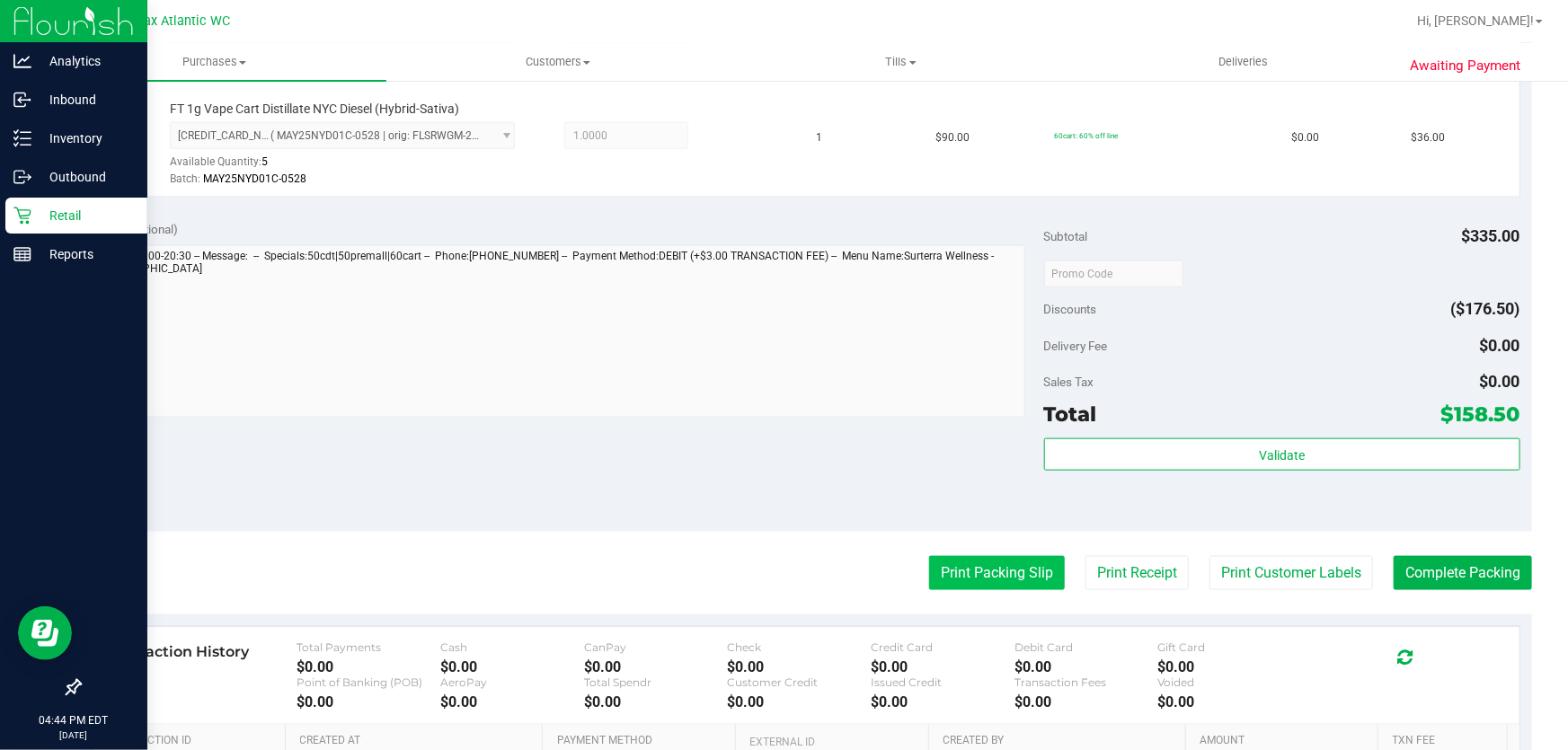
click at [1022, 562] on button "Print Packing Slip" at bounding box center [997, 573] width 136 height 34
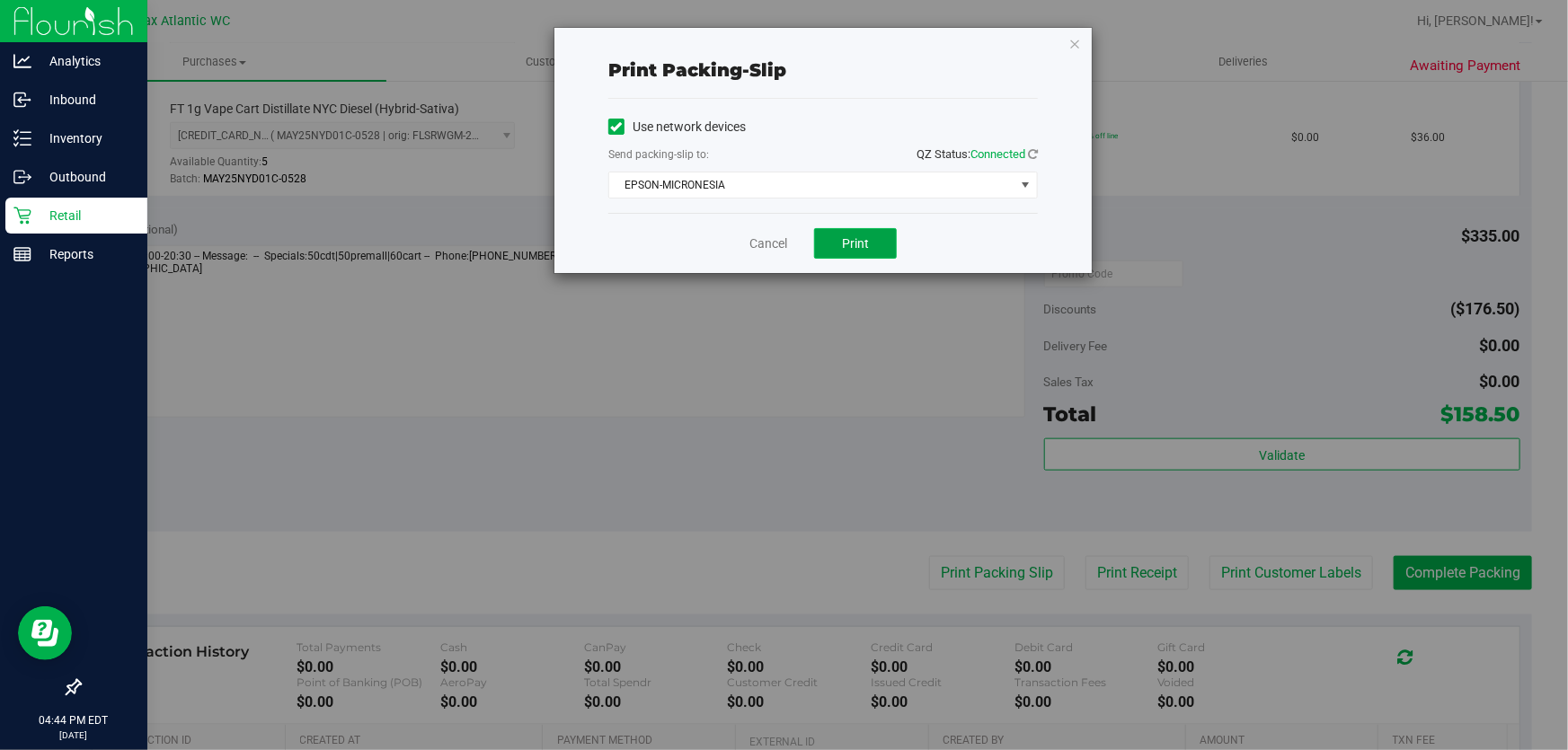
click at [857, 238] on span "Print" at bounding box center [856, 243] width 27 height 14
click at [757, 243] on link "Cancel" at bounding box center [768, 244] width 38 height 19
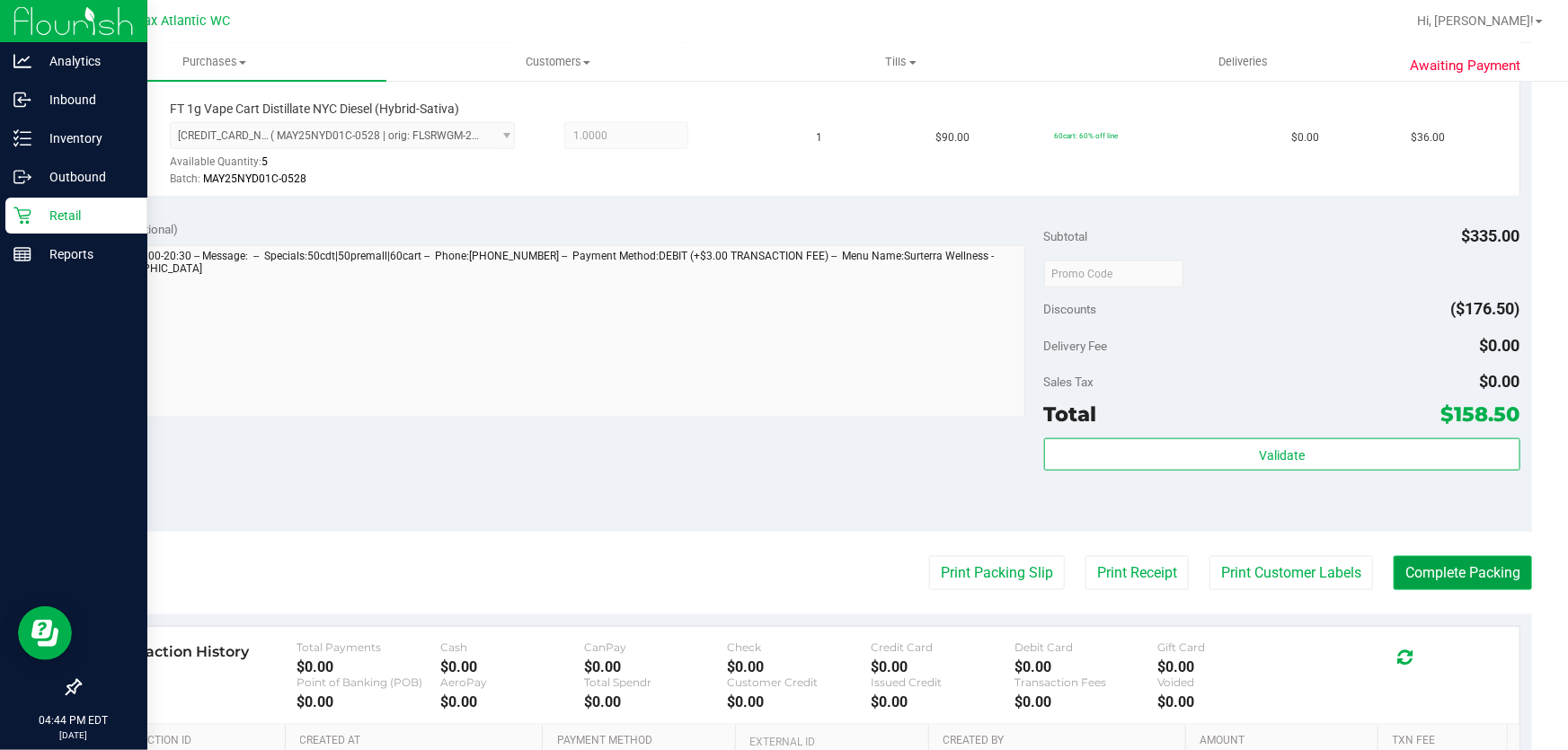
click at [1434, 576] on button "Complete Packing" at bounding box center [1462, 573] width 139 height 34
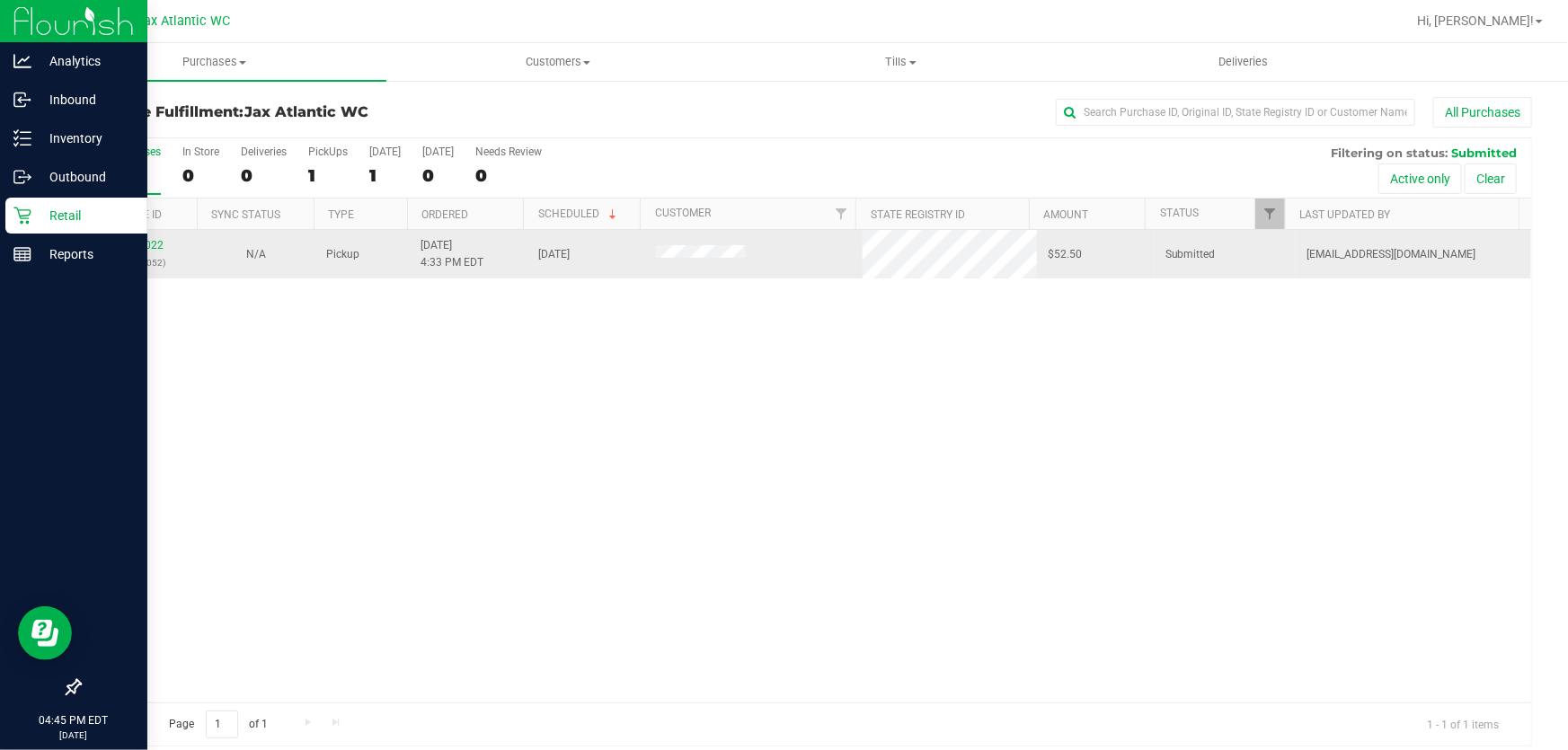
click at [155, 237] on div "12005022 (327747052)" at bounding box center [139, 254] width 96 height 34
click at [144, 243] on link "12005022" at bounding box center [138, 245] width 50 height 12
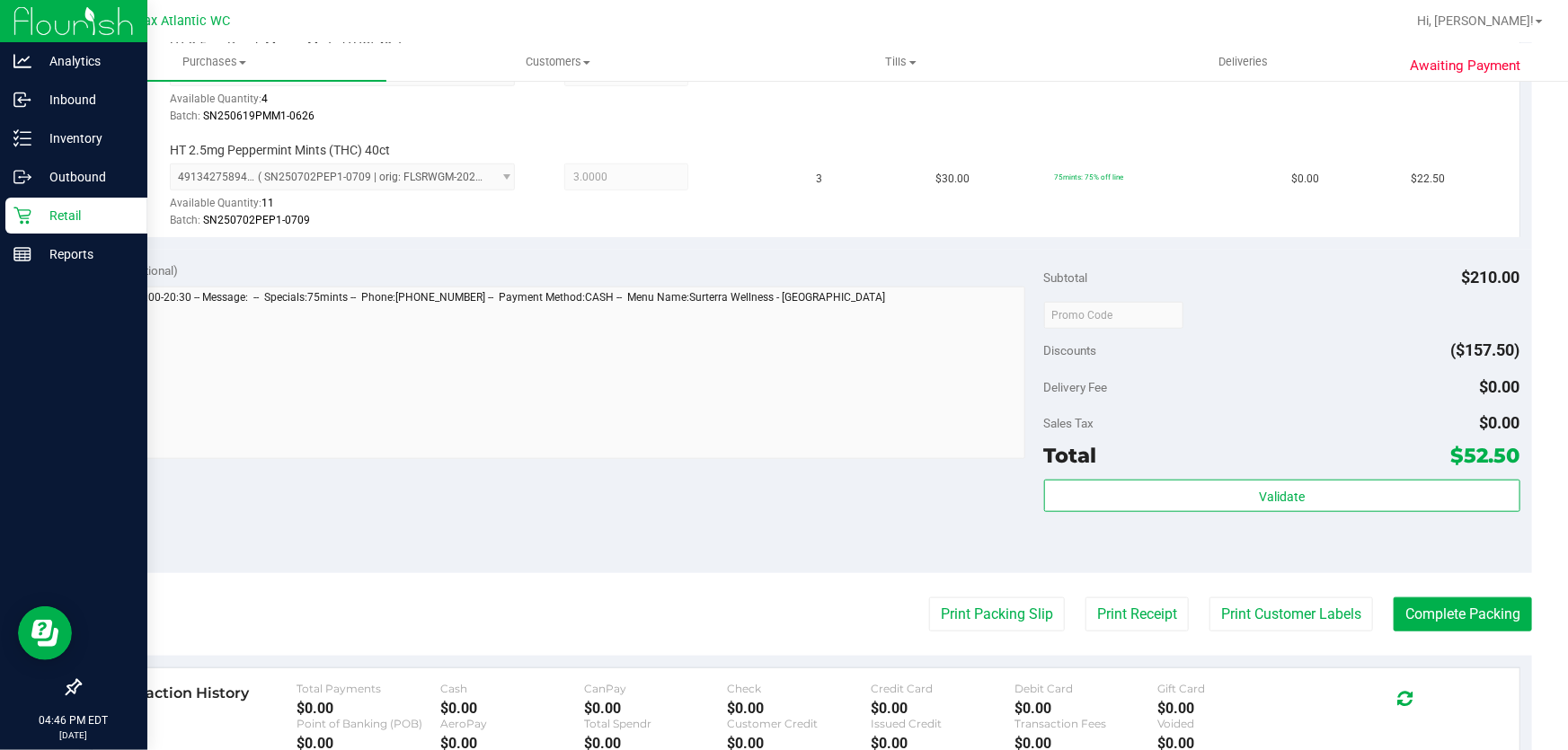
scroll to position [924, 0]
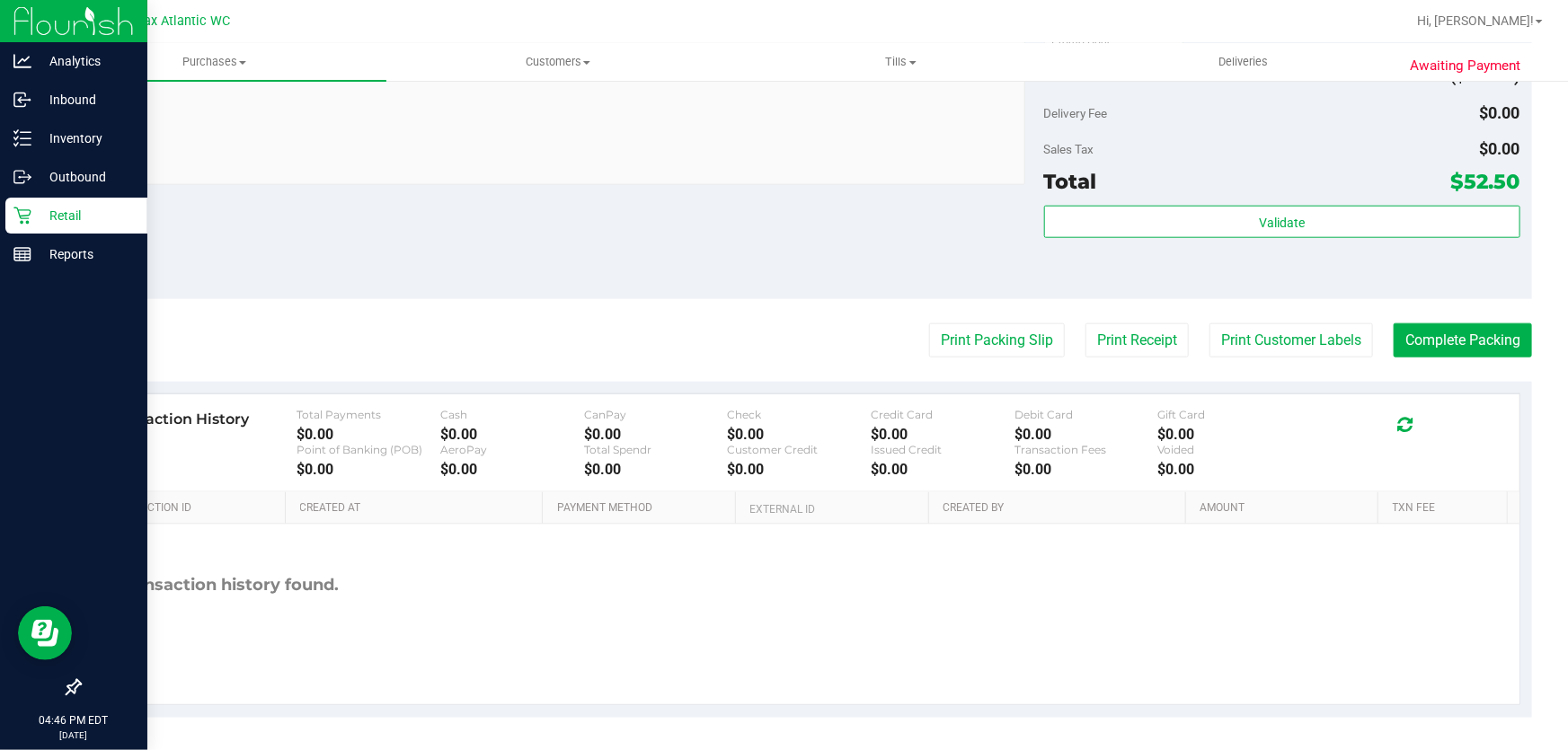
click at [1155, 201] on div "Subtotal $210.00 Discounts ($157.50) Delivery Fee $0.00 Sales Tax $0.00 Total $…" at bounding box center [1282, 138] width 477 height 300
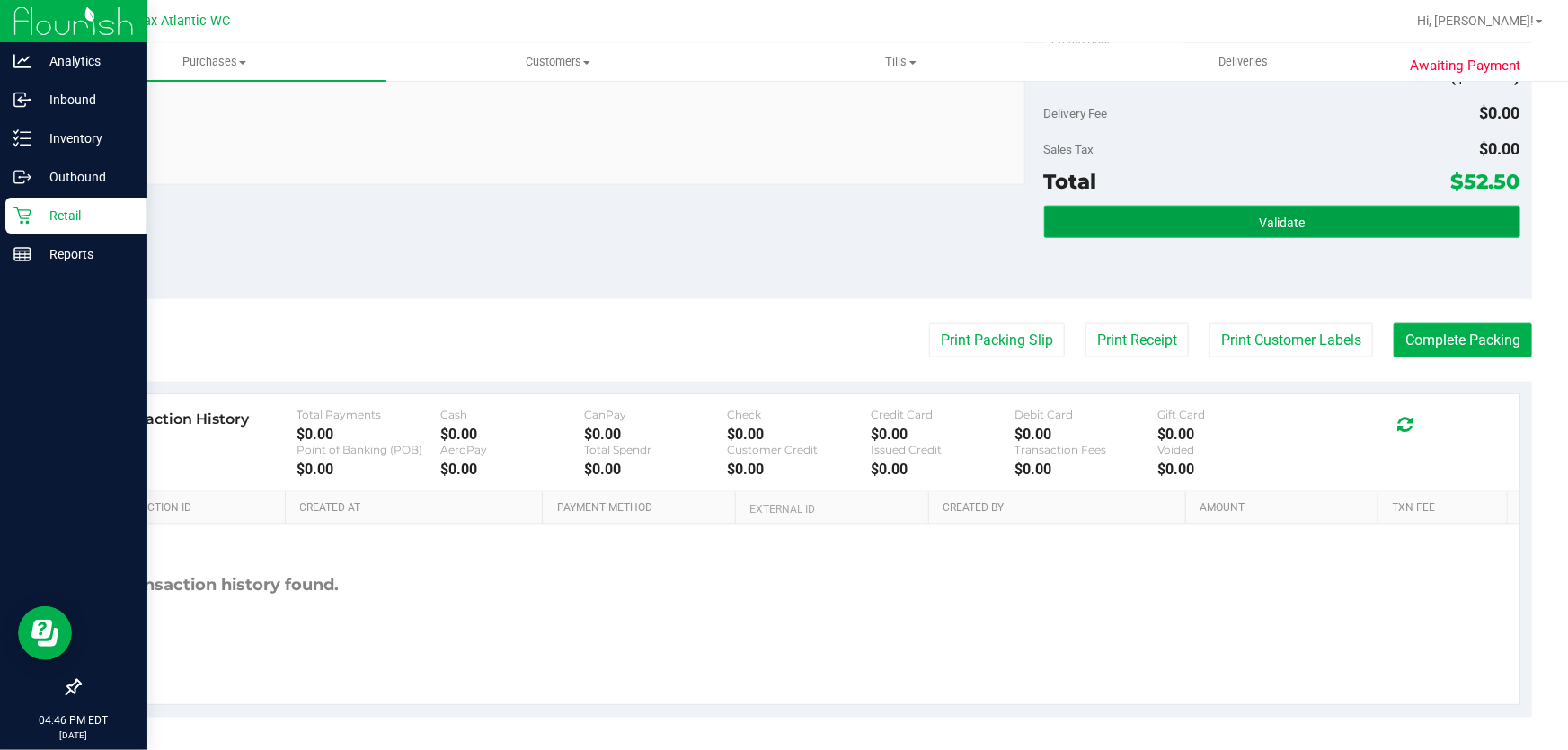
click at [1154, 206] on button "Validate" at bounding box center [1282, 221] width 477 height 32
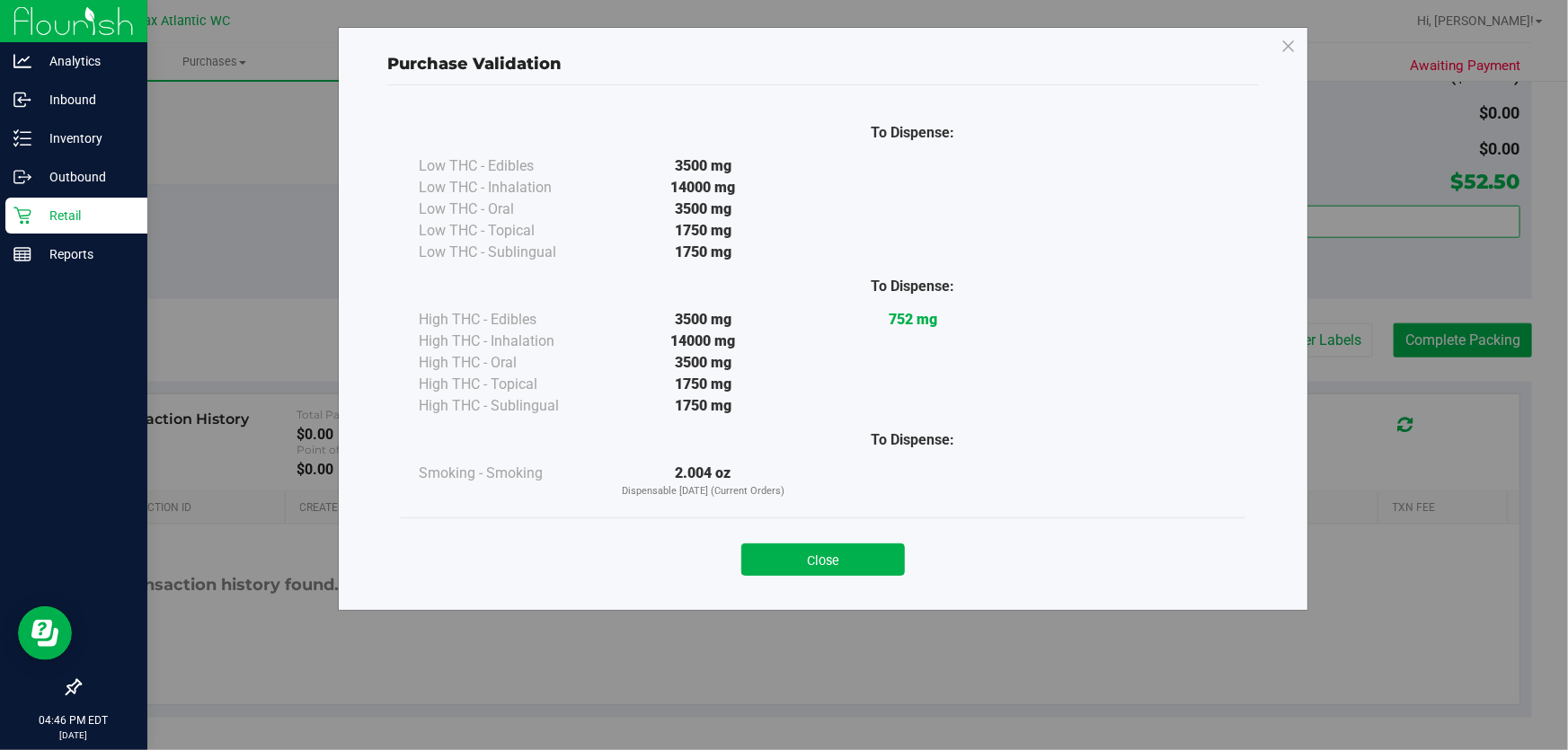
drag, startPoint x: 792, startPoint y: 546, endPoint x: 813, endPoint y: 527, distance: 28.3
click at [792, 546] on button "Close" at bounding box center [824, 560] width 164 height 32
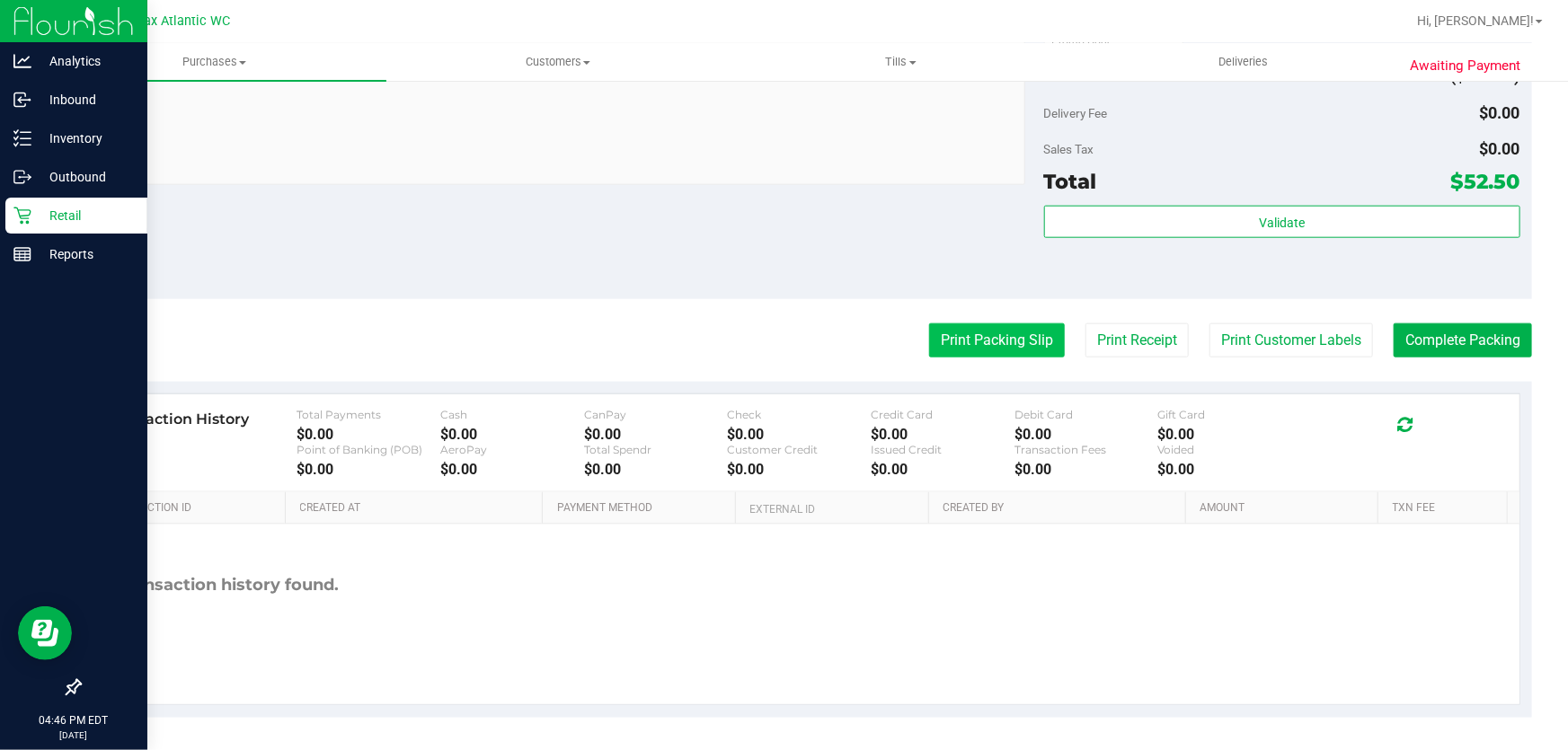
click at [959, 351] on button "Print Packing Slip" at bounding box center [997, 340] width 136 height 34
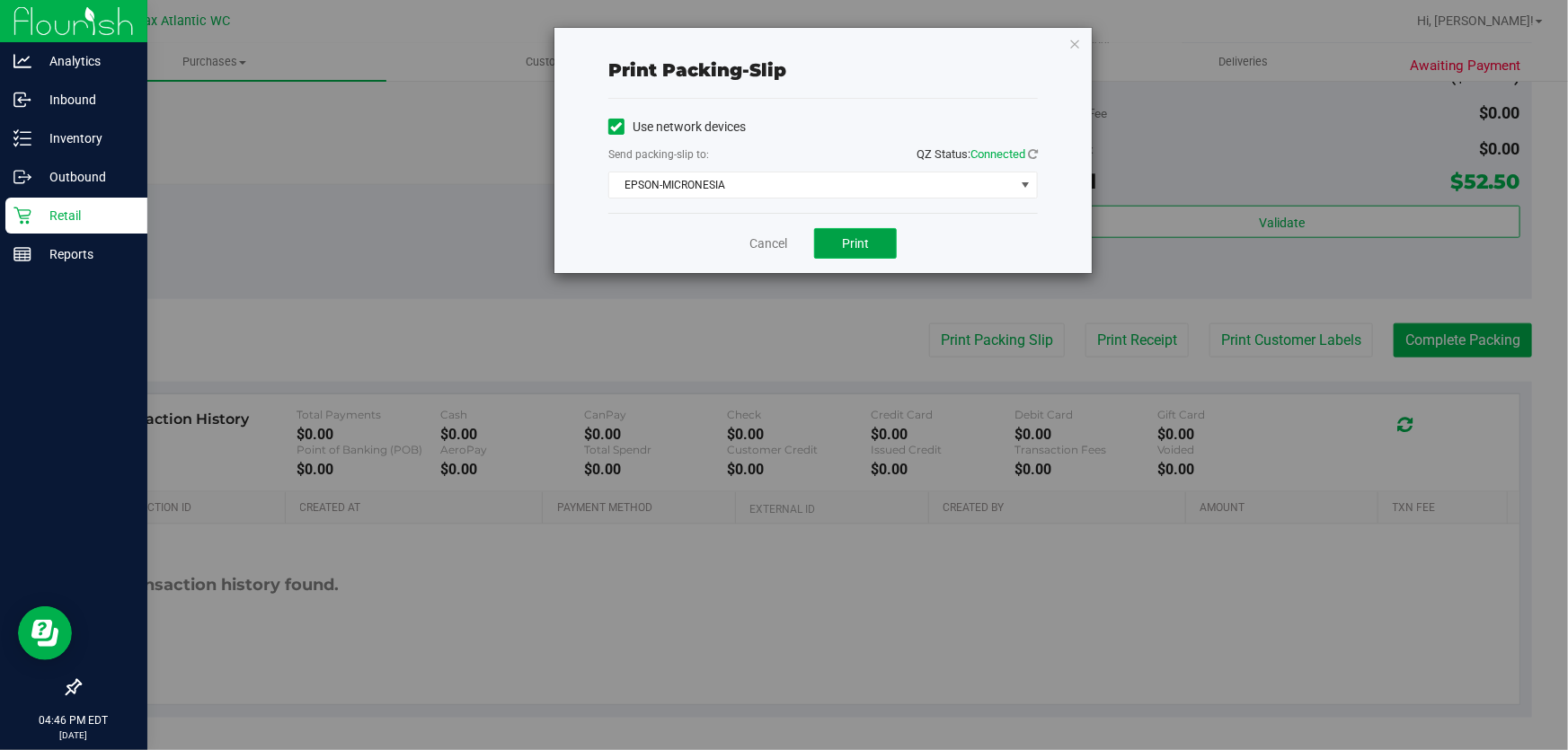
click at [836, 231] on button "Print" at bounding box center [856, 243] width 83 height 30
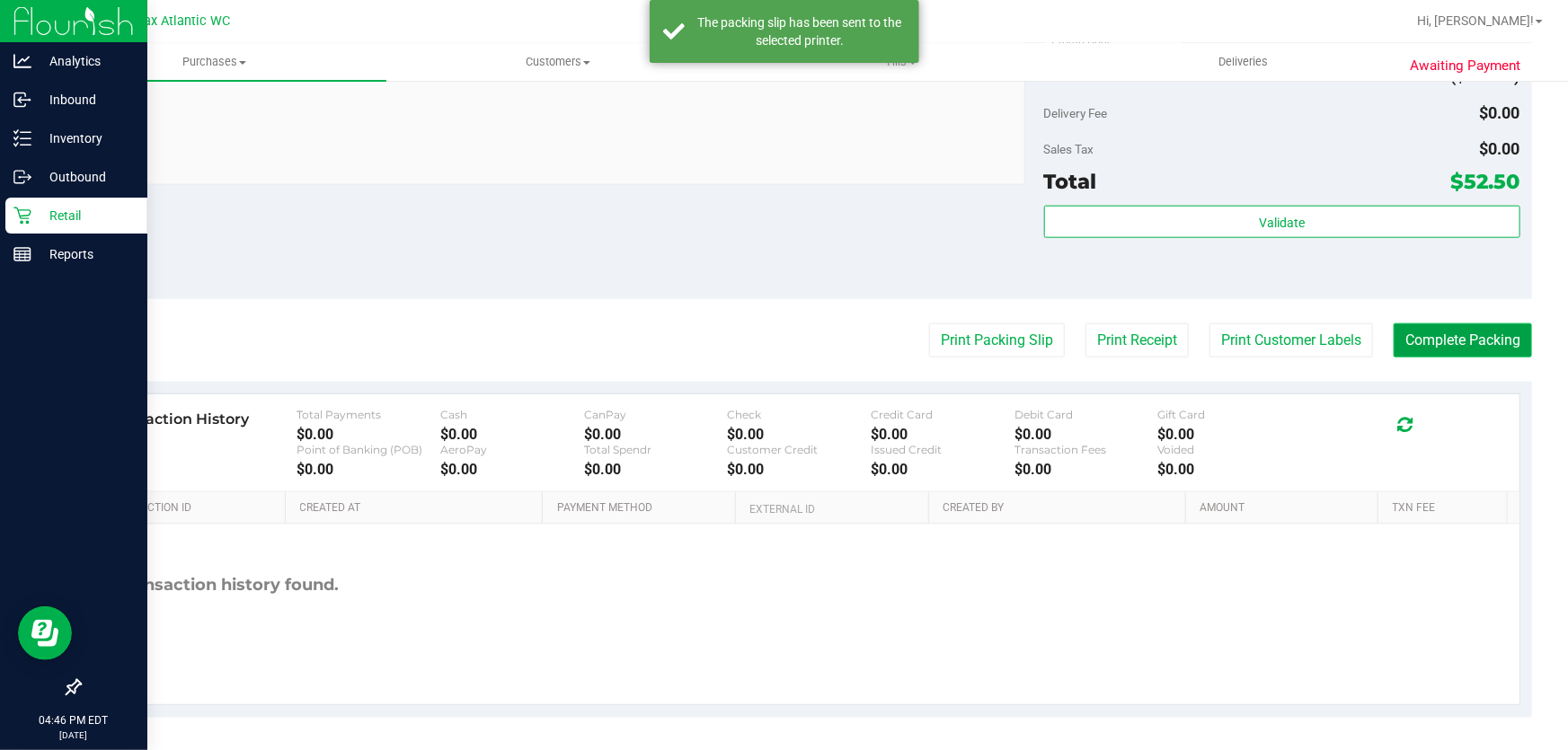
click at [1406, 339] on button "Complete Packing" at bounding box center [1462, 340] width 139 height 34
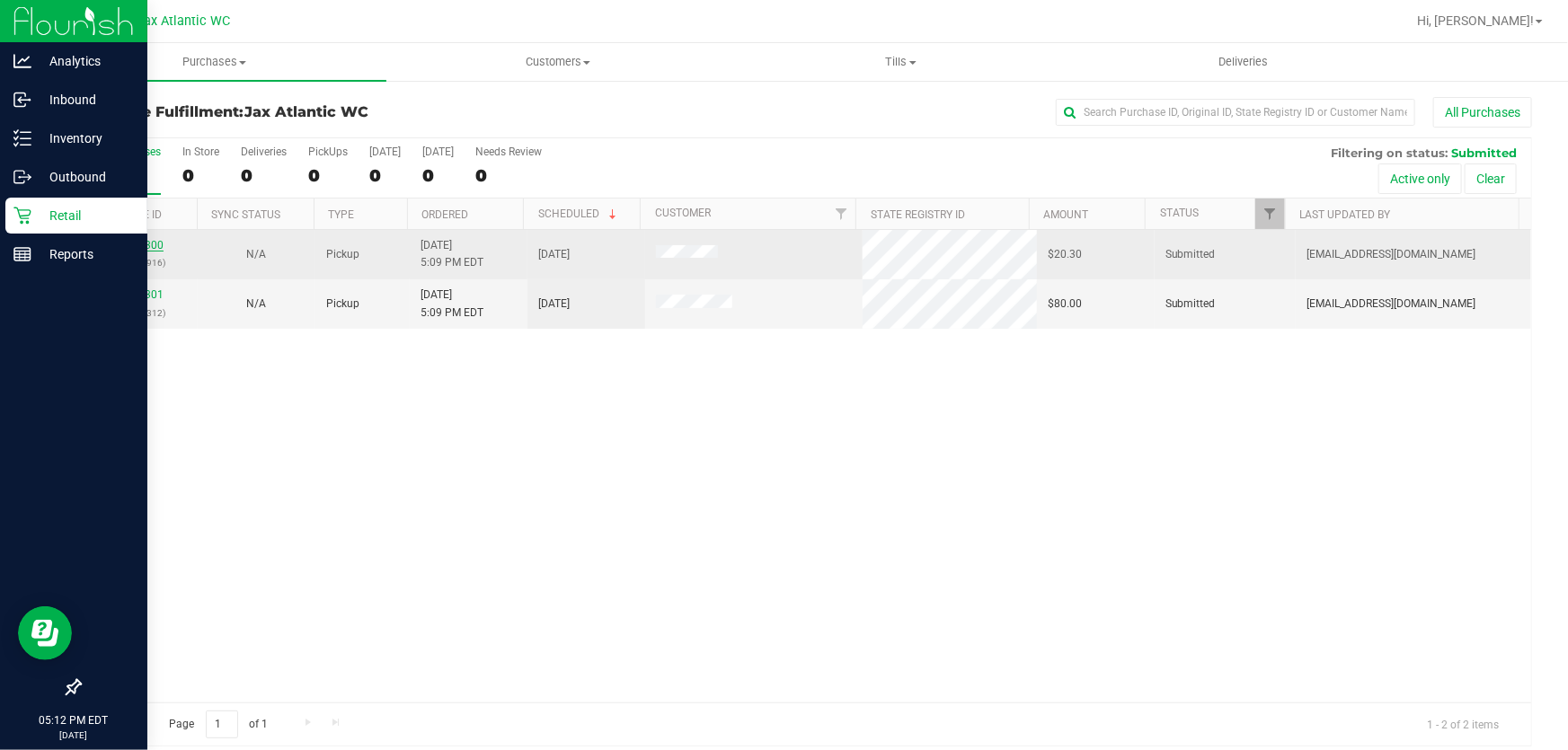
click at [150, 248] on link "12005300" at bounding box center [138, 245] width 50 height 12
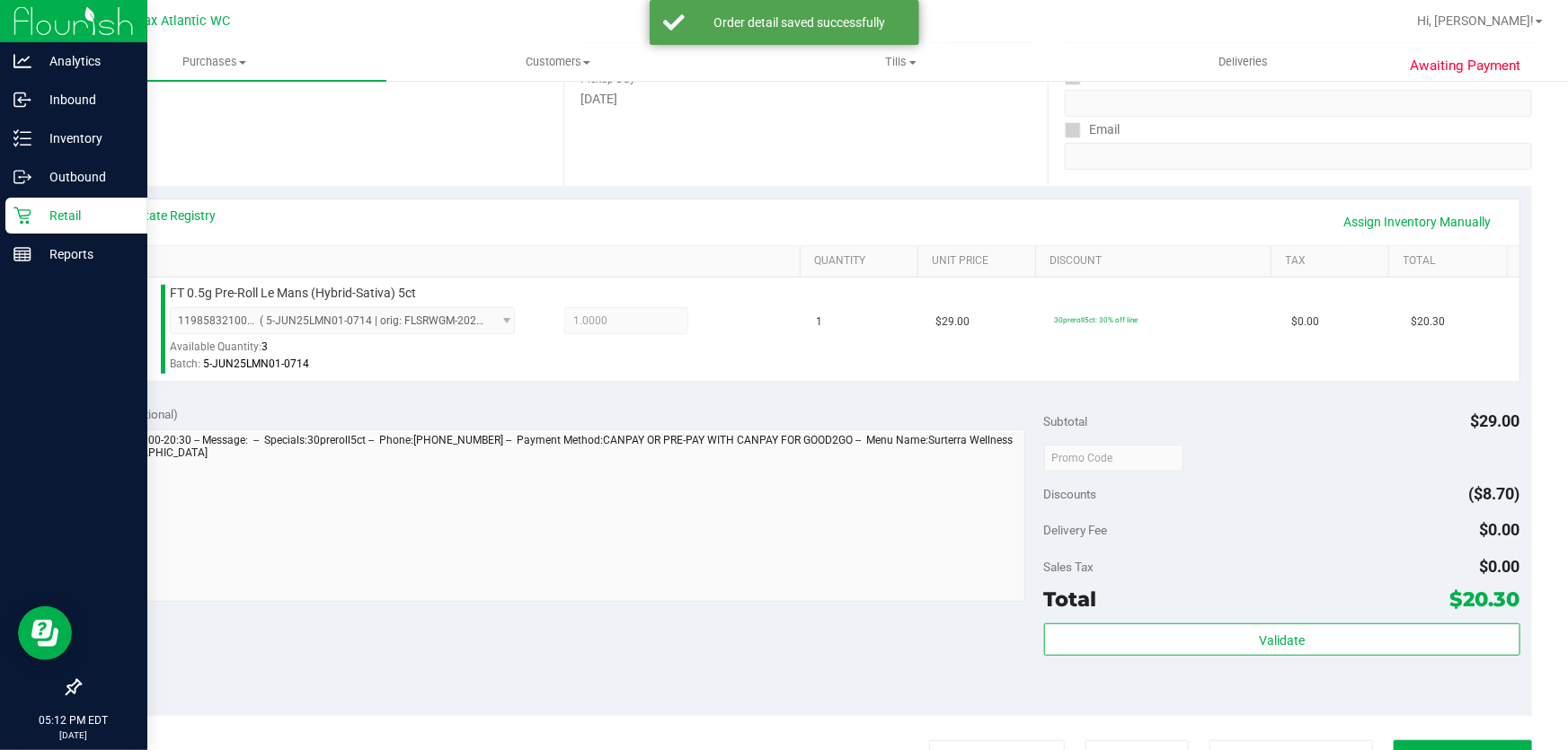
scroll to position [572, 0]
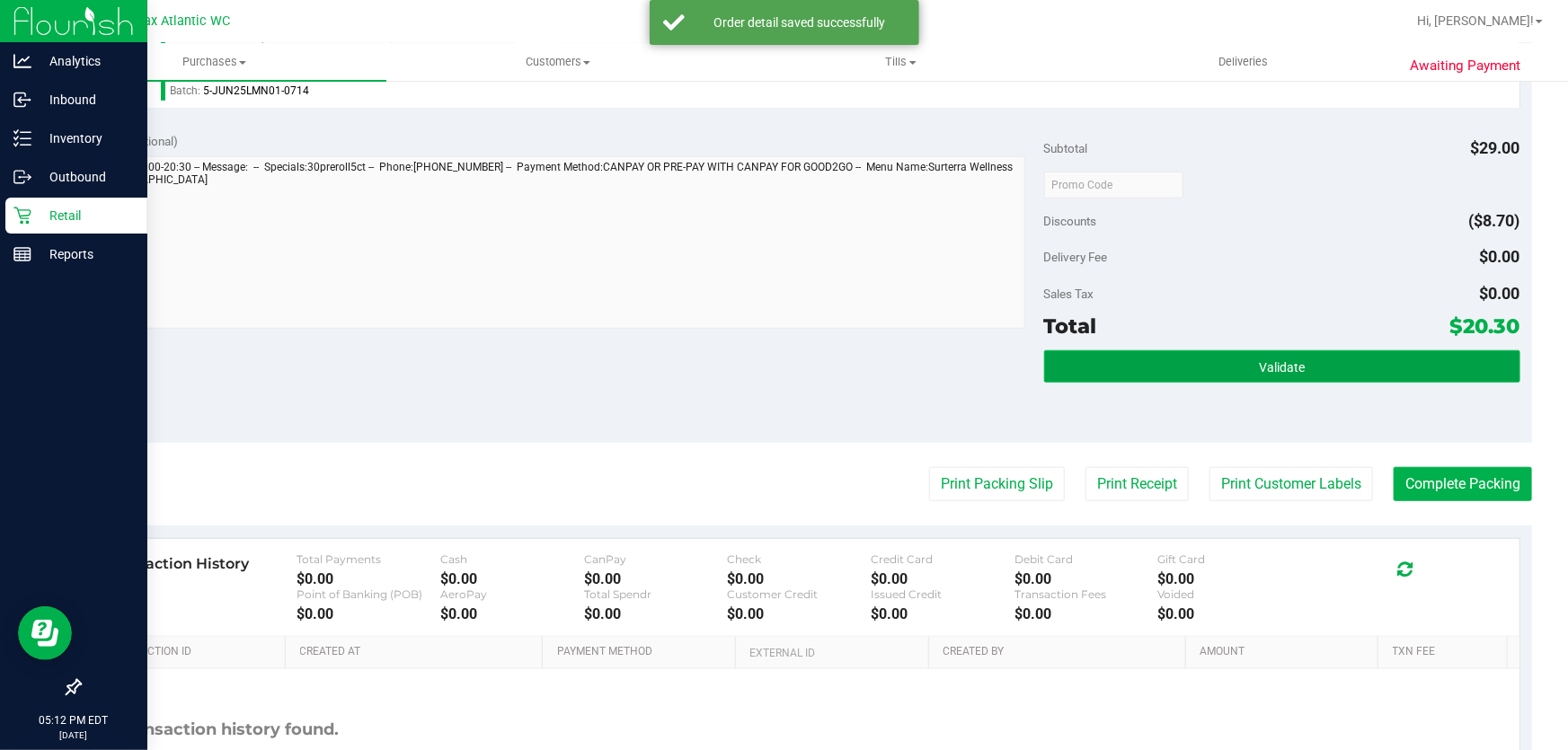
click at [1093, 381] on button "Validate" at bounding box center [1282, 367] width 477 height 32
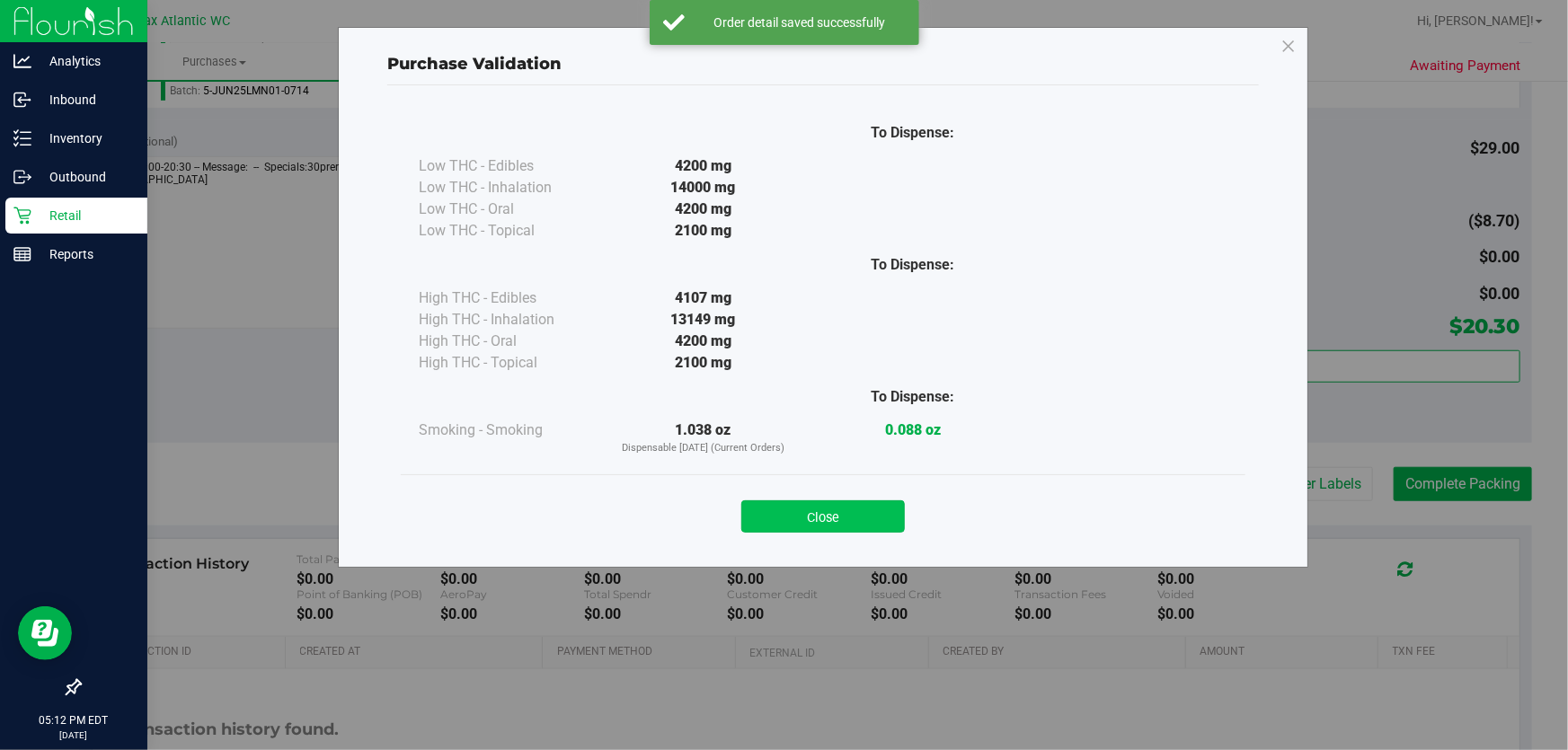
click at [847, 530] on button "Close" at bounding box center [824, 516] width 164 height 32
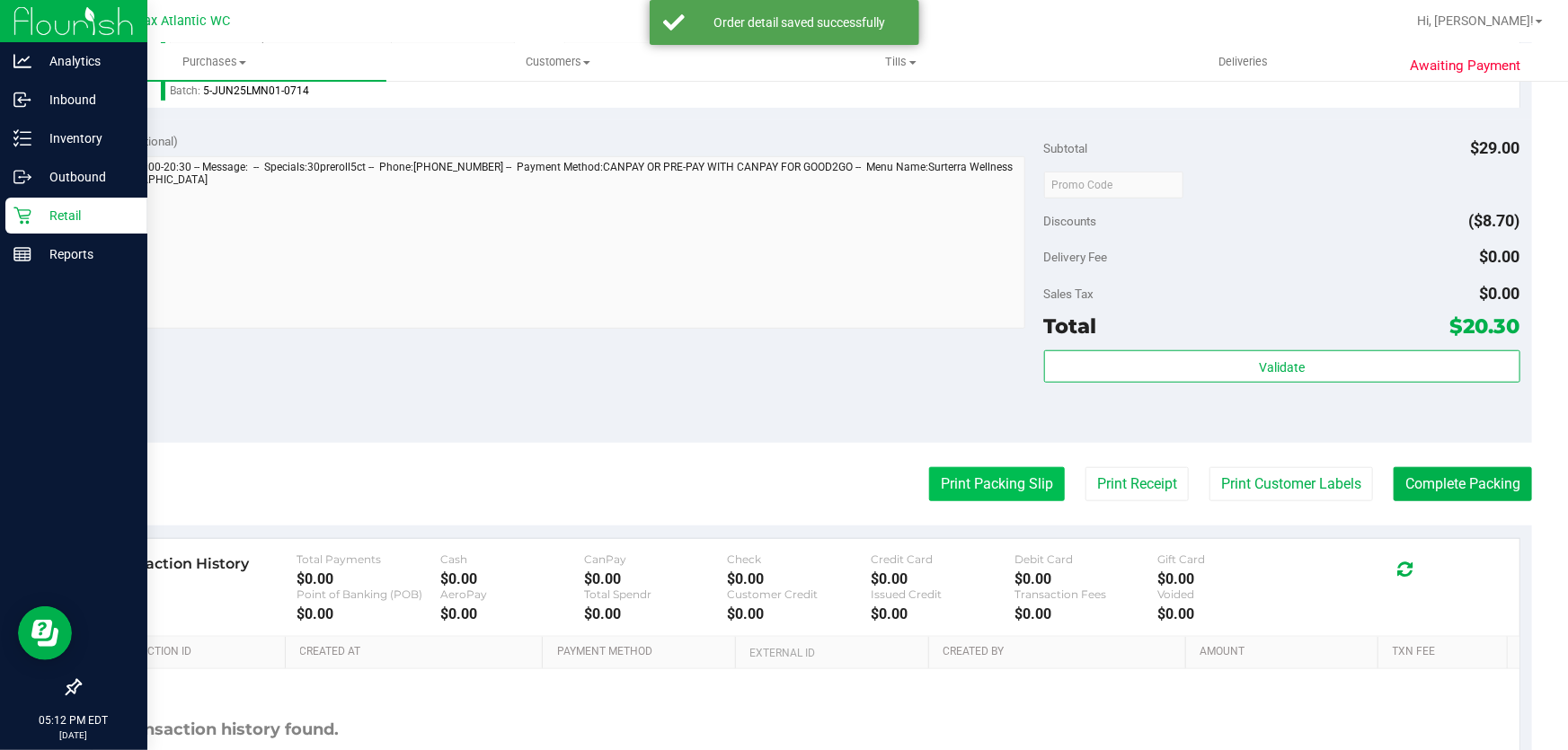
click at [948, 486] on button "Print Packing Slip" at bounding box center [997, 484] width 136 height 34
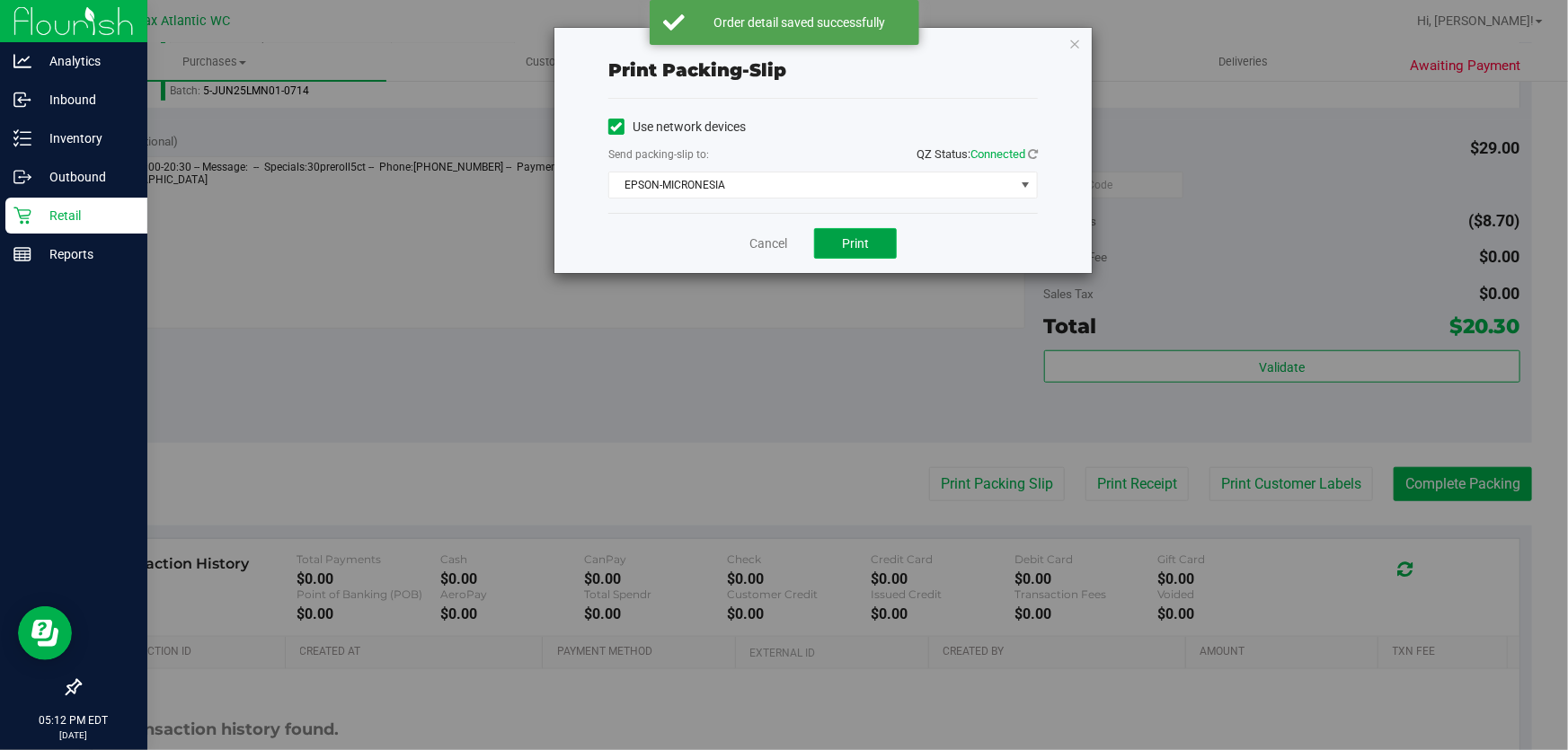
click at [844, 248] on span "Print" at bounding box center [856, 243] width 27 height 14
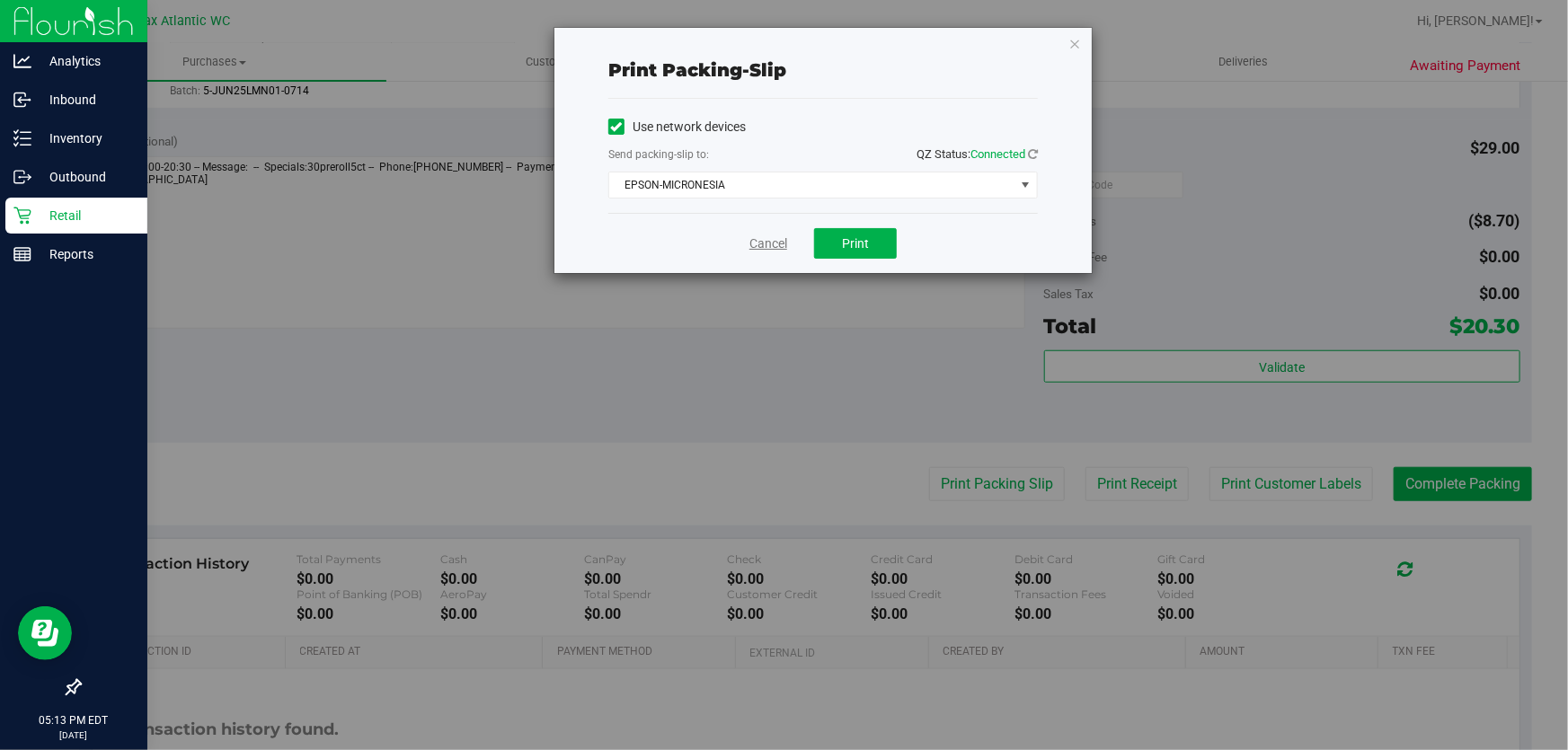
click at [773, 244] on link "Cancel" at bounding box center [768, 244] width 38 height 19
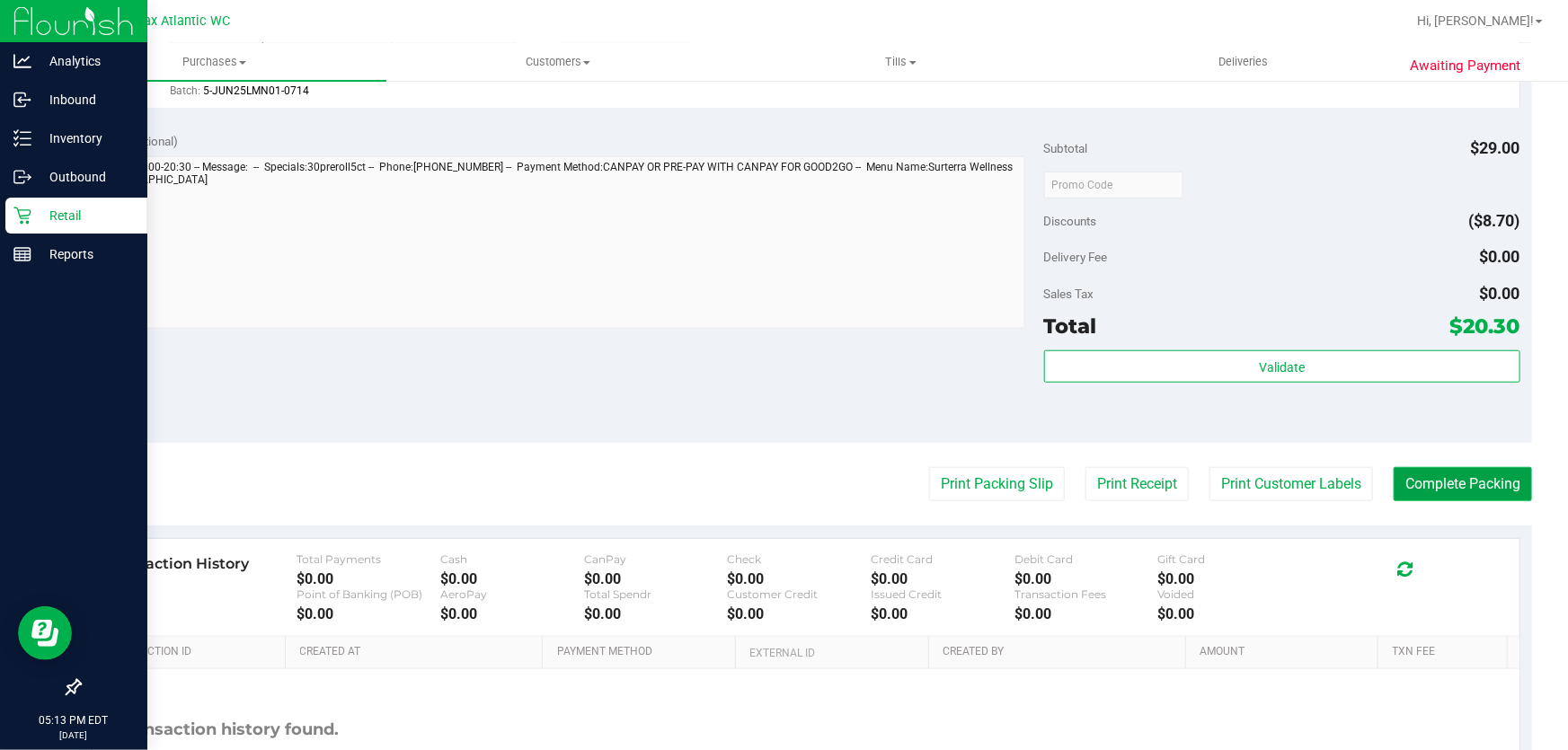
click at [1418, 469] on button "Complete Packing" at bounding box center [1462, 484] width 139 height 34
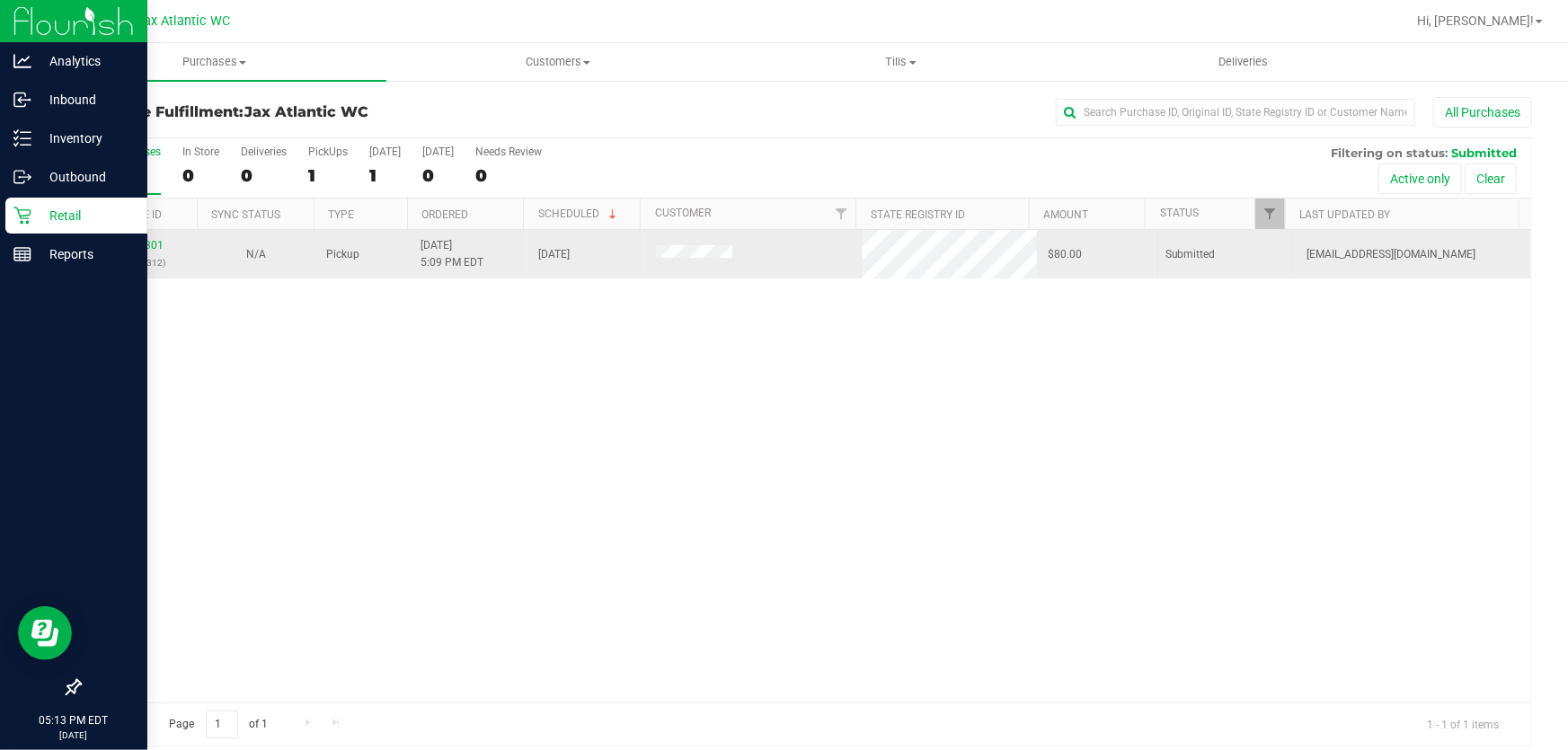
click at [138, 235] on td "12005301 (327759312)" at bounding box center [139, 254] width 118 height 49
click at [136, 247] on link "12005301" at bounding box center [138, 245] width 50 height 12
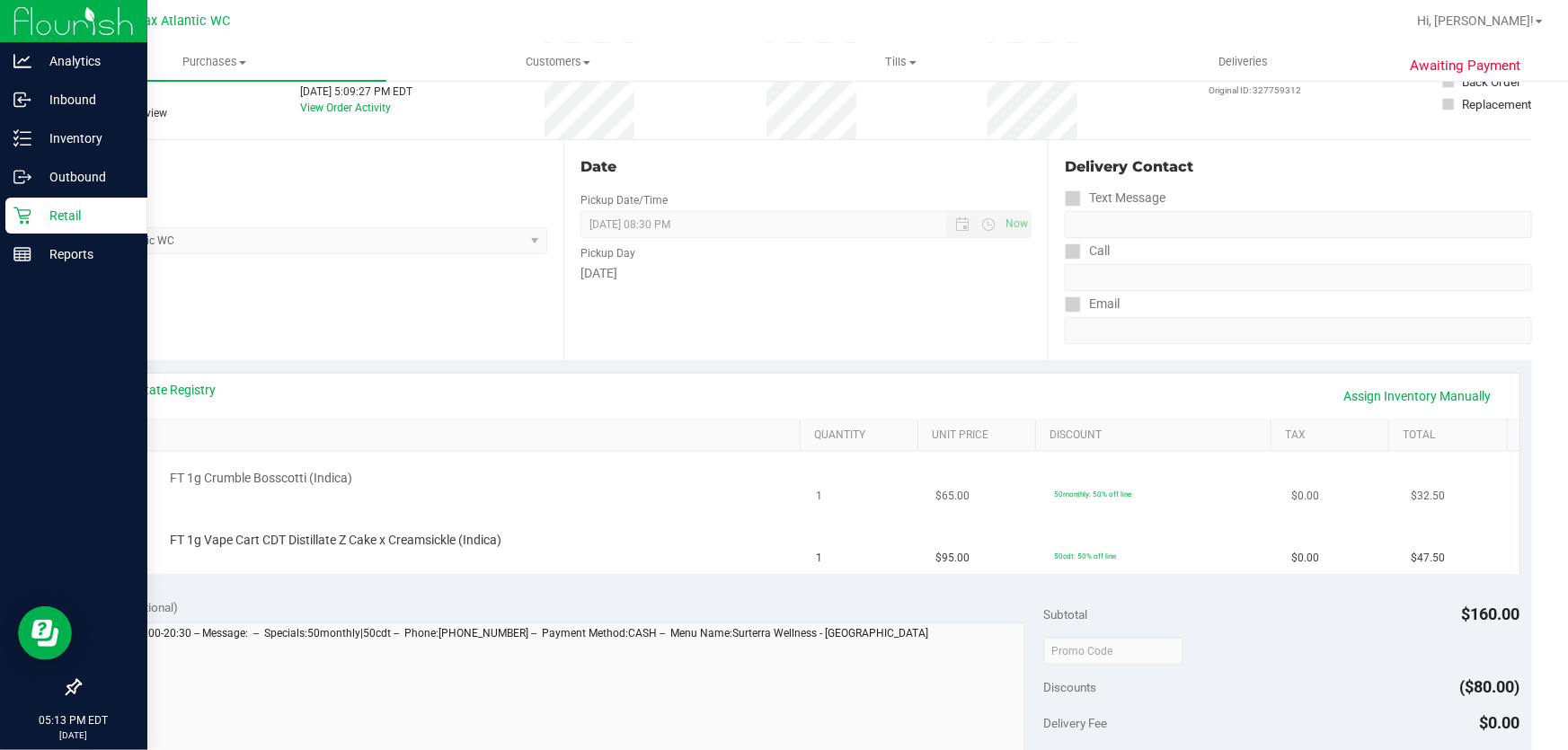
scroll to position [244, 0]
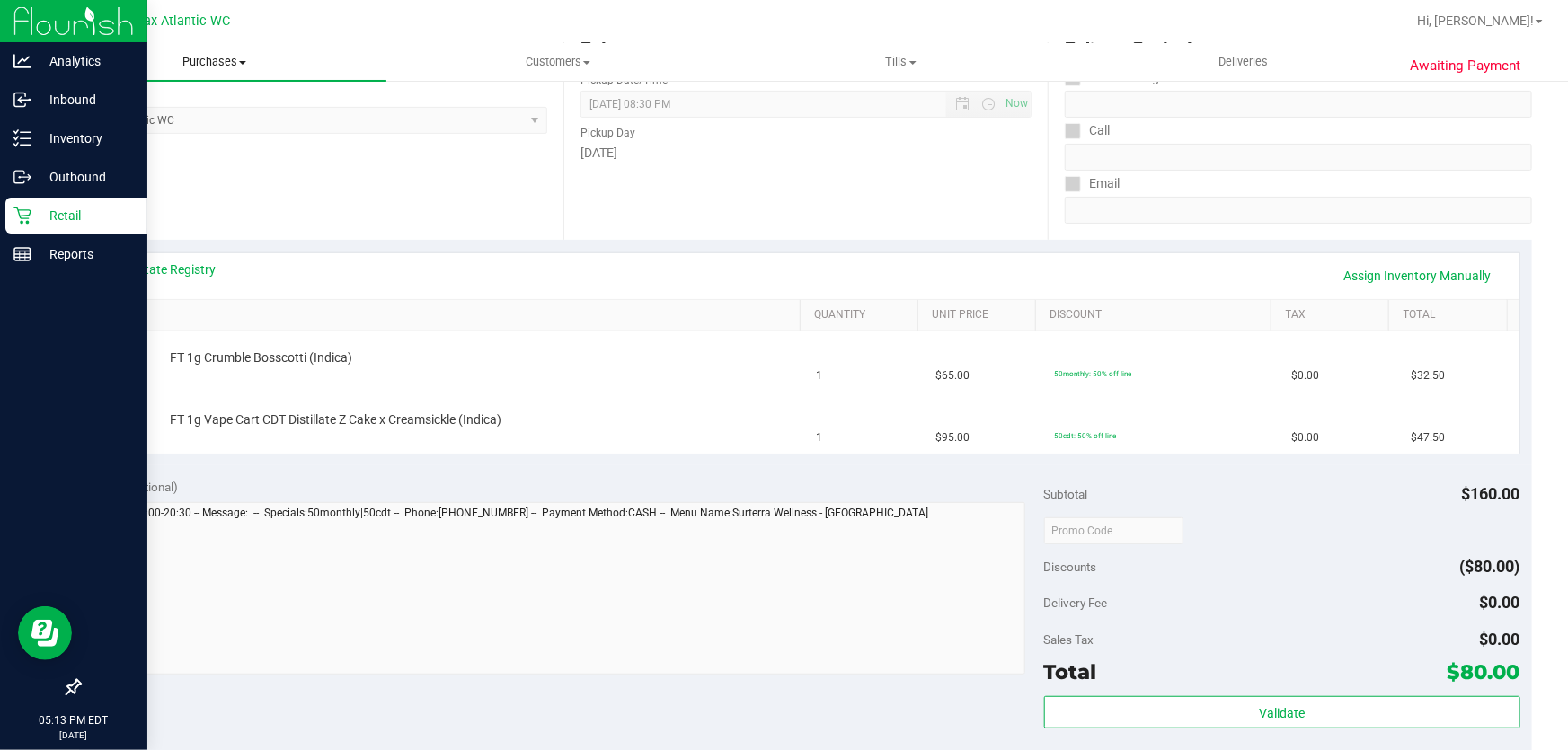
click at [237, 73] on uib-tab-heading "Purchases Summary of purchases Fulfillment All purchases" at bounding box center [215, 62] width 343 height 38
click at [181, 128] on li "Fulfillment" at bounding box center [215, 130] width 343 height 22
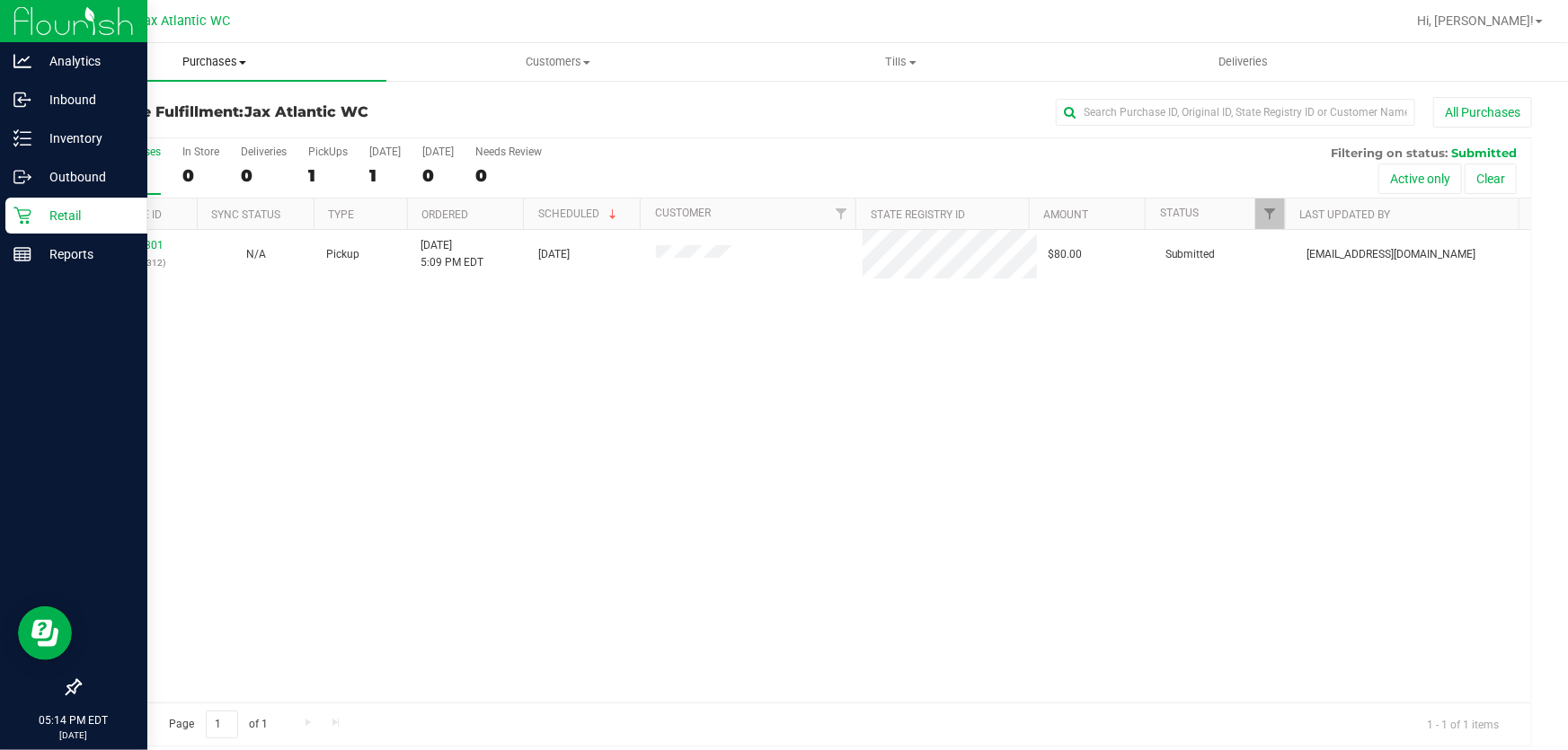
click at [223, 59] on span "Purchases" at bounding box center [215, 61] width 343 height 16
click at [159, 134] on li "Fulfillment" at bounding box center [215, 130] width 343 height 22
